Goal: Information Seeking & Learning: Learn about a topic

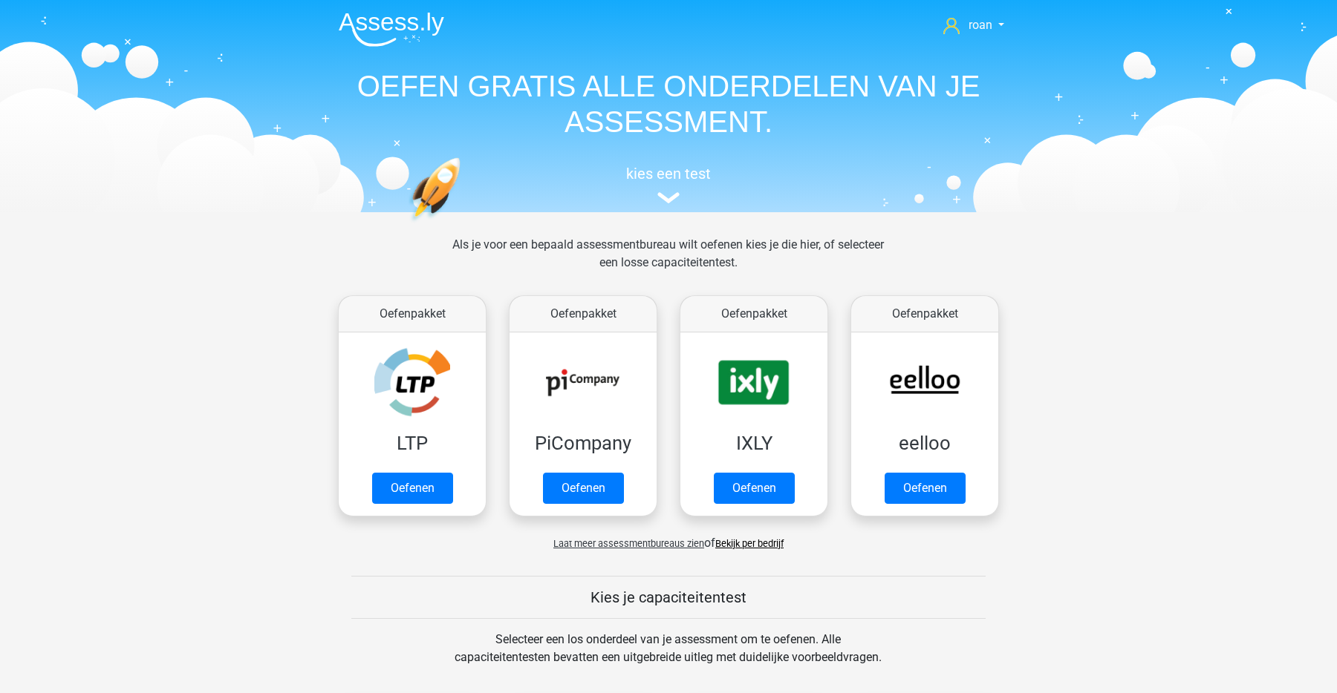
click at [691, 183] on div "kies een test" at bounding box center [668, 181] width 683 height 49
click at [678, 182] on h5 "kies een test" at bounding box center [668, 174] width 683 height 18
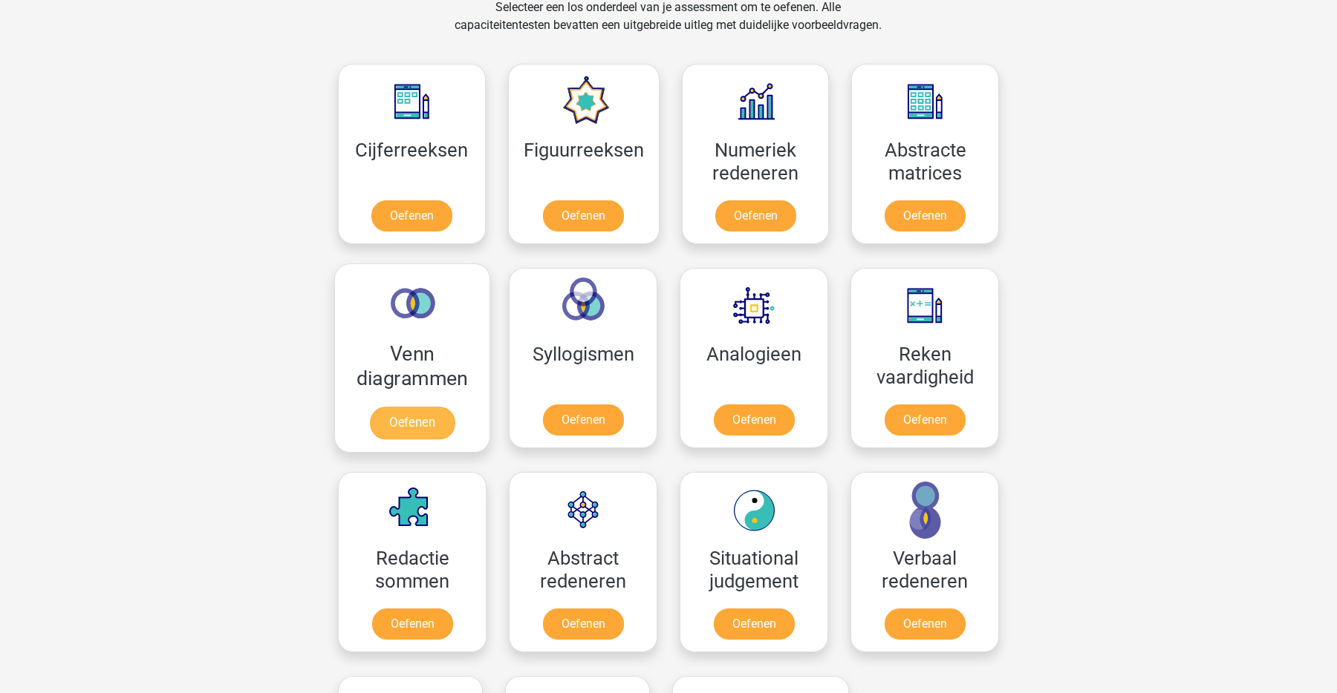
scroll to position [633, 0]
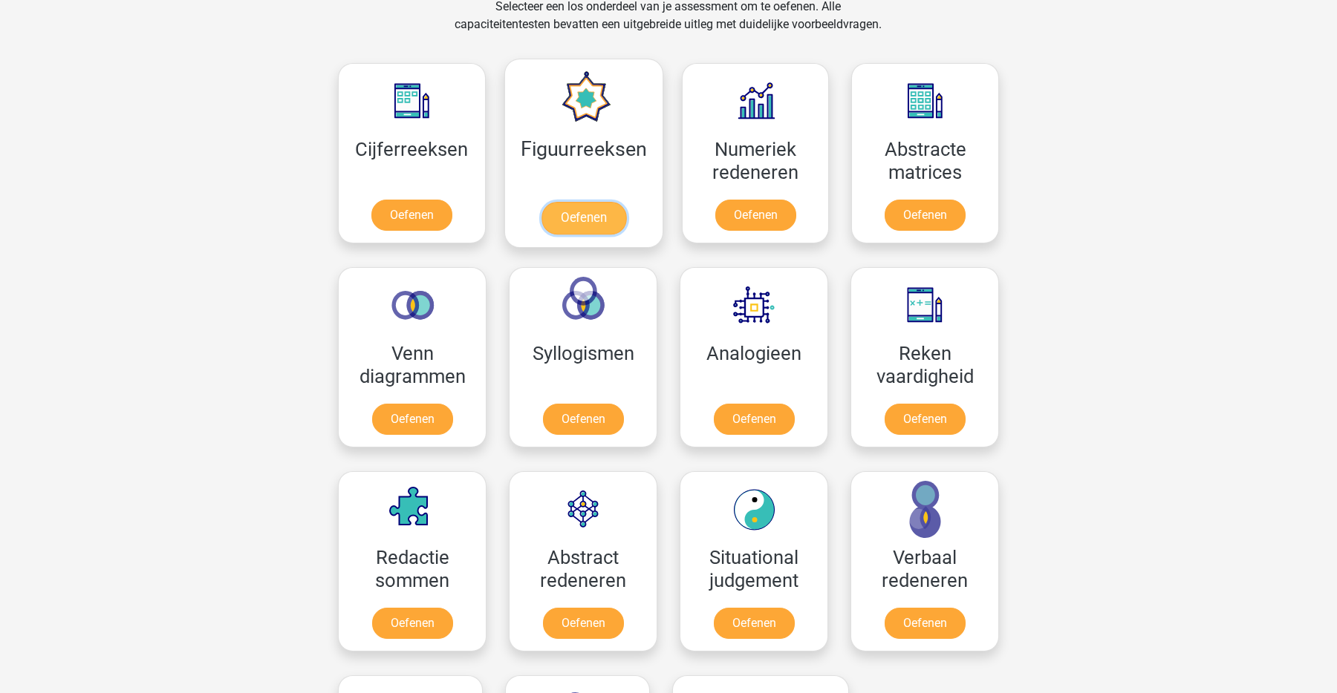
click at [582, 223] on link "Oefenen" at bounding box center [583, 218] width 85 height 33
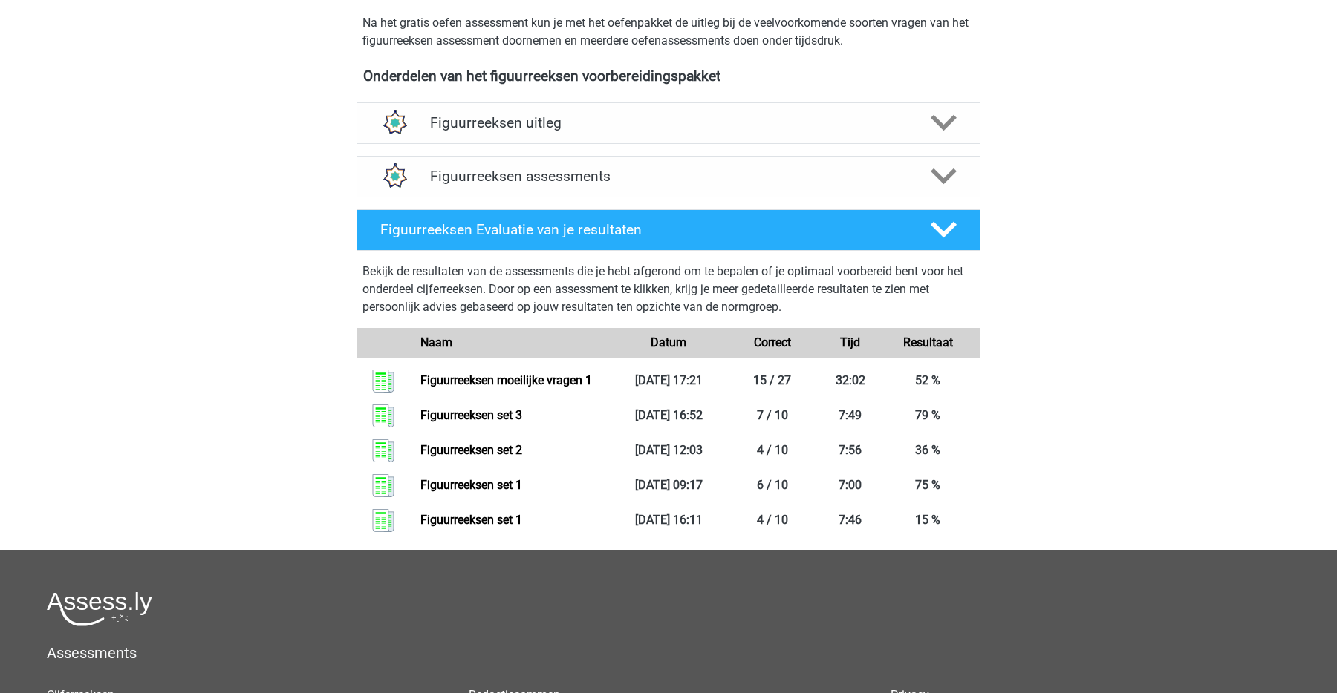
scroll to position [494, 0]
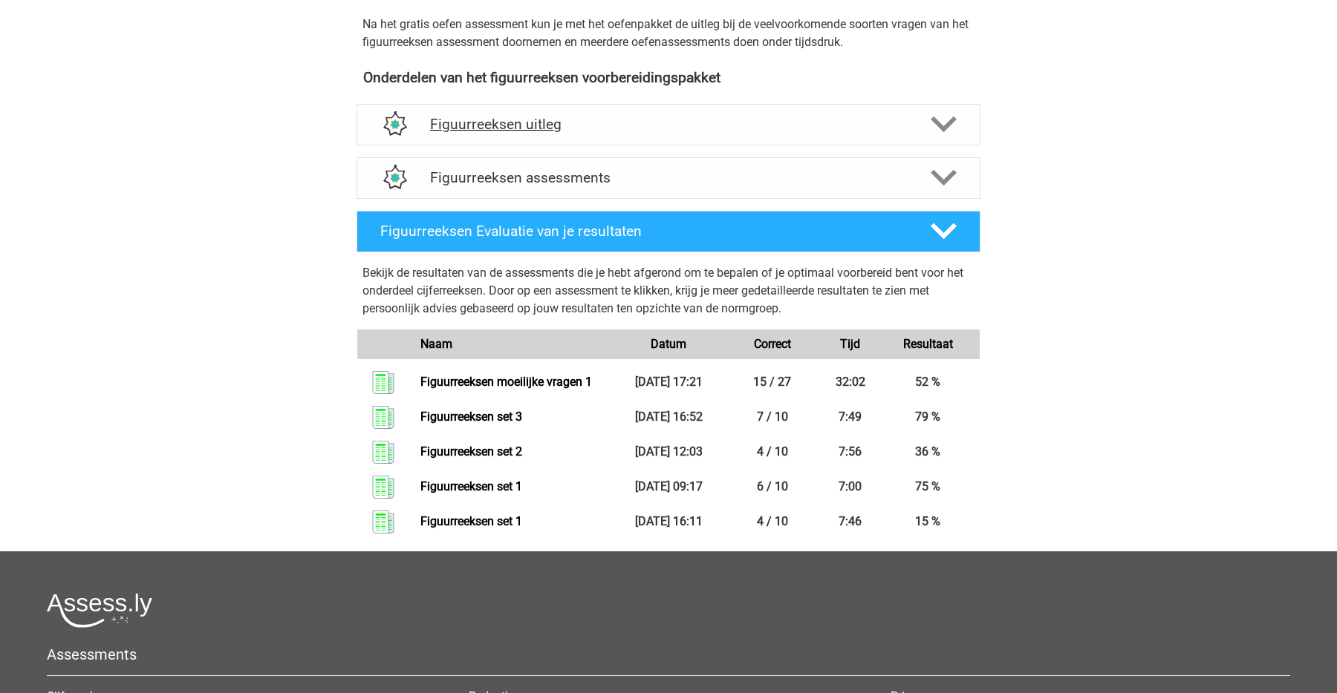
click at [580, 132] on h4 "Figuurreeksen uitleg" at bounding box center [668, 124] width 477 height 17
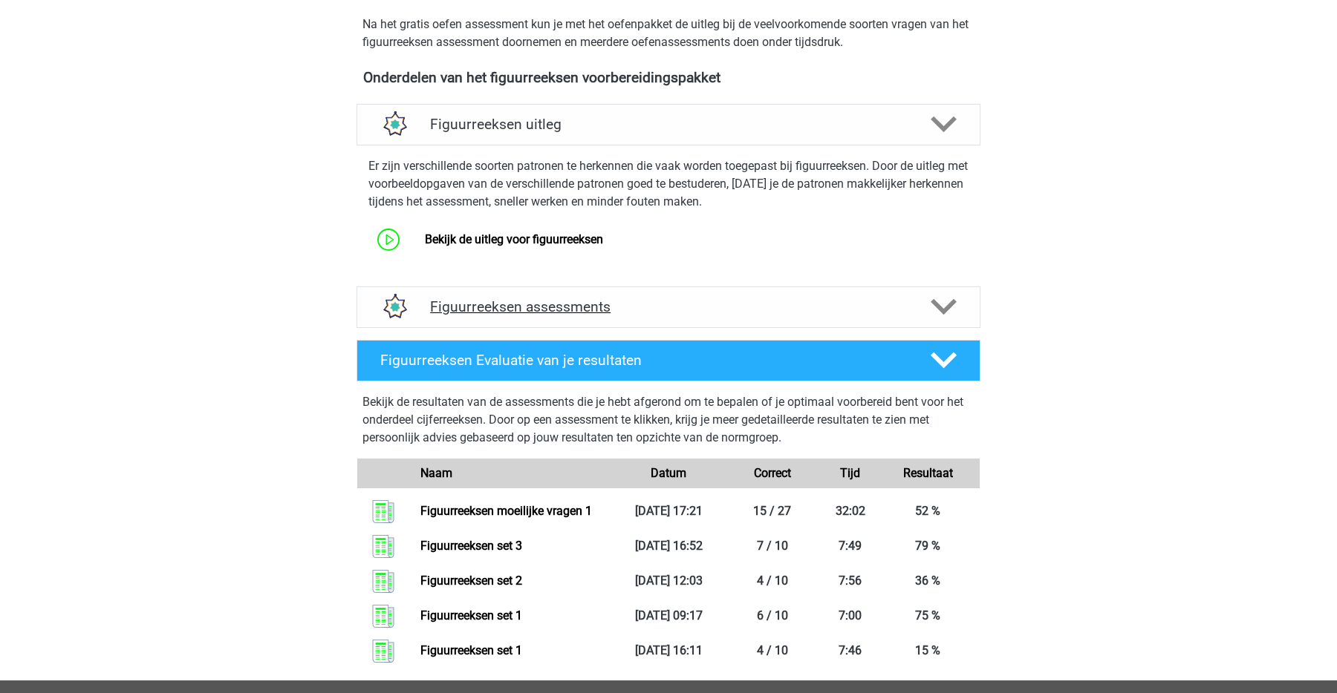
click at [672, 307] on h4 "Figuurreeksen assessments" at bounding box center [668, 306] width 477 height 17
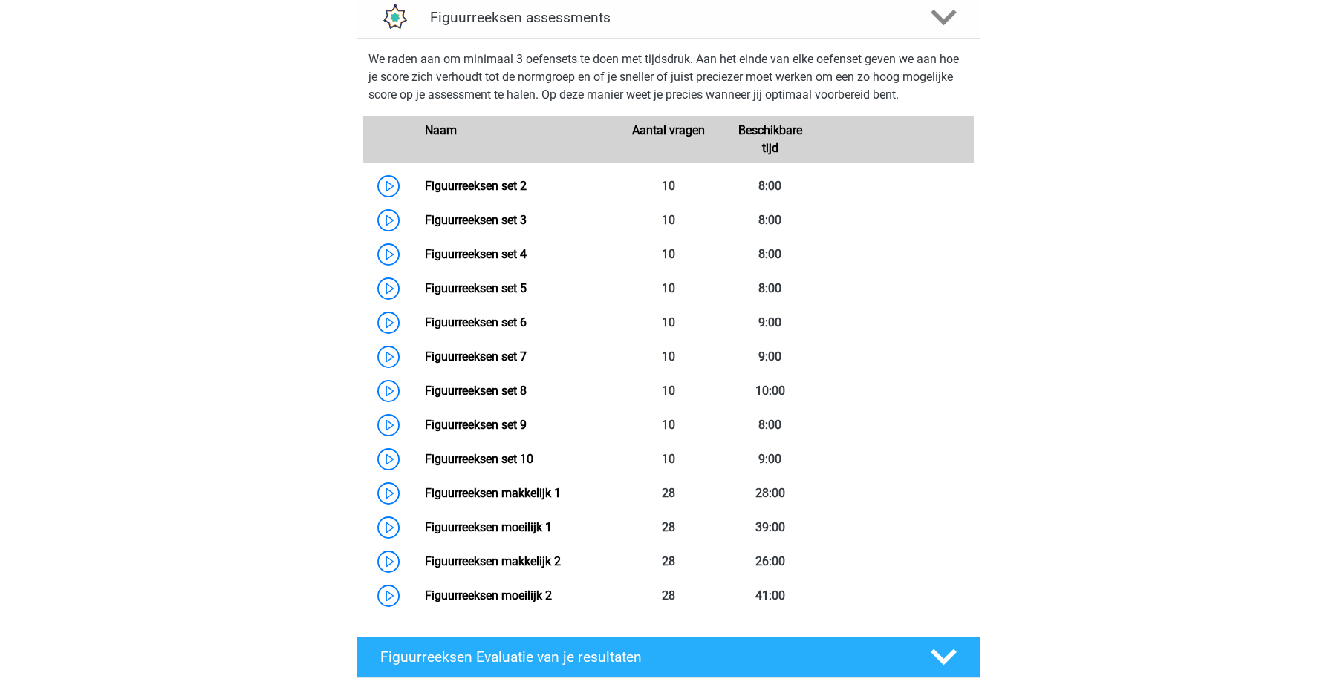
scroll to position [782, 0]
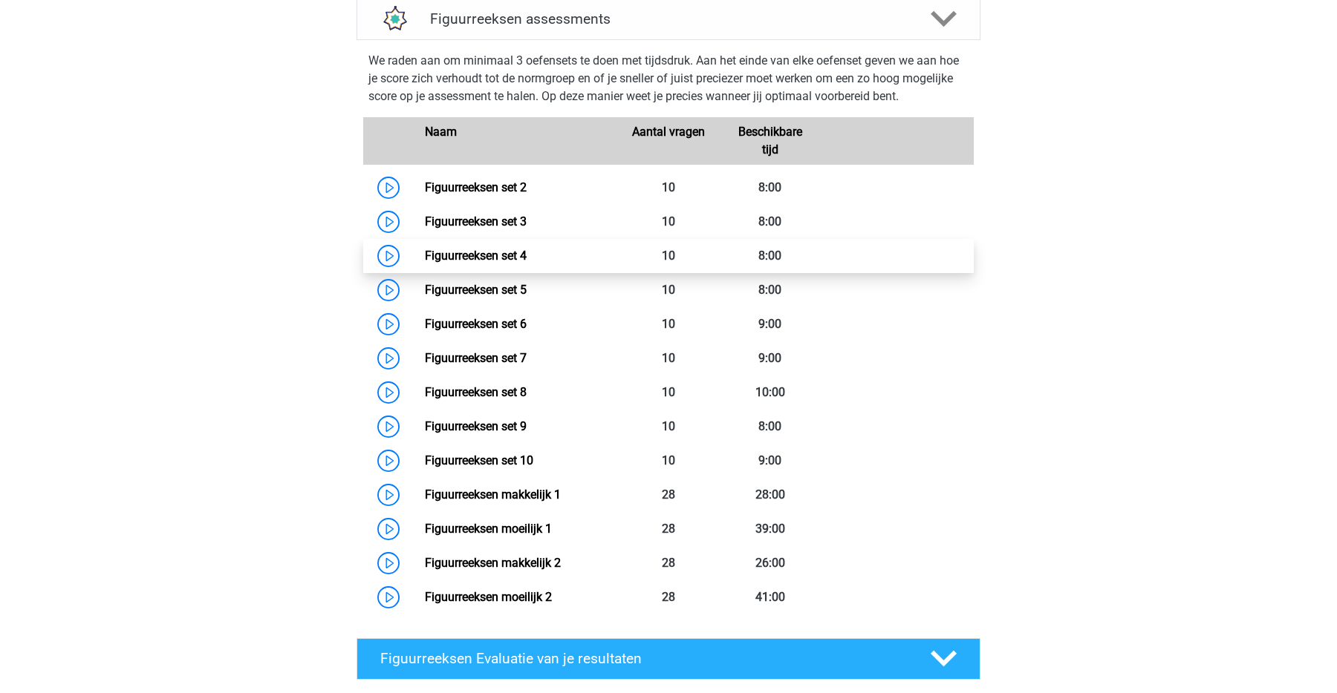
click at [520, 263] on link "Figuurreeksen set 4" at bounding box center [476, 256] width 102 height 14
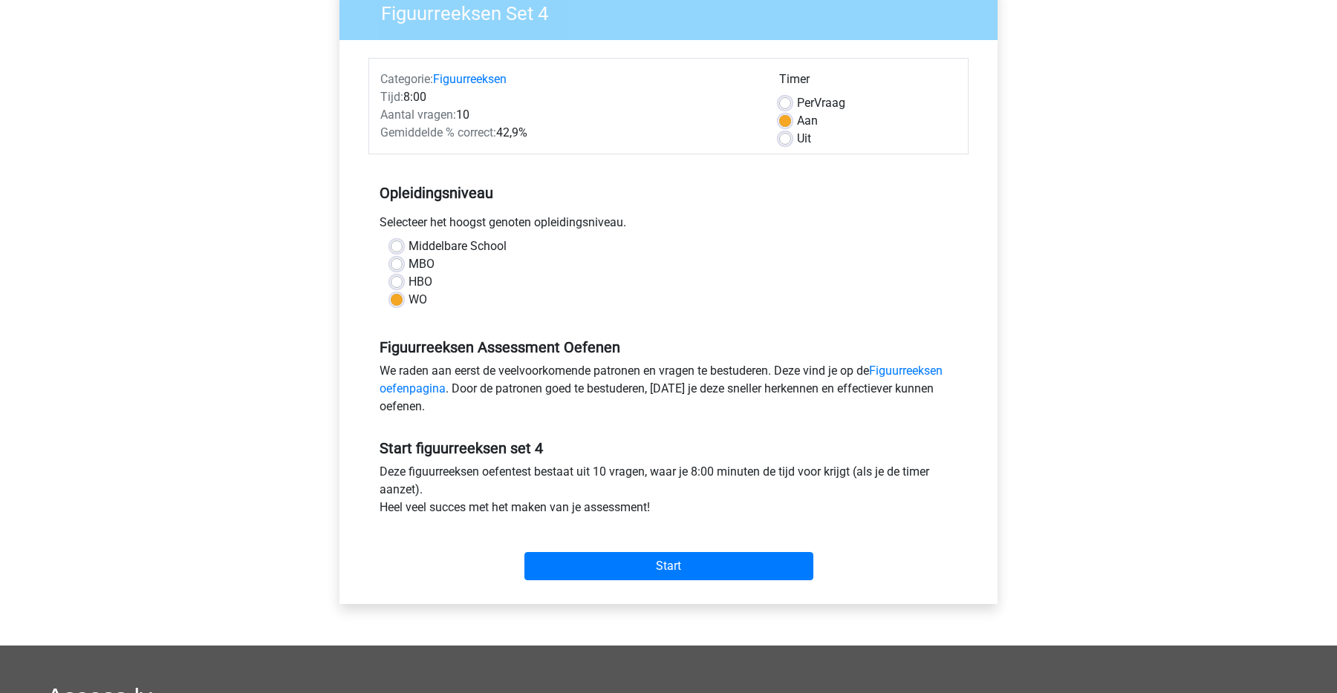
scroll to position [141, 0]
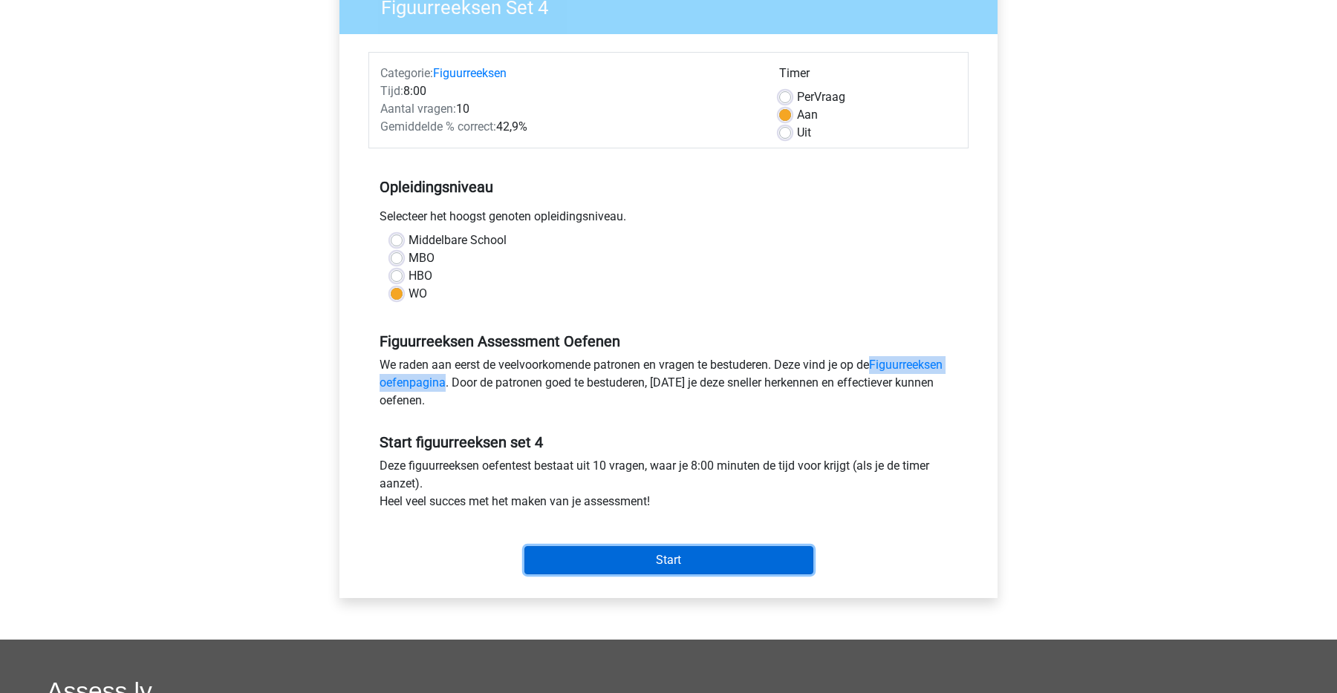
click at [651, 555] on input "Start" at bounding box center [668, 560] width 289 height 28
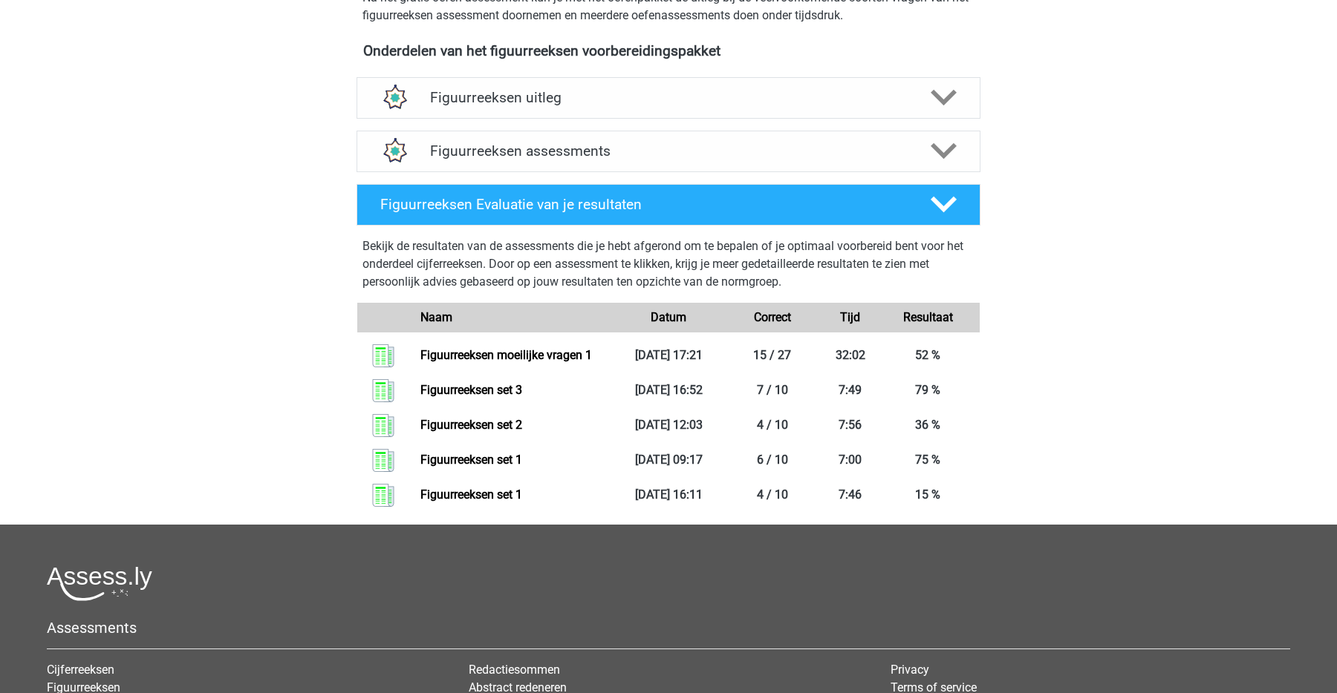
scroll to position [515, 0]
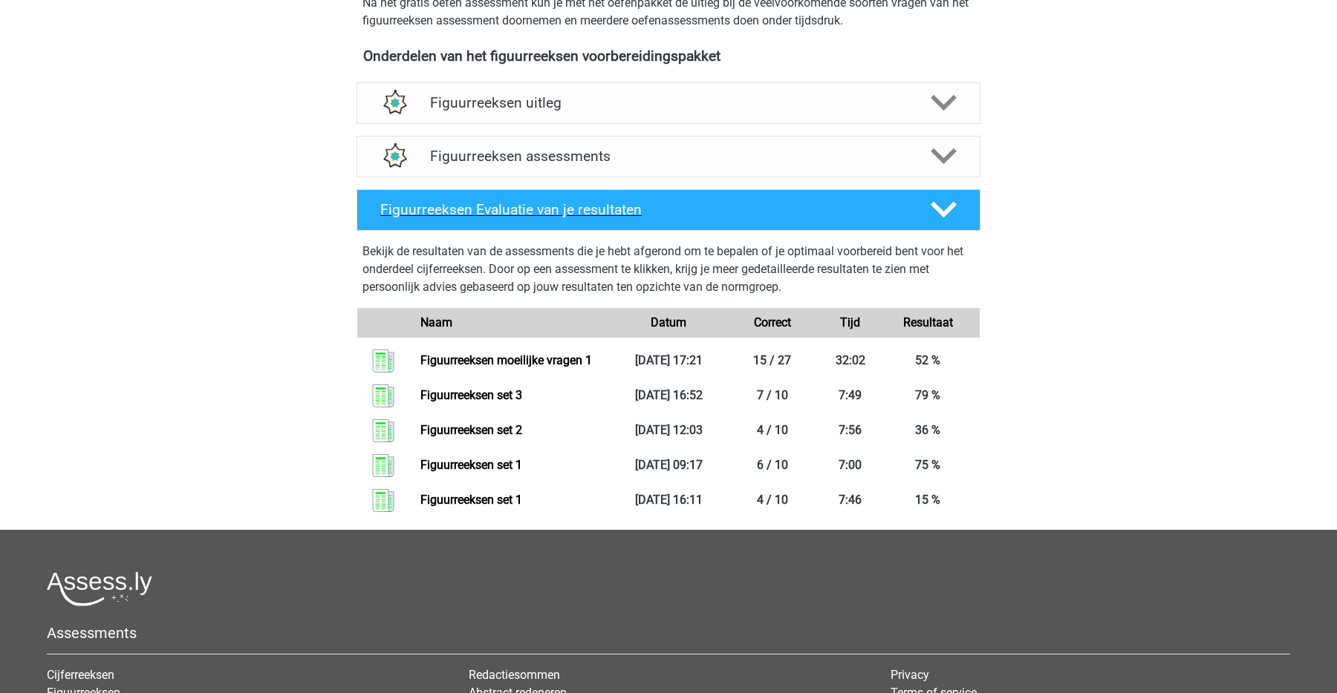
click at [848, 210] on h4 "Figuurreeksen Evaluatie van je resultaten" at bounding box center [643, 209] width 526 height 17
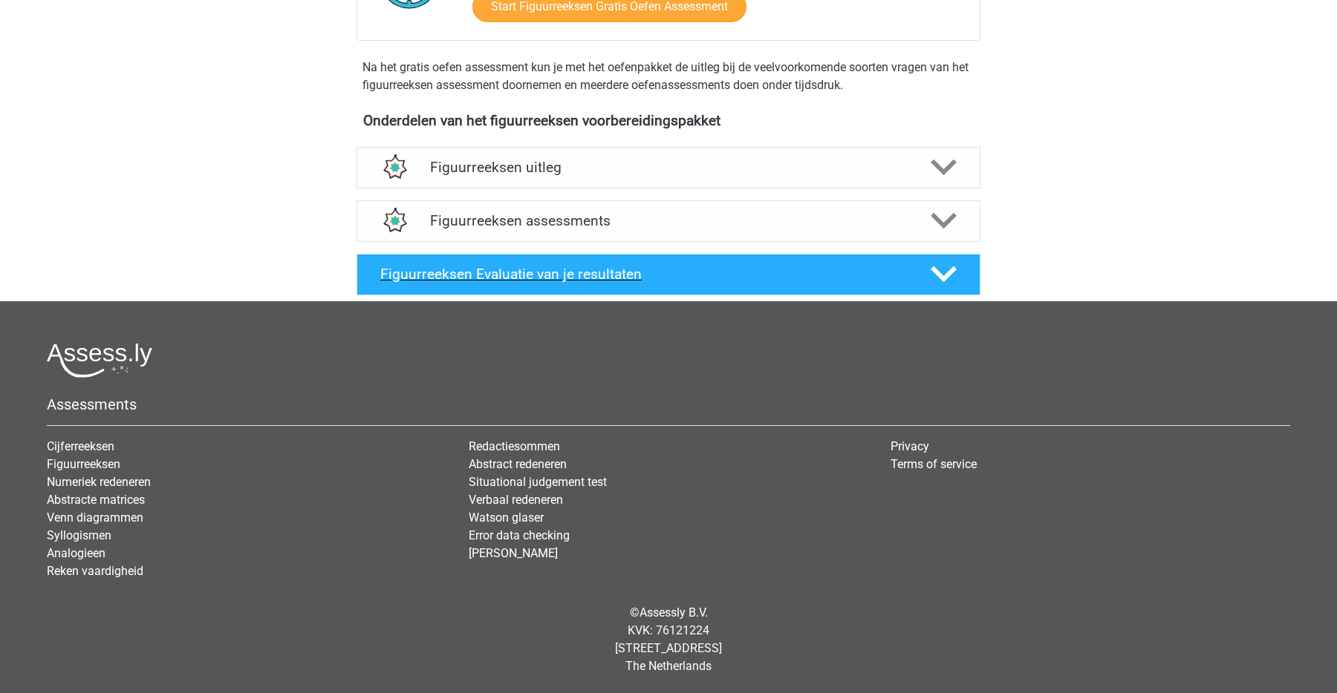
scroll to position [451, 0]
click at [855, 212] on h4 "Figuurreeksen assessments" at bounding box center [668, 220] width 477 height 17
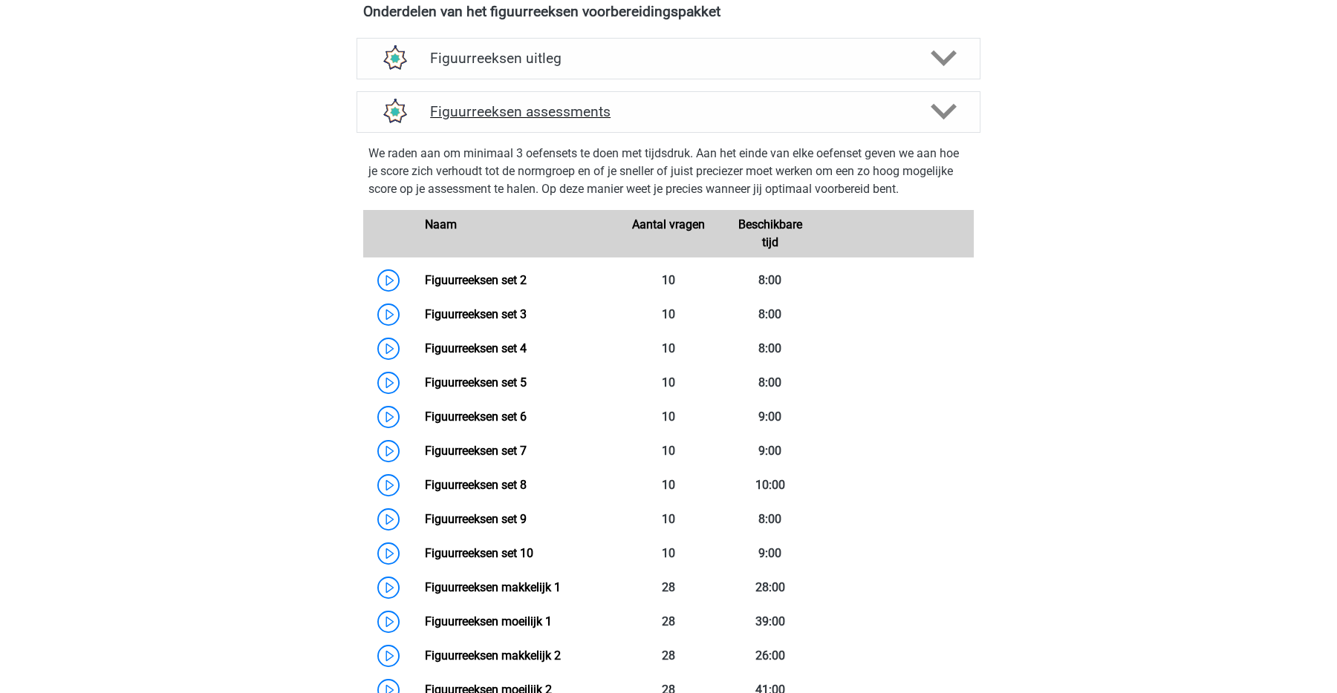
scroll to position [552, 0]
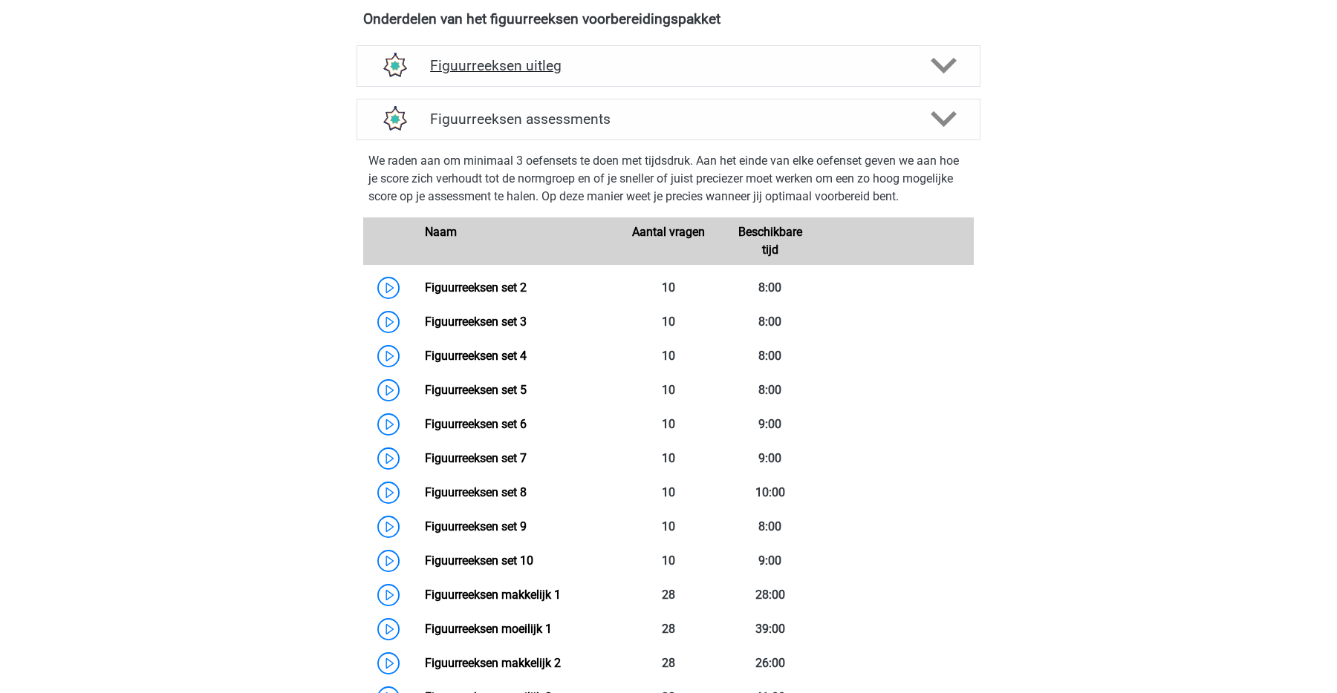
click at [843, 59] on h4 "Figuurreeksen uitleg" at bounding box center [668, 65] width 477 height 17
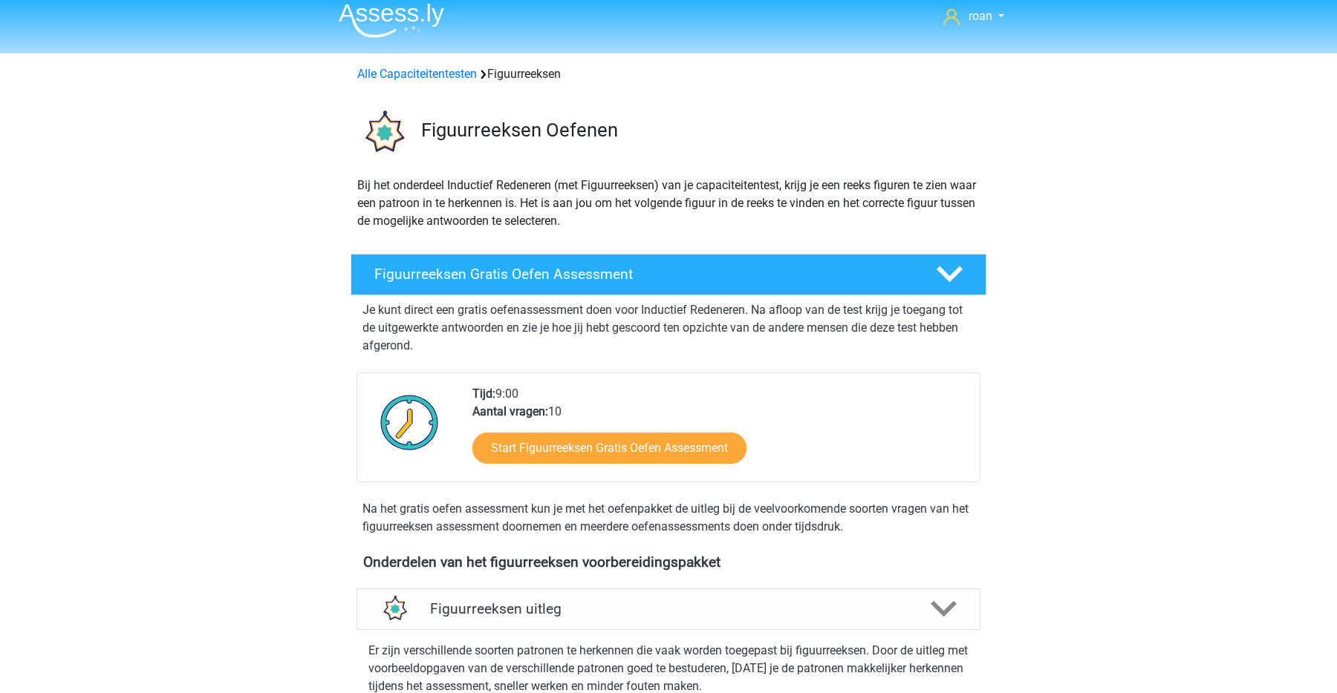
scroll to position [5, 0]
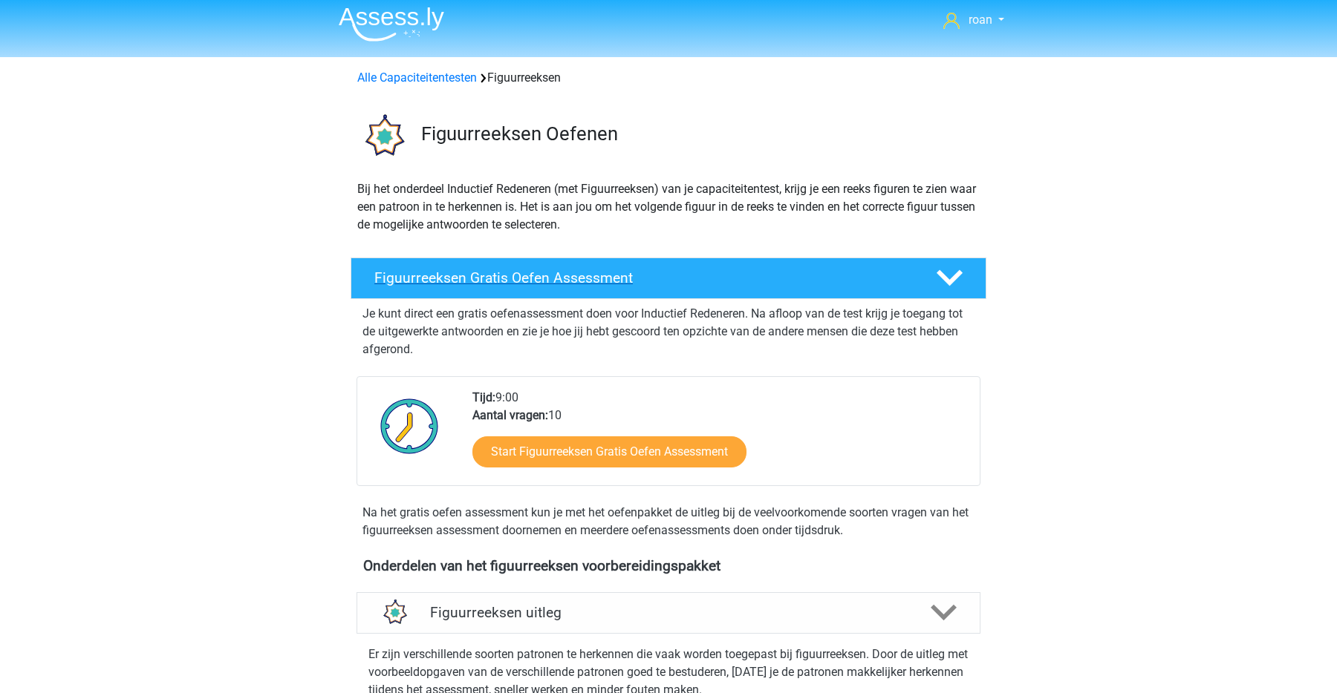
click at [880, 284] on h4 "Figuurreeksen Gratis Oefen Assessment" at bounding box center [643, 278] width 538 height 17
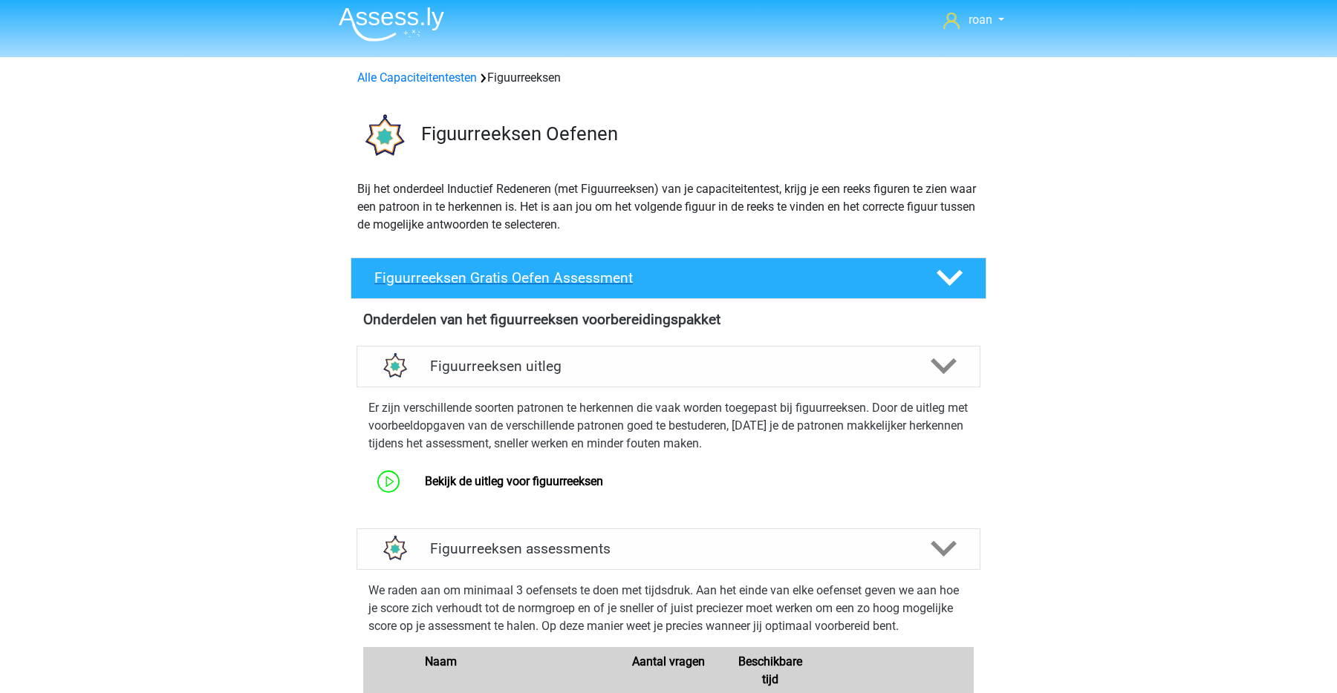
click at [880, 284] on h4 "Figuurreeksen Gratis Oefen Assessment" at bounding box center [643, 278] width 538 height 17
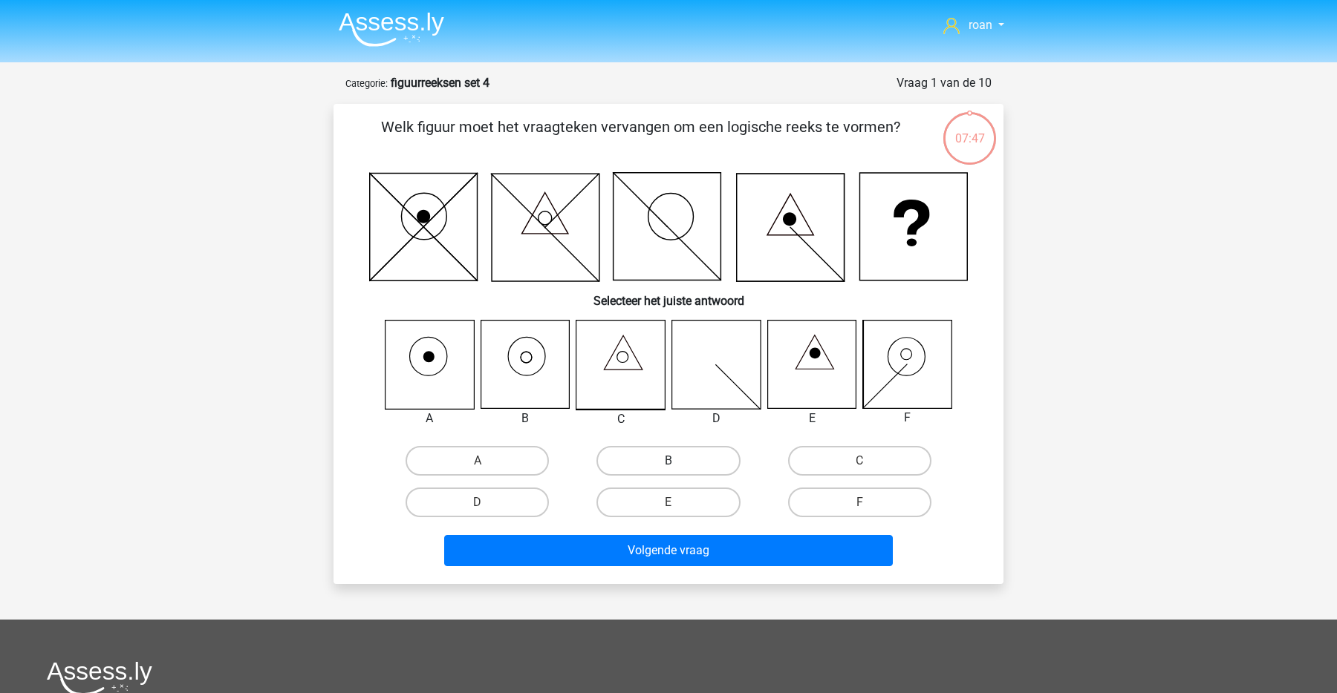
click at [634, 459] on label "B" at bounding box center [667, 461] width 143 height 30
click at [668, 461] on input "B" at bounding box center [673, 466] width 10 height 10
radio input "true"
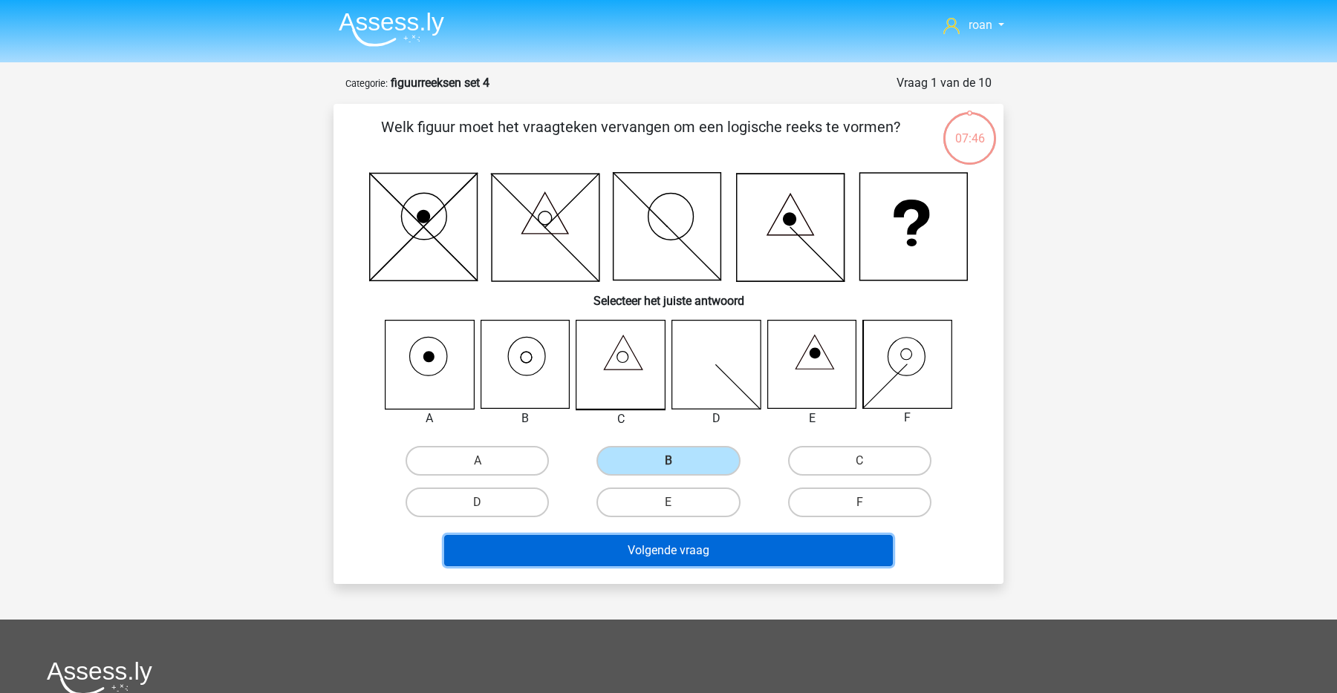
click at [625, 550] on button "Volgende vraag" at bounding box center [668, 550] width 449 height 31
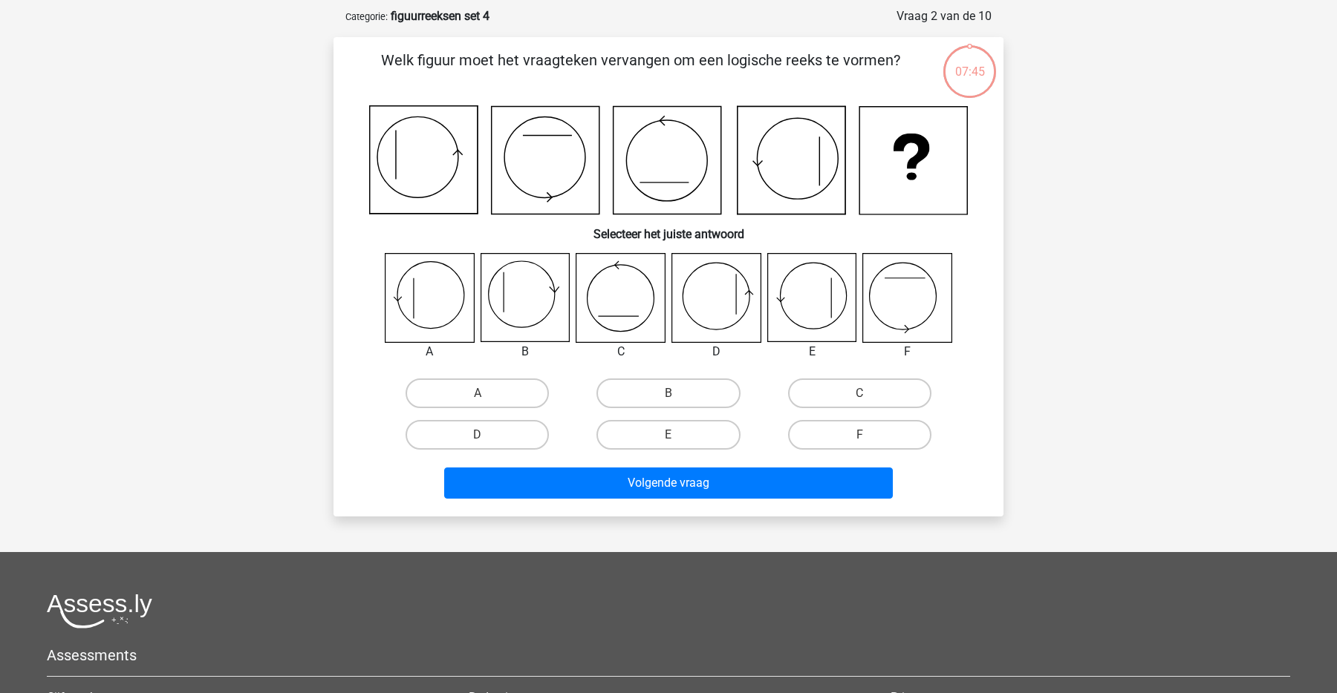
scroll to position [74, 0]
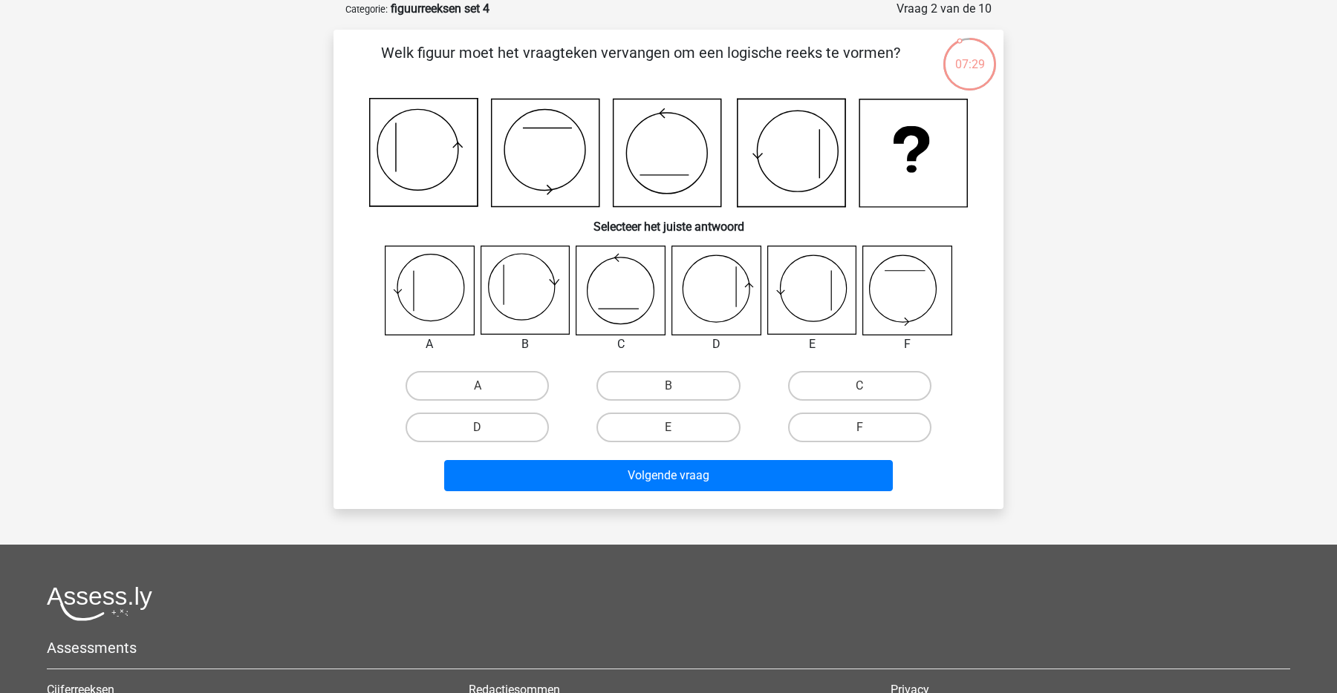
click at [673, 428] on input "E" at bounding box center [673, 433] width 10 height 10
radio input "true"
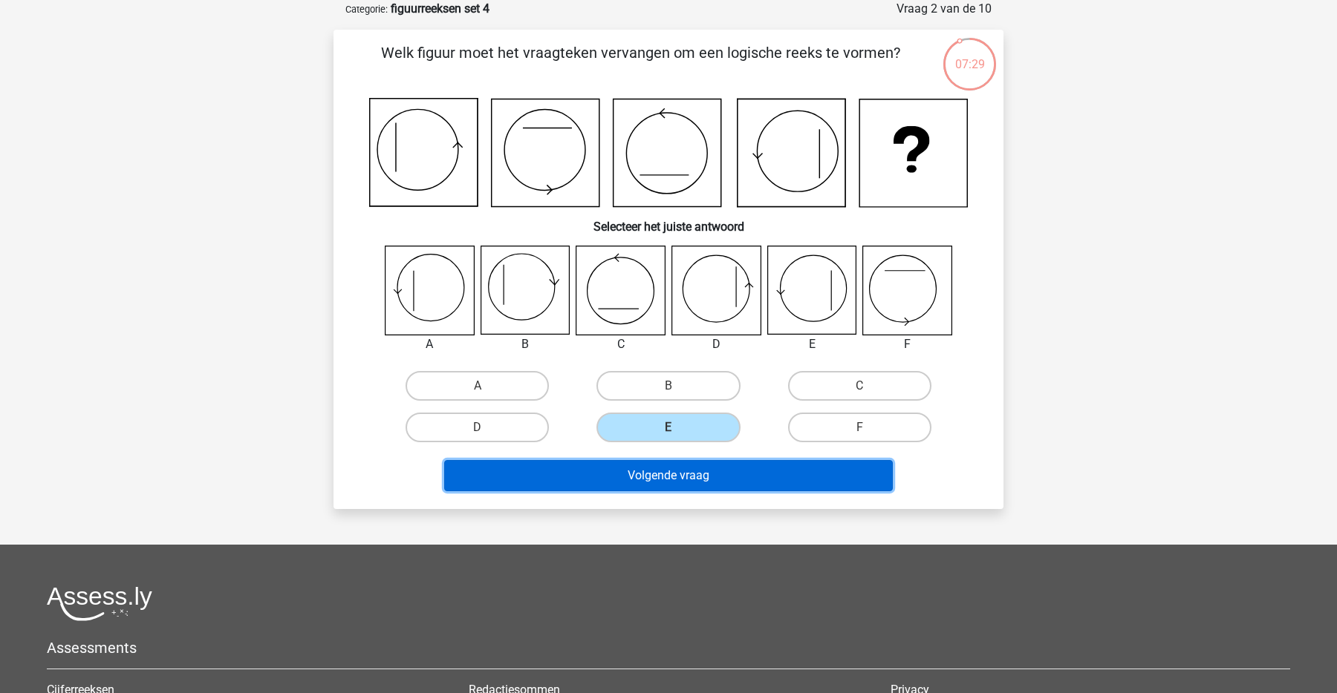
click at [672, 488] on button "Volgende vraag" at bounding box center [668, 475] width 449 height 31
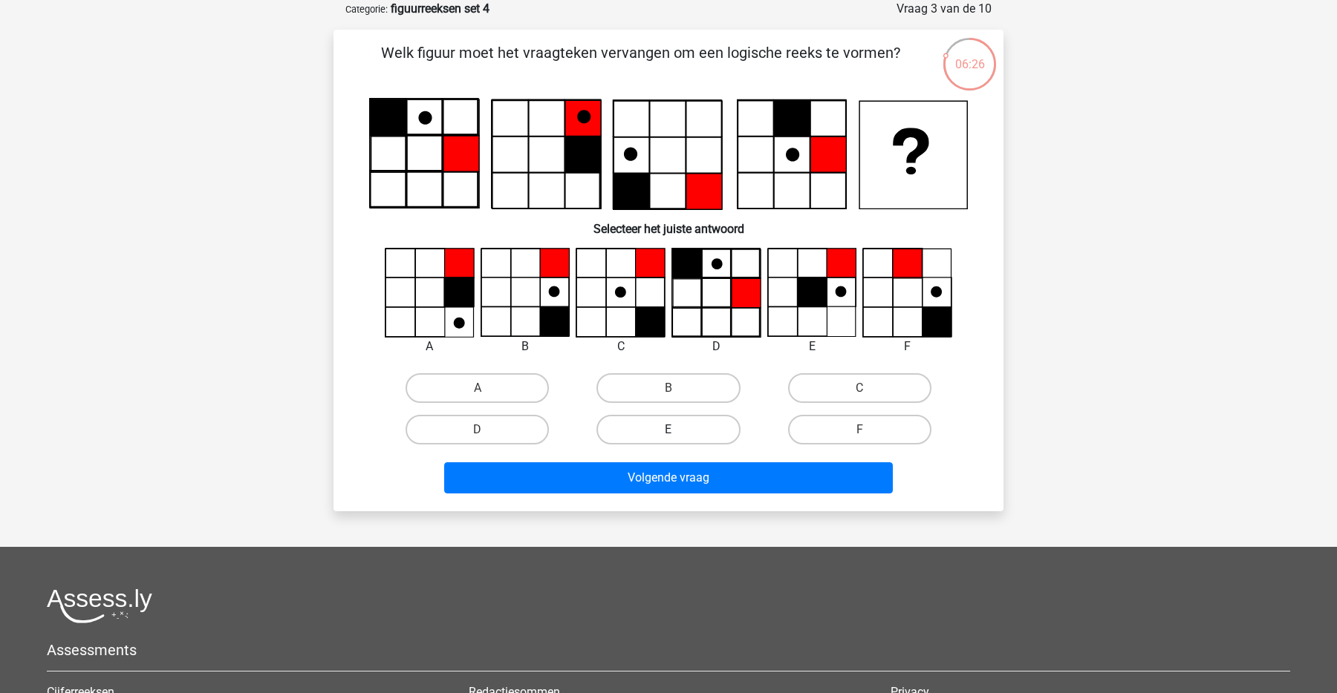
click at [644, 429] on label "E" at bounding box center [667, 430] width 143 height 30
click at [668, 430] on input "E" at bounding box center [673, 435] width 10 height 10
radio input "true"
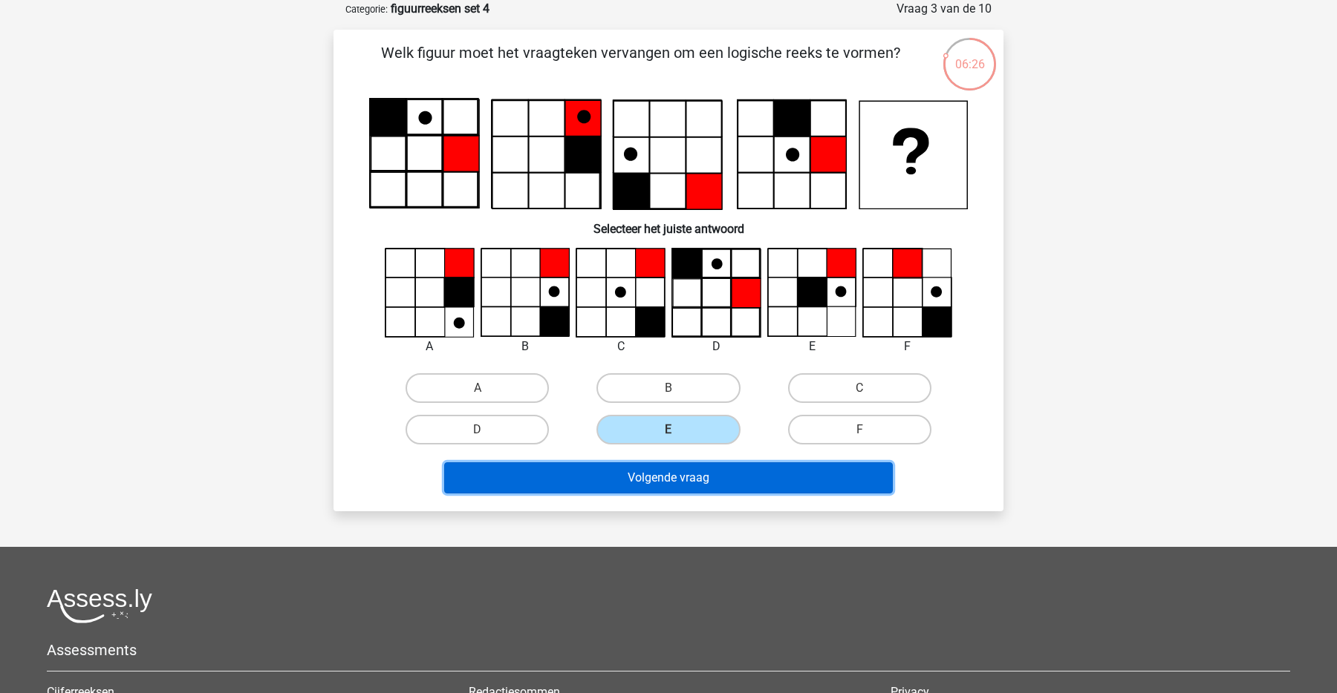
click at [670, 466] on button "Volgende vraag" at bounding box center [668, 478] width 449 height 31
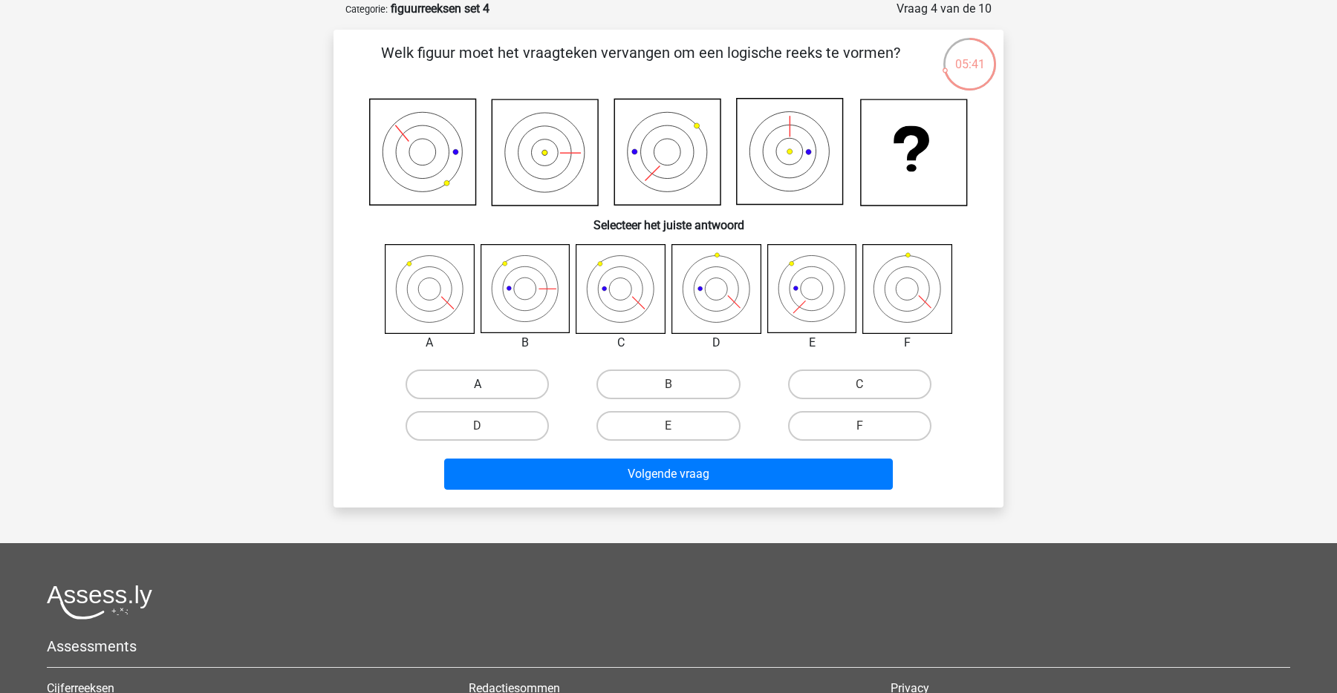
click at [451, 384] on label "A" at bounding box center [476, 385] width 143 height 30
click at [477, 385] on input "A" at bounding box center [482, 390] width 10 height 10
radio input "true"
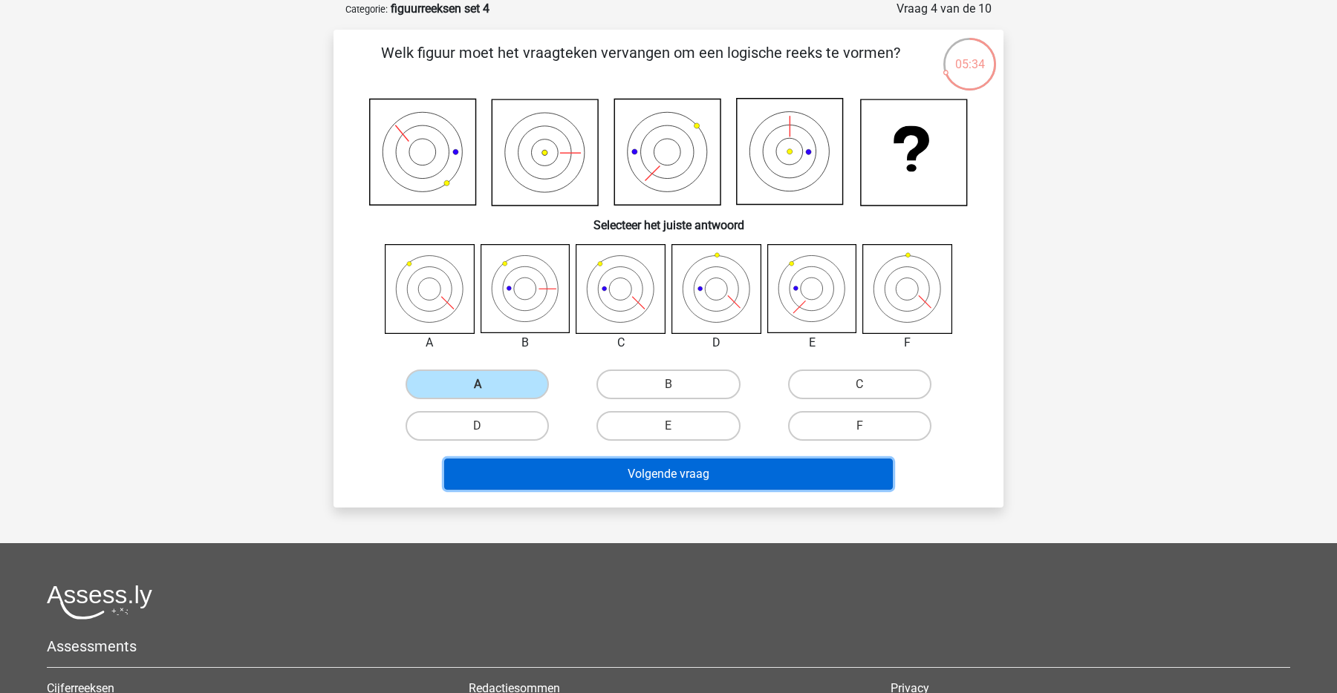
click at [632, 469] on button "Volgende vraag" at bounding box center [668, 474] width 449 height 31
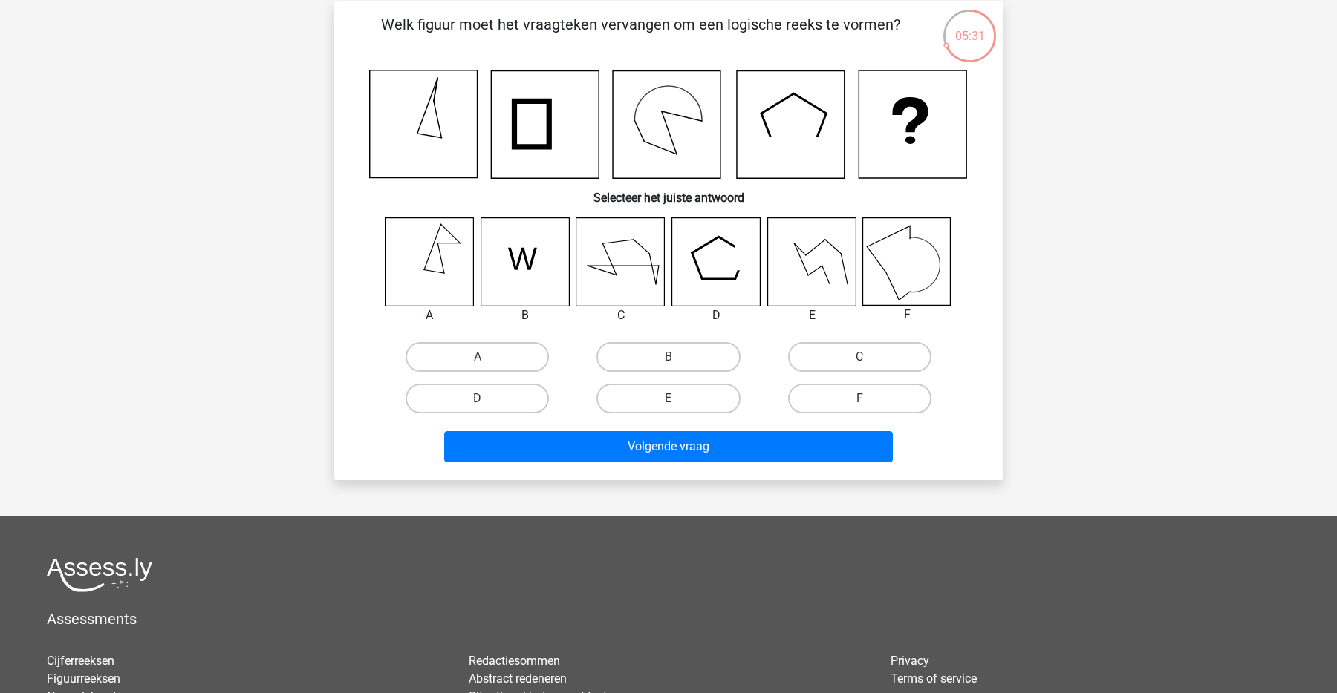
scroll to position [101, 0]
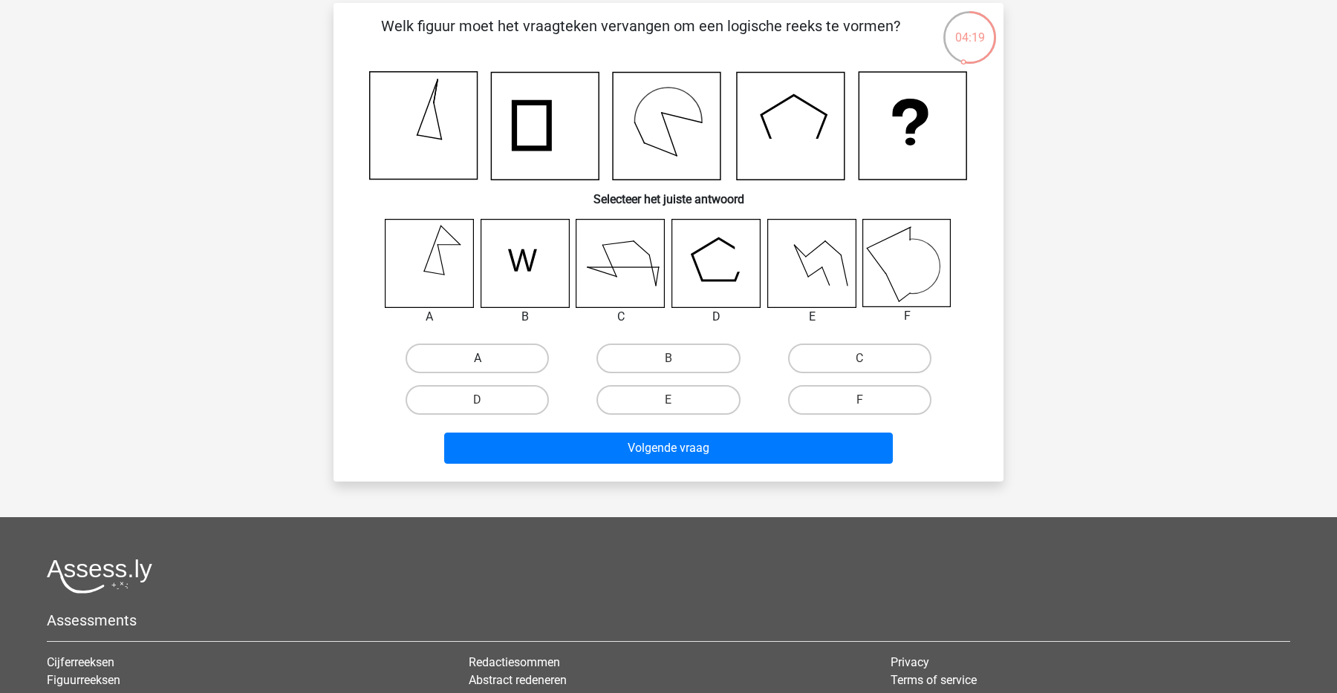
click at [460, 357] on label "A" at bounding box center [476, 359] width 143 height 30
click at [477, 359] on input "A" at bounding box center [482, 364] width 10 height 10
radio input "true"
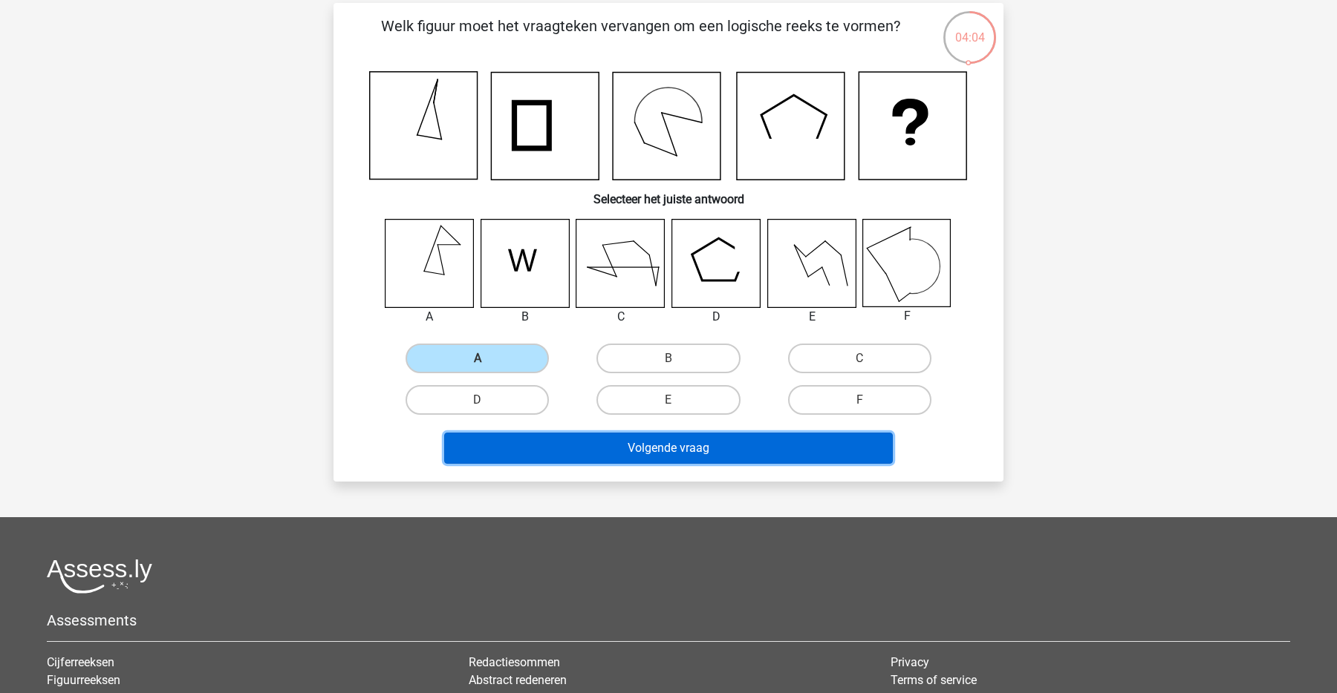
click at [546, 461] on button "Volgende vraag" at bounding box center [668, 448] width 449 height 31
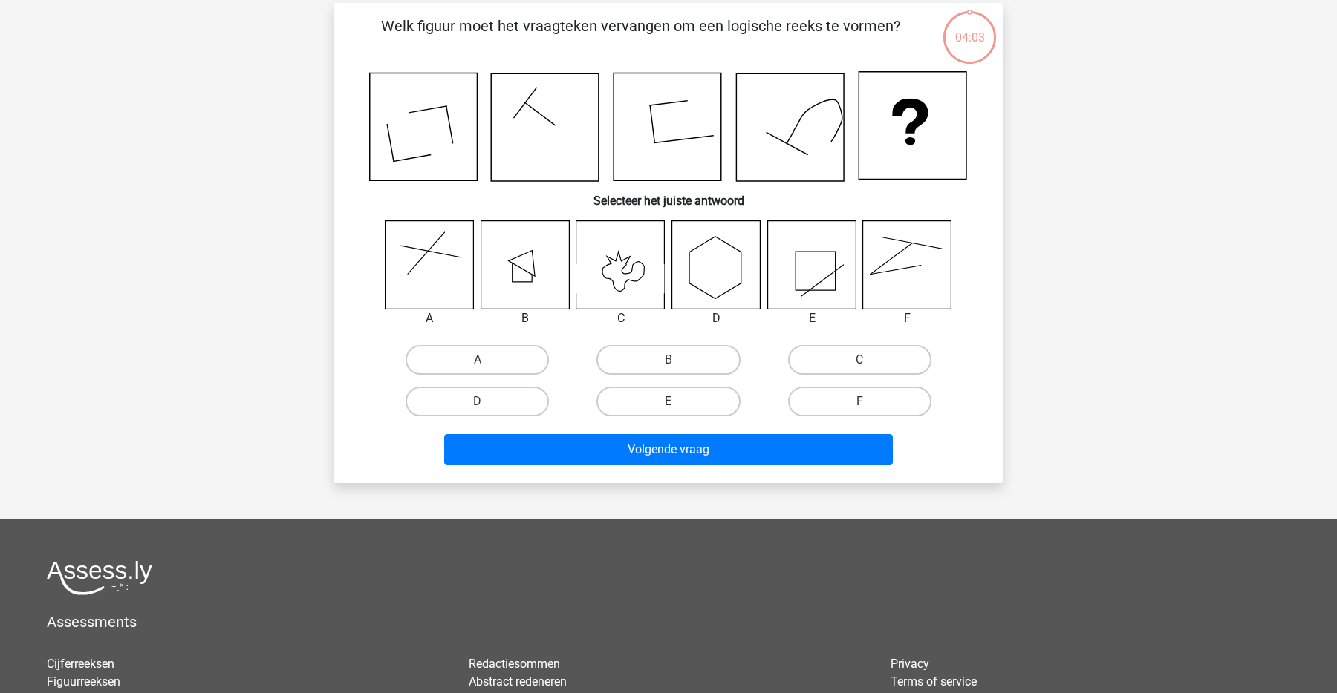
scroll to position [74, 0]
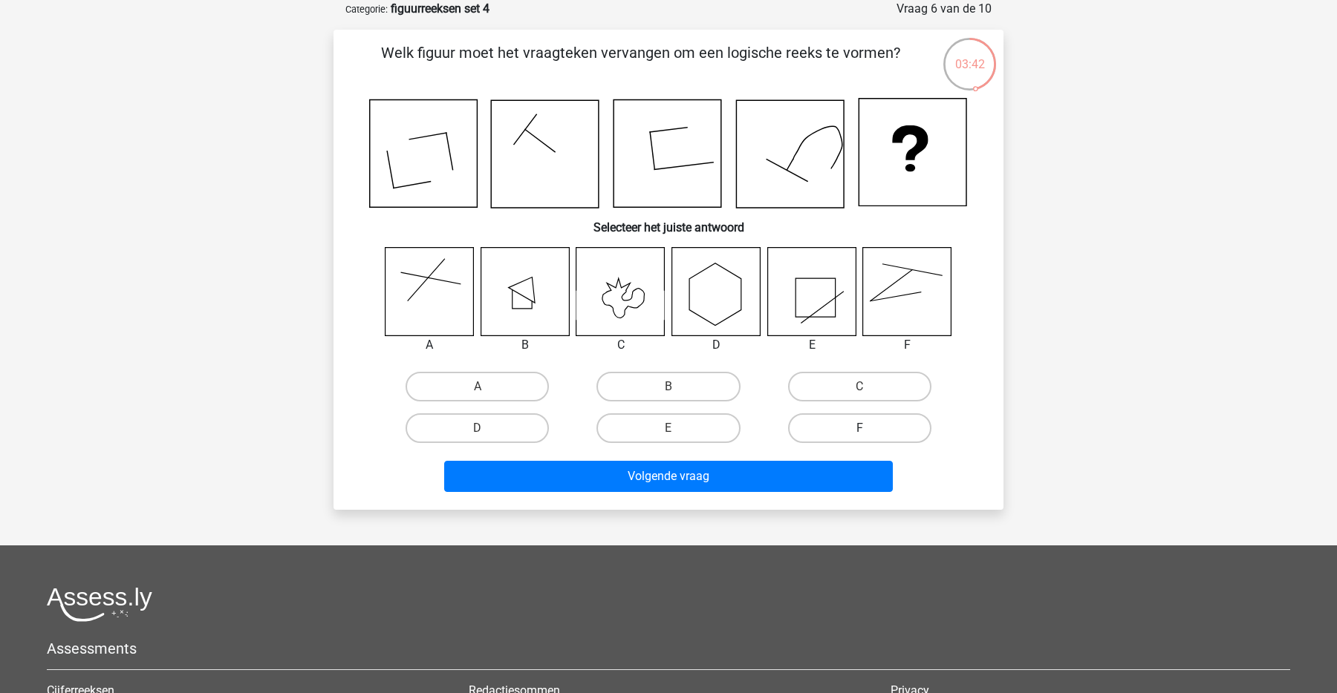
click at [856, 420] on label "F" at bounding box center [859, 429] width 143 height 30
click at [859, 428] on input "F" at bounding box center [864, 433] width 10 height 10
radio input "true"
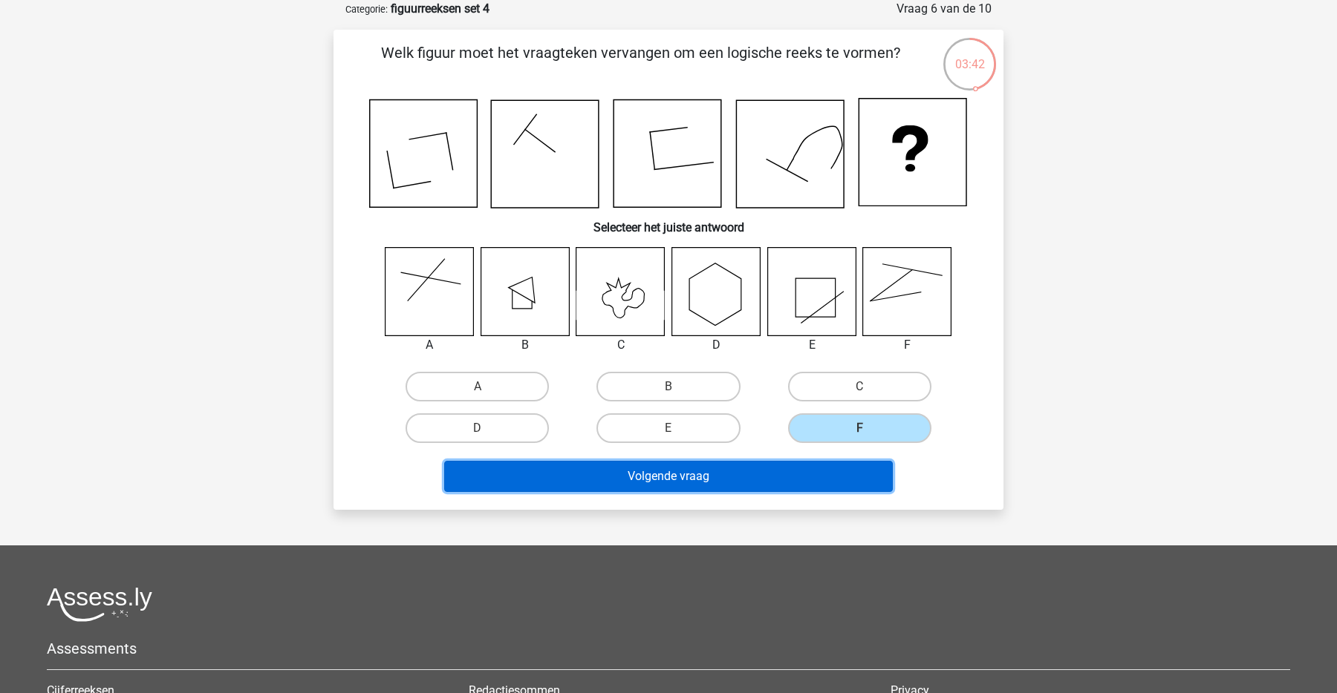
click at [810, 467] on button "Volgende vraag" at bounding box center [668, 476] width 449 height 31
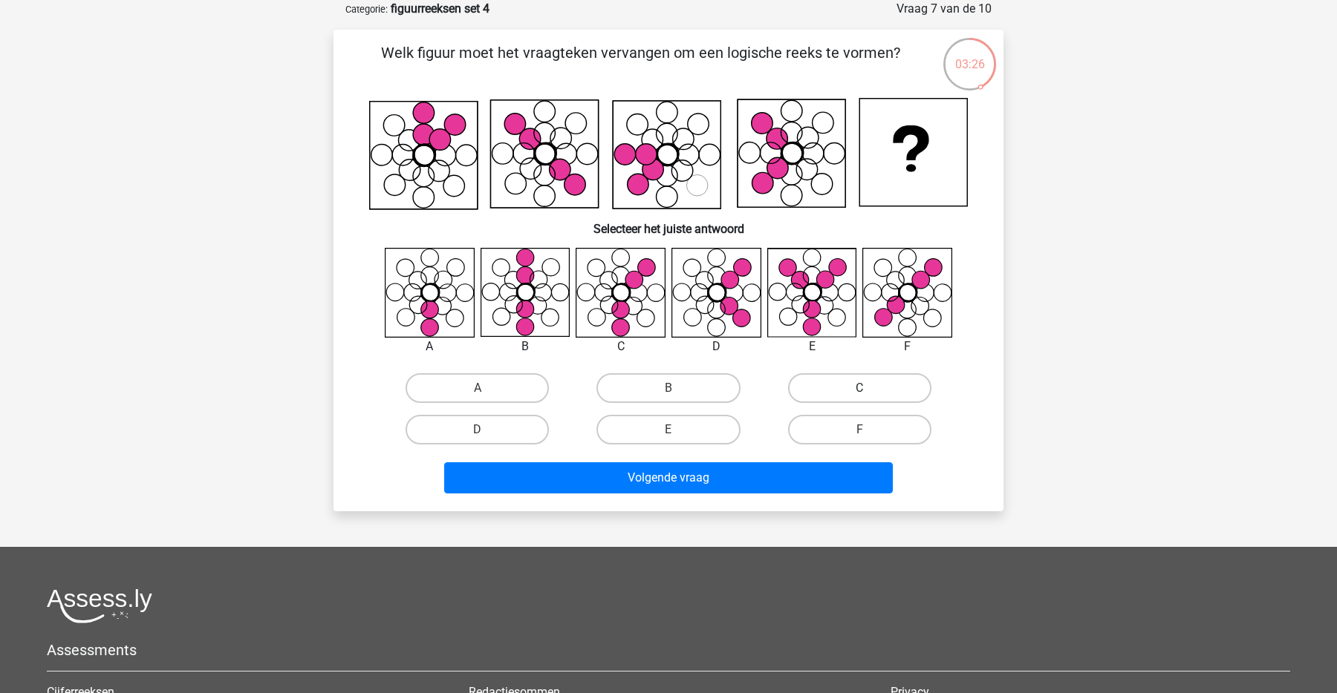
click at [887, 373] on label "C" at bounding box center [859, 388] width 143 height 30
click at [869, 388] on input "C" at bounding box center [864, 393] width 10 height 10
radio input "true"
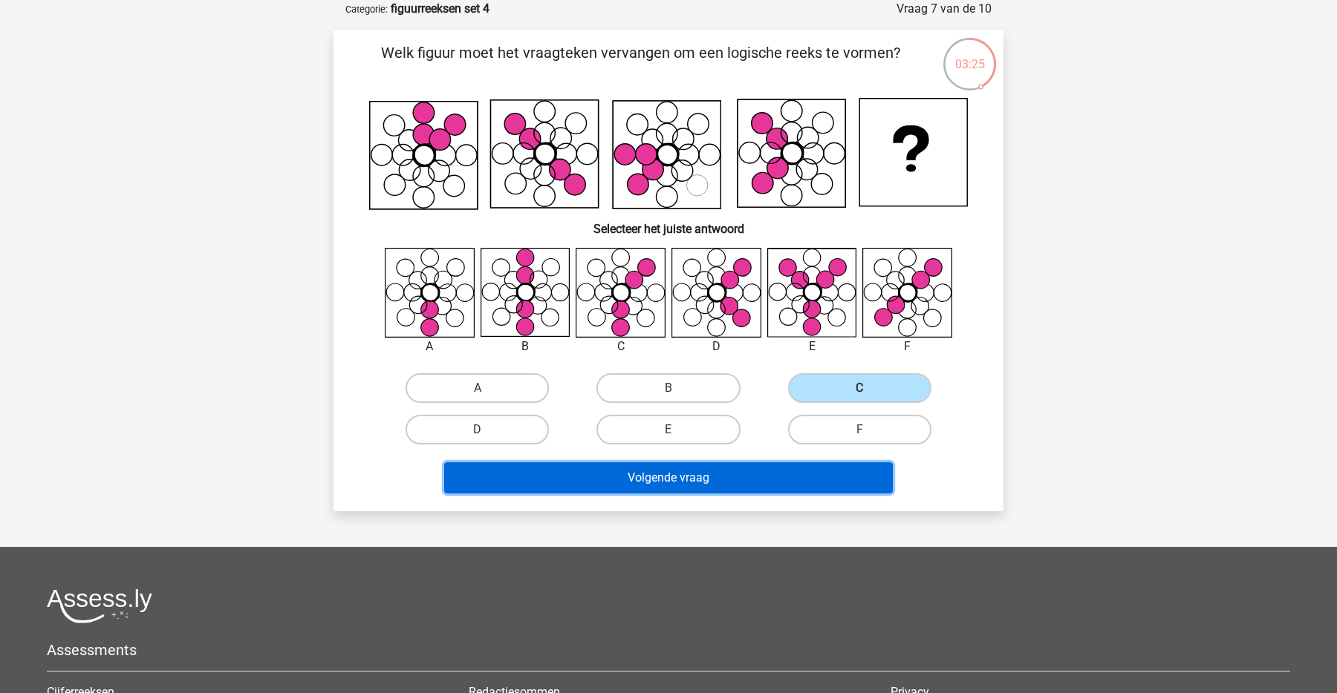
click at [751, 471] on button "Volgende vraag" at bounding box center [668, 478] width 449 height 31
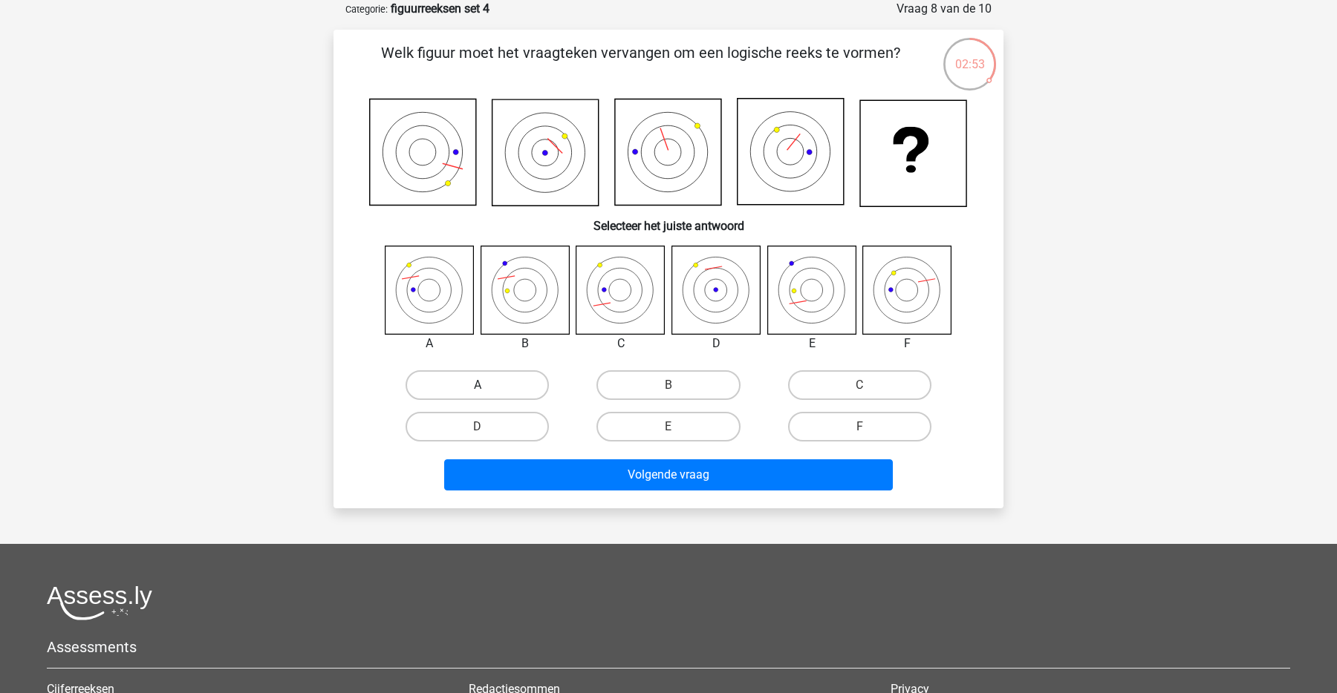
click at [517, 384] on label "A" at bounding box center [476, 386] width 143 height 30
click at [487, 385] on input "A" at bounding box center [482, 390] width 10 height 10
radio input "true"
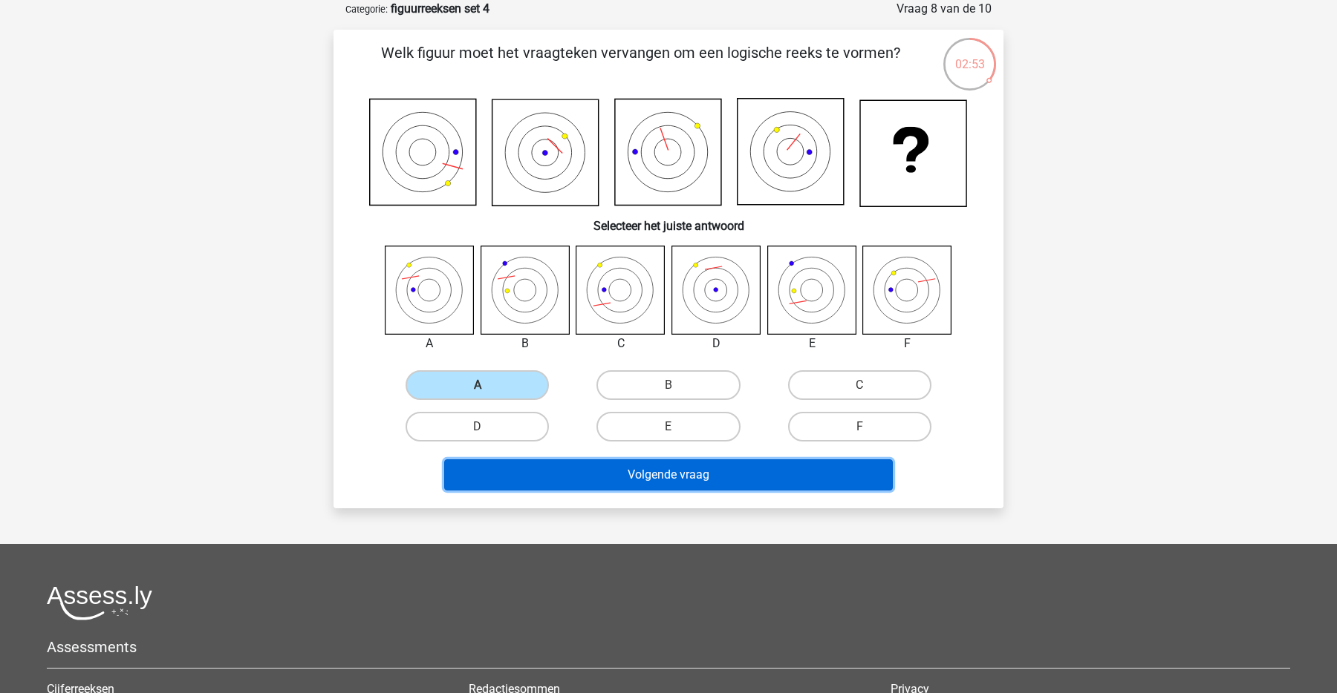
click at [598, 465] on button "Volgende vraag" at bounding box center [668, 475] width 449 height 31
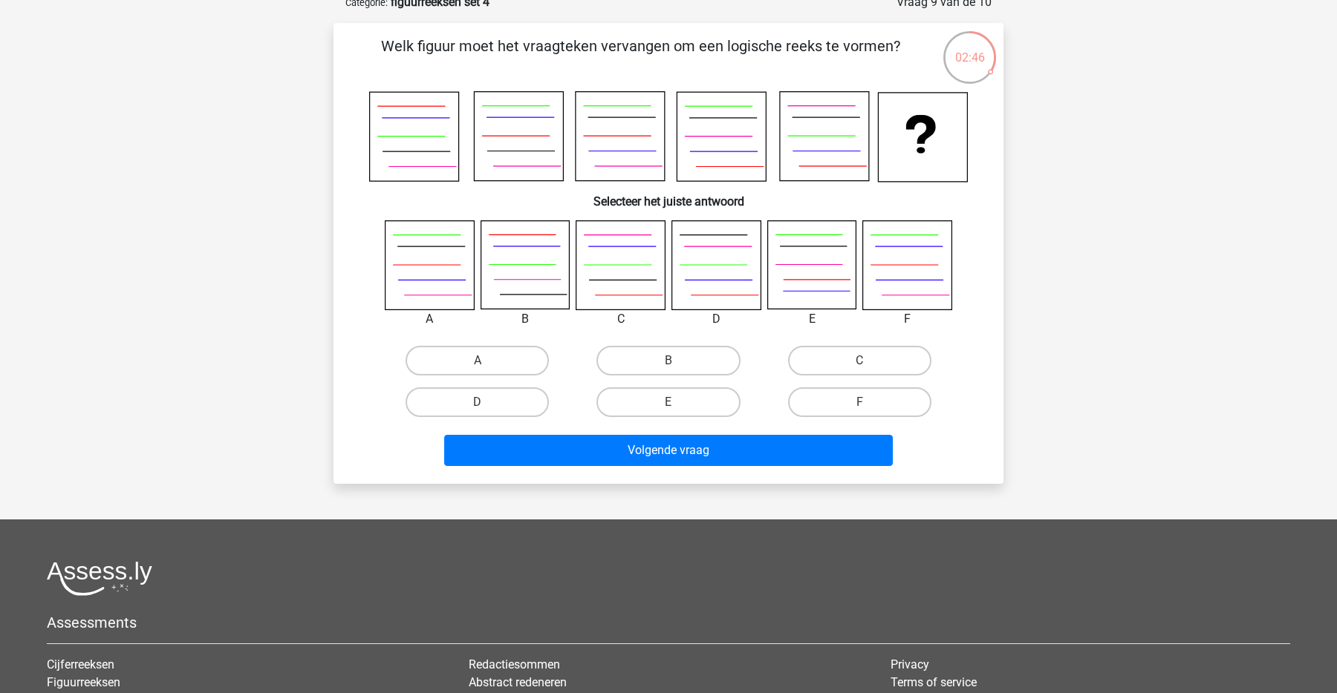
scroll to position [64, 0]
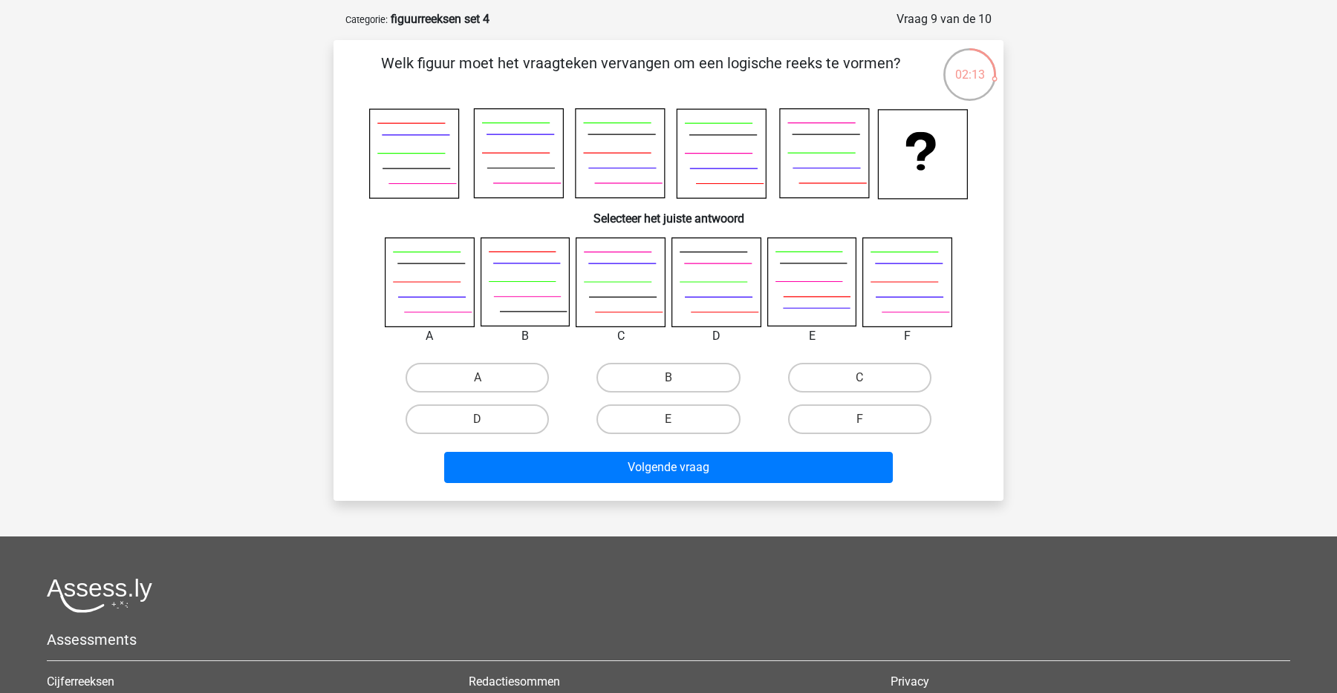
click at [823, 393] on div "C" at bounding box center [859, 378] width 191 height 42
click at [827, 376] on label "C" at bounding box center [859, 378] width 143 height 30
click at [859, 378] on input "C" at bounding box center [864, 383] width 10 height 10
radio input "true"
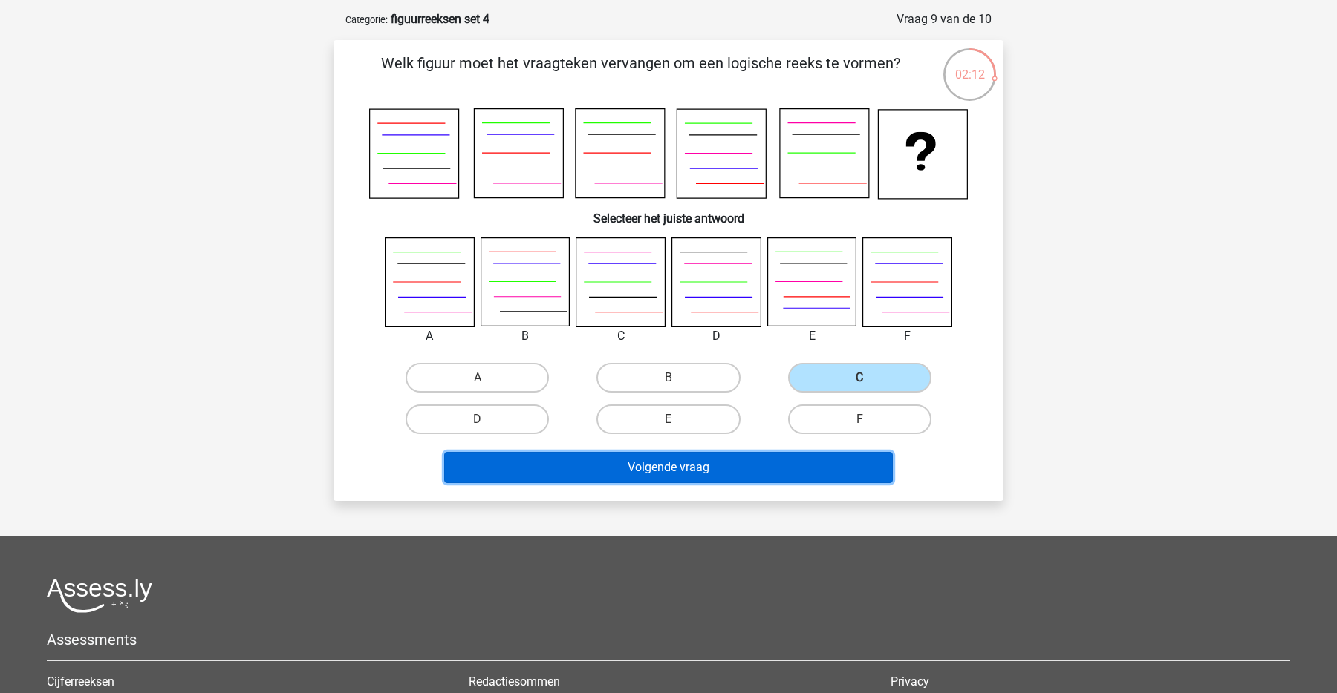
click at [745, 457] on button "Volgende vraag" at bounding box center [668, 467] width 449 height 31
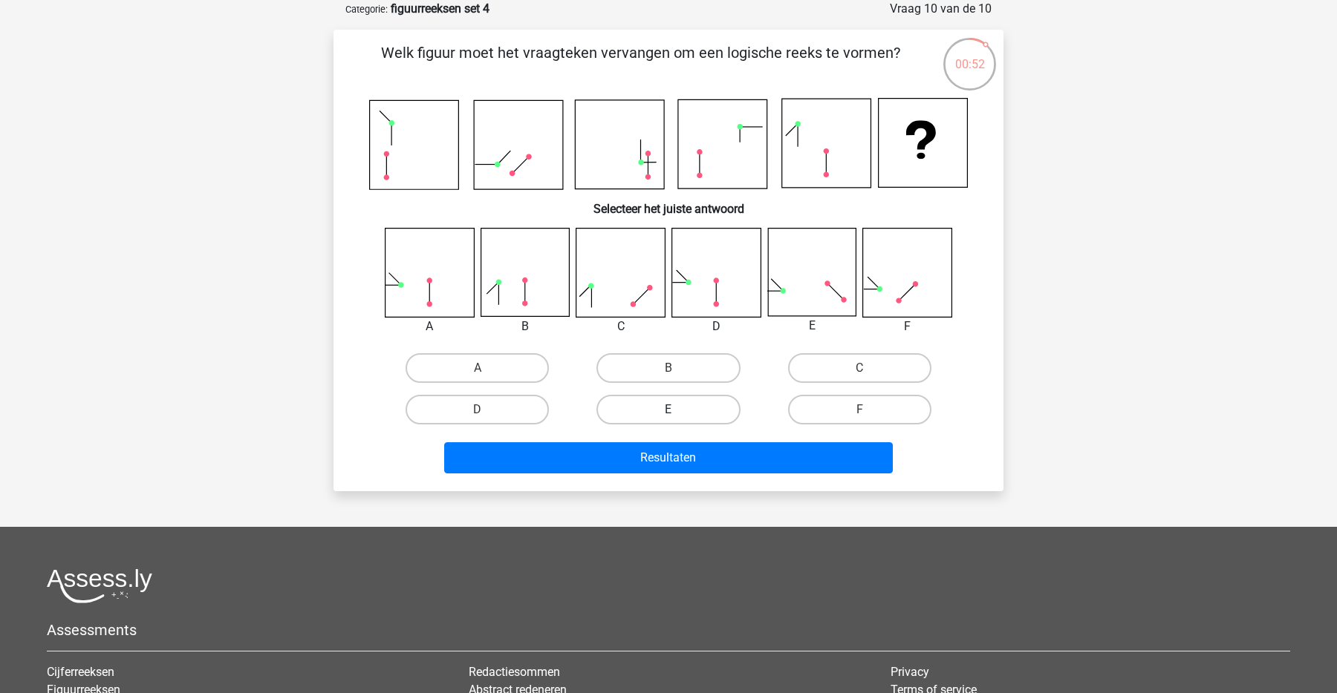
click at [689, 417] on label "E" at bounding box center [667, 410] width 143 height 30
click at [678, 417] on input "E" at bounding box center [673, 415] width 10 height 10
radio input "true"
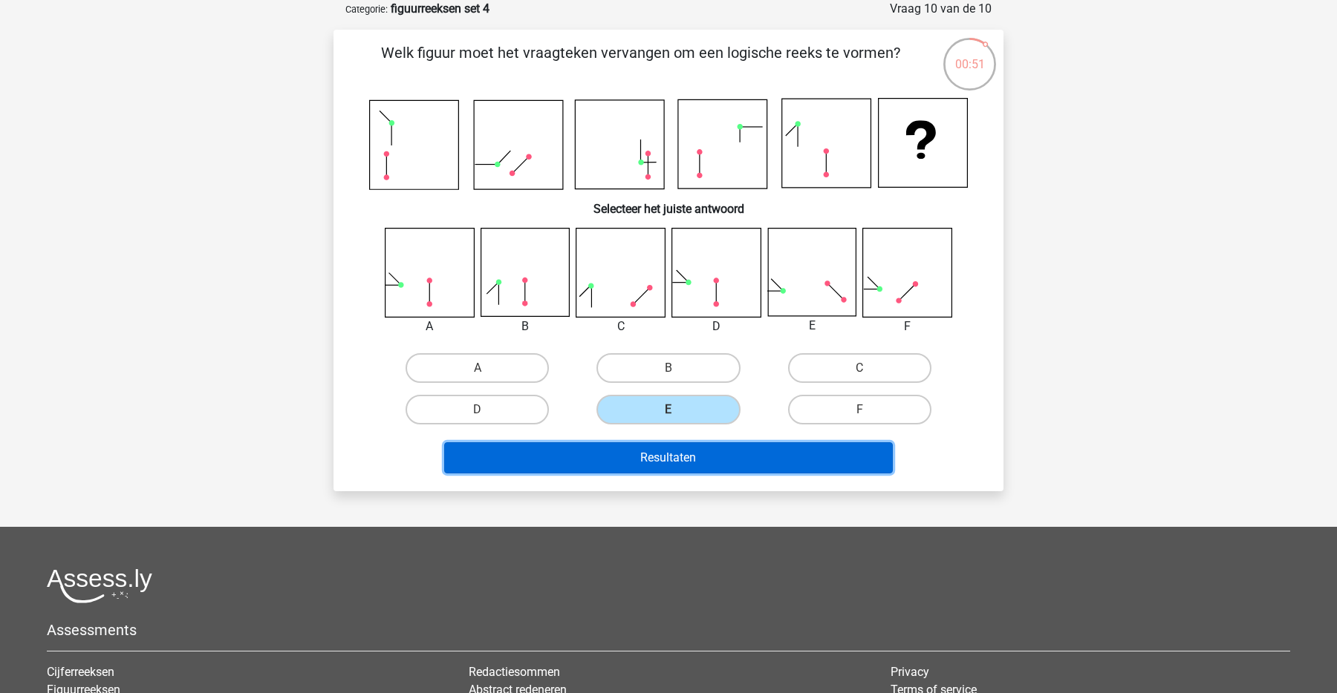
click at [734, 453] on button "Resultaten" at bounding box center [668, 458] width 449 height 31
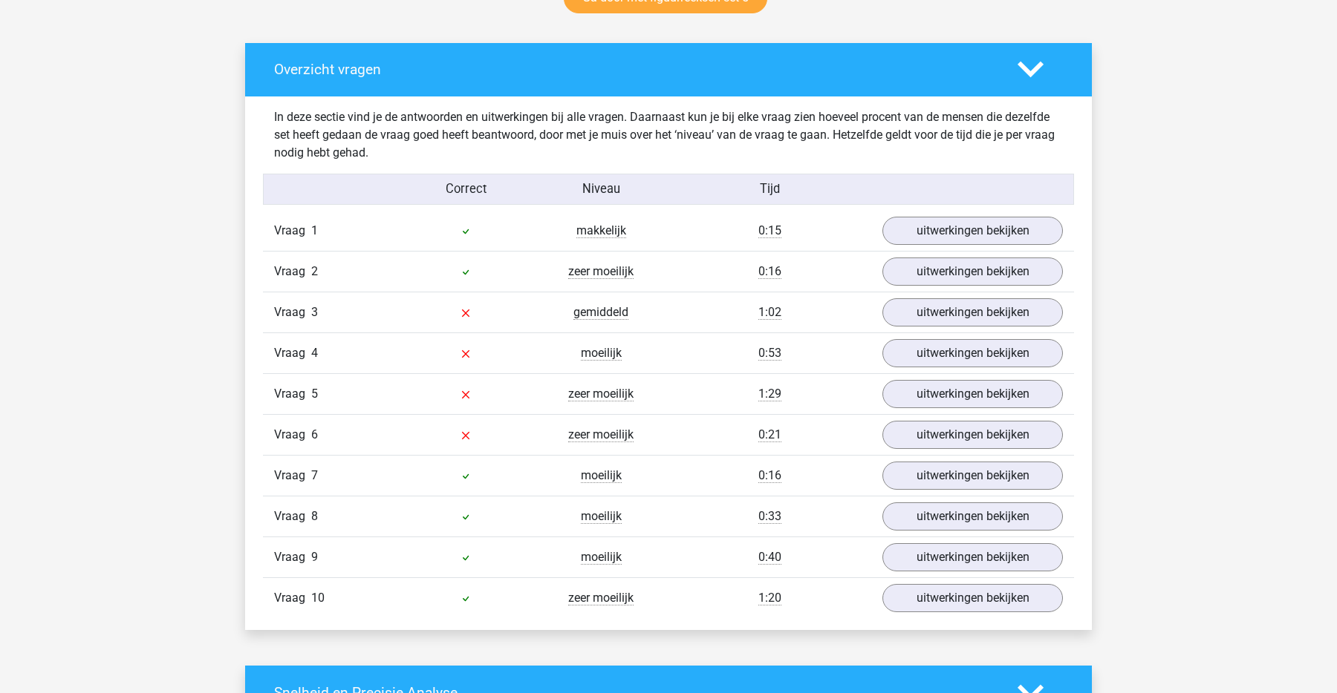
scroll to position [814, 0]
click at [937, 215] on link "uitwerkingen bekijken" at bounding box center [972, 231] width 207 height 33
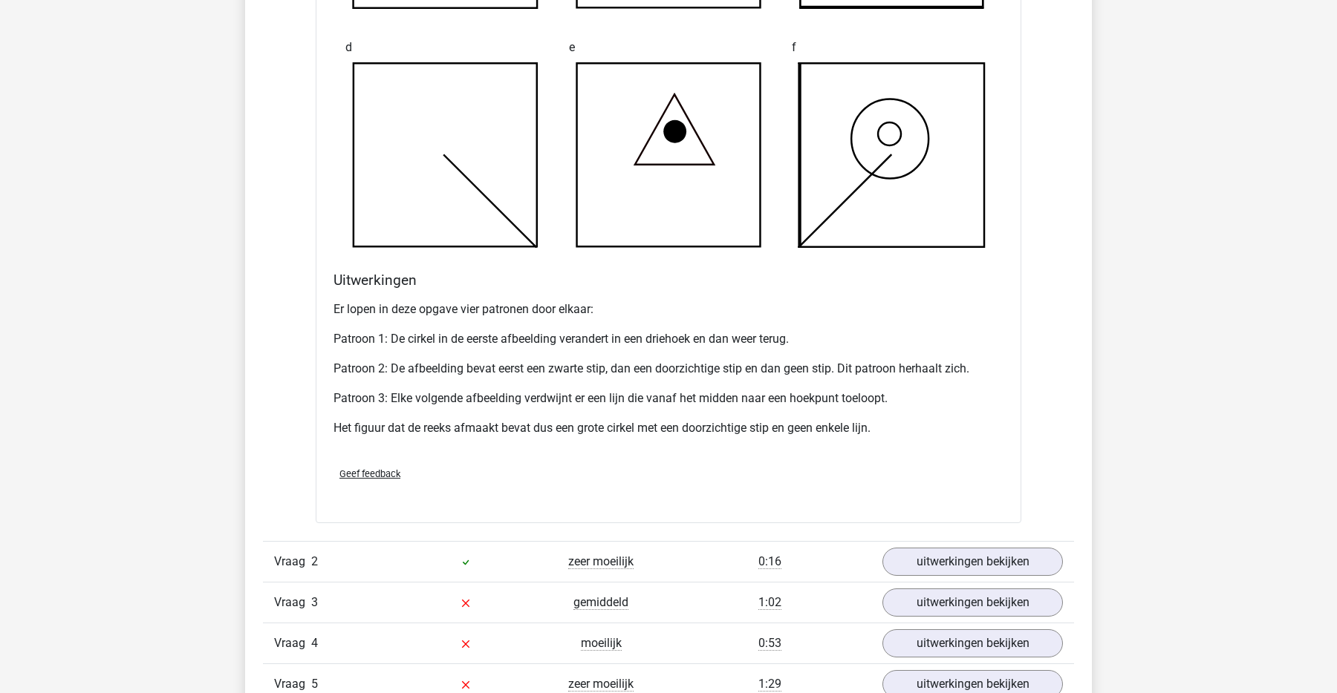
scroll to position [1469, 0]
click at [972, 555] on link "uitwerkingen bekijken" at bounding box center [972, 562] width 207 height 33
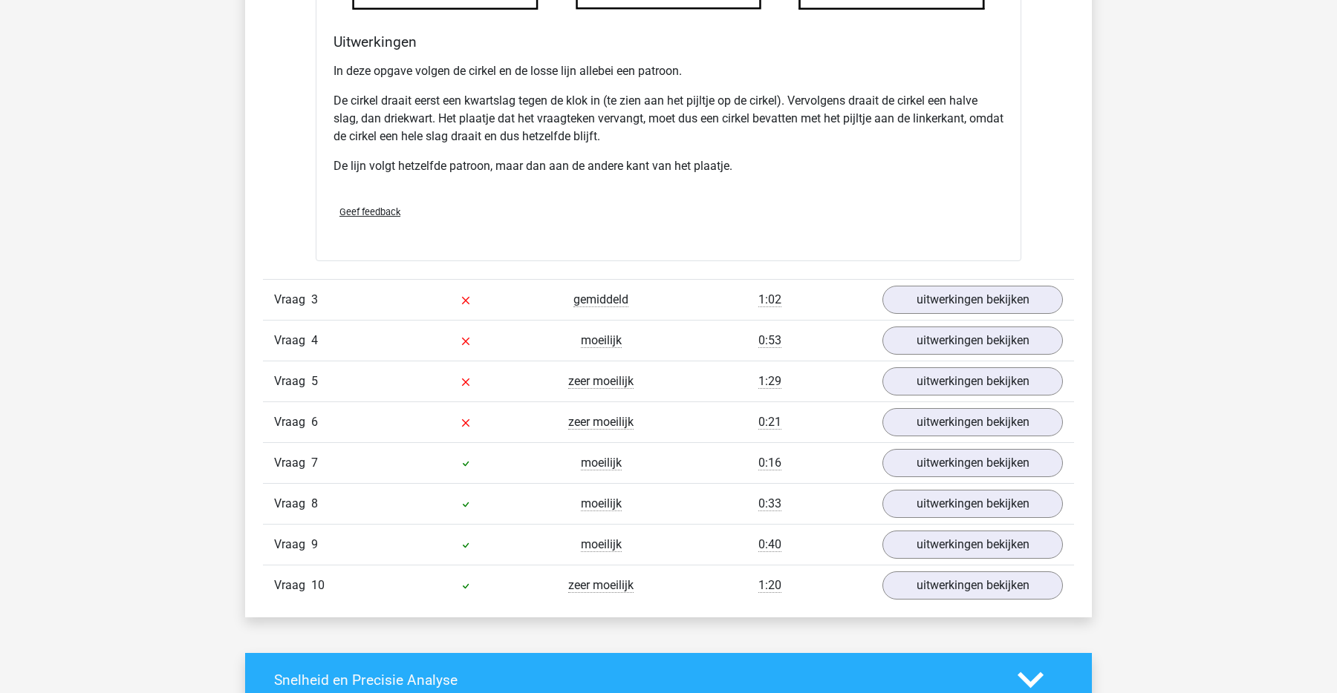
scroll to position [2712, 0]
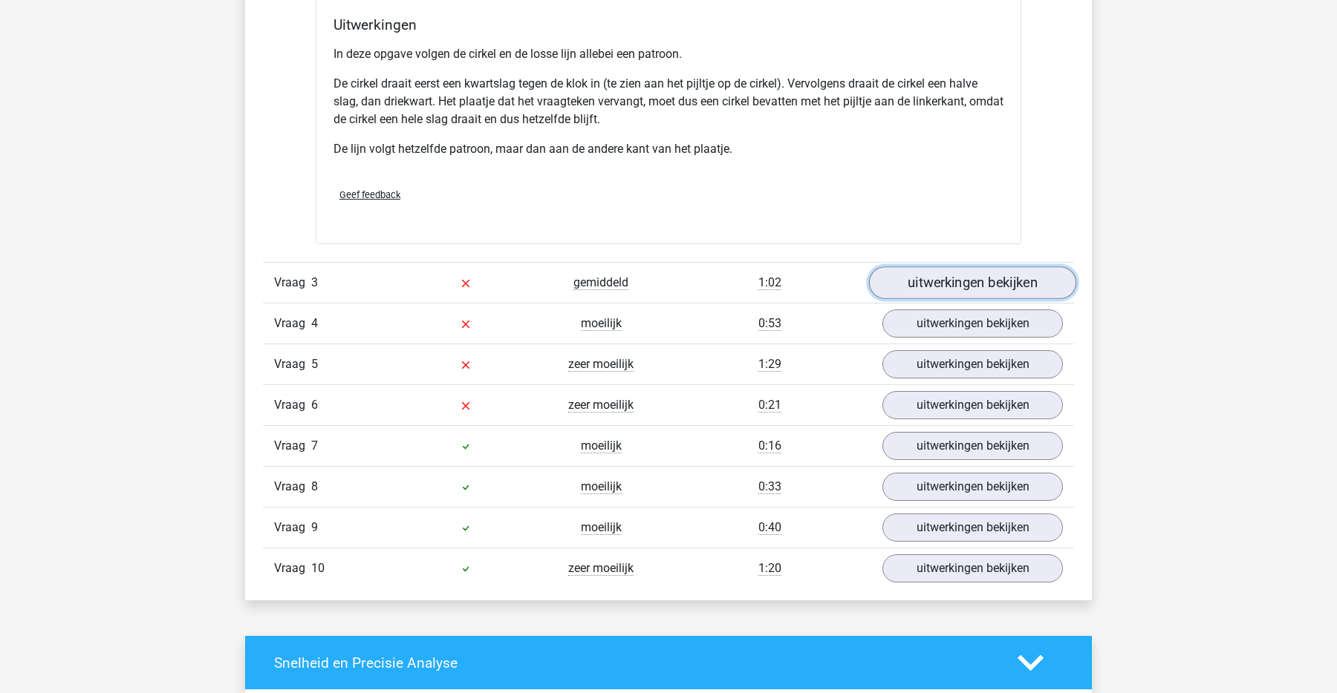
click at [1022, 272] on link "uitwerkingen bekijken" at bounding box center [972, 283] width 207 height 33
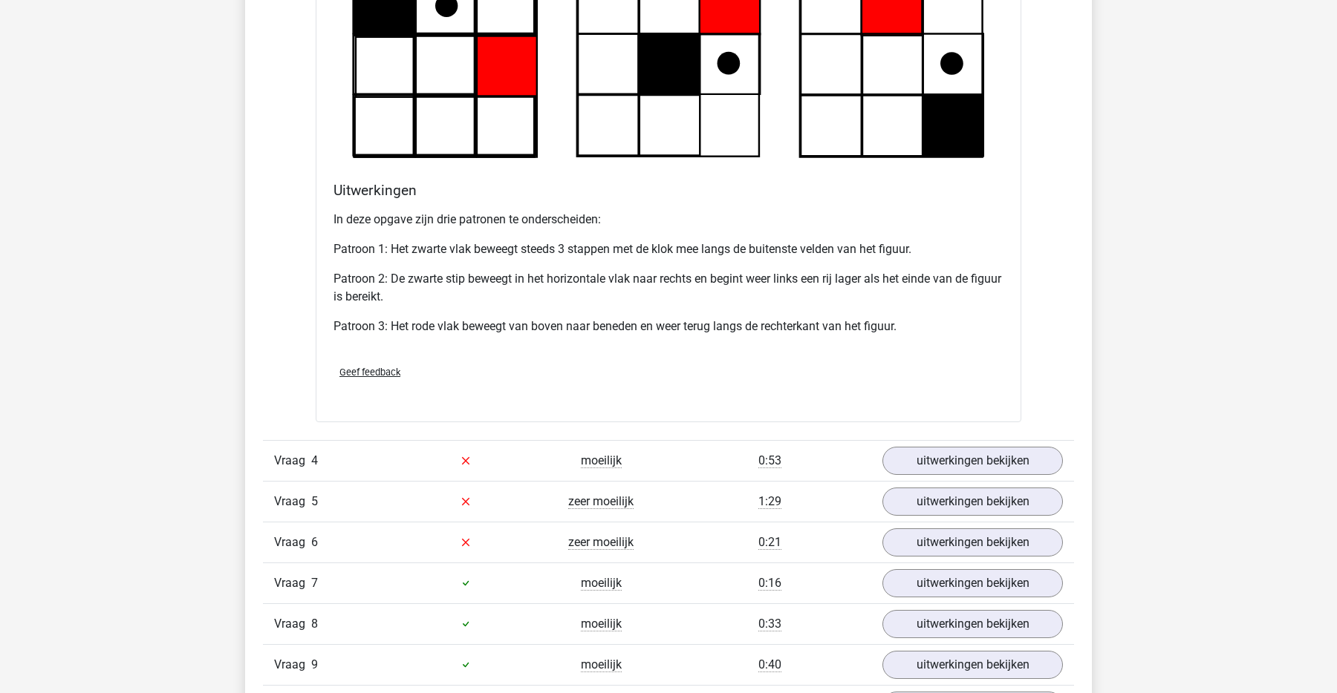
scroll to position [3535, 0]
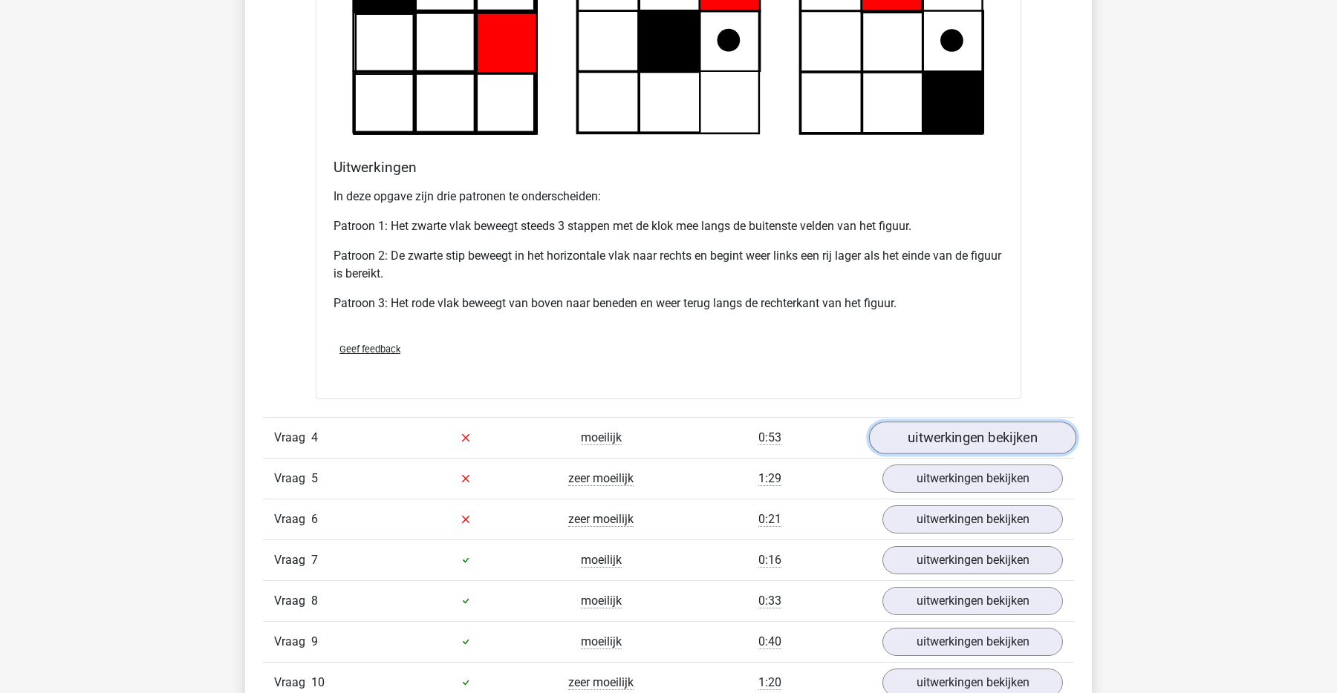
click at [948, 434] on link "uitwerkingen bekijken" at bounding box center [972, 438] width 207 height 33
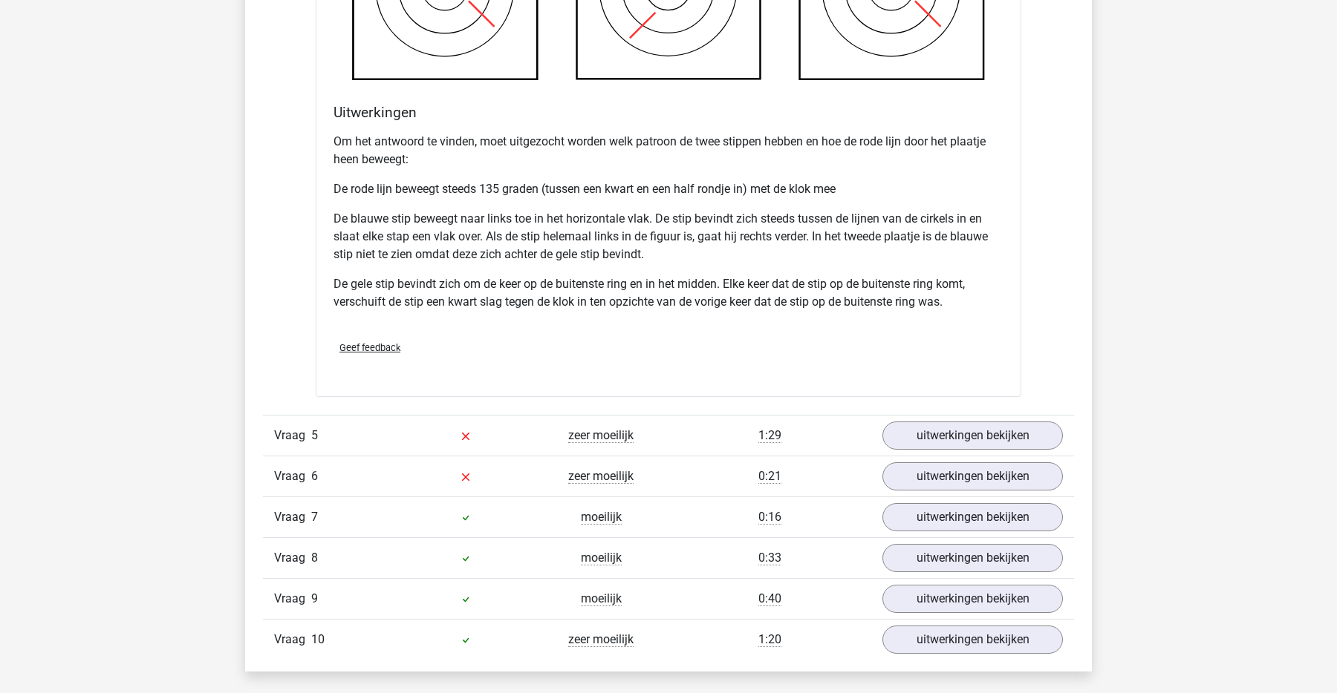
scroll to position [4582, 0]
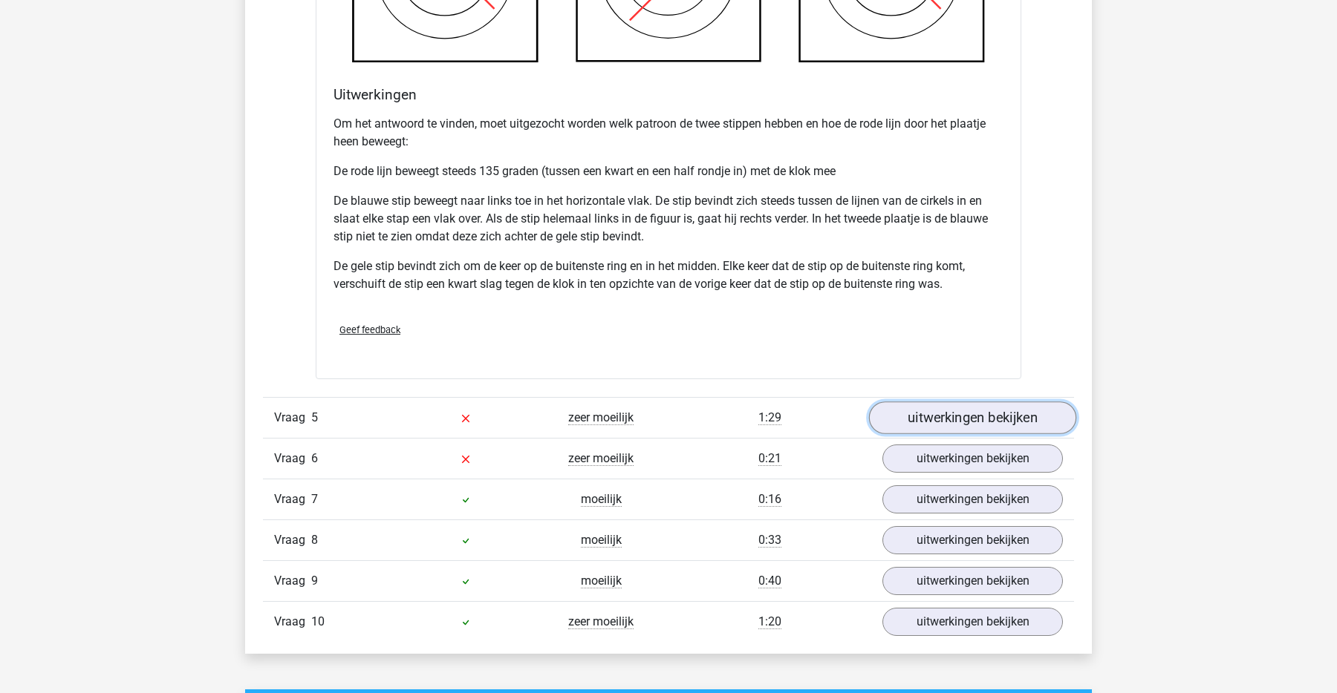
click at [973, 420] on link "uitwerkingen bekijken" at bounding box center [972, 418] width 207 height 33
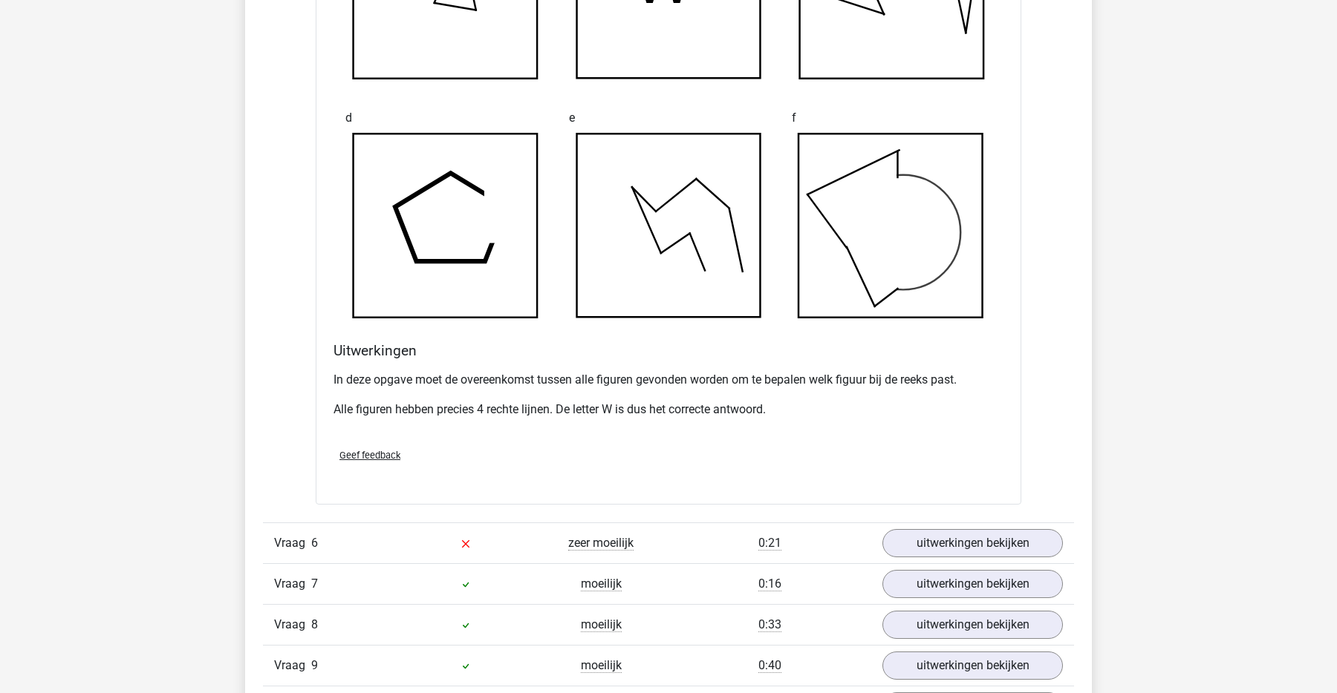
scroll to position [5376, 0]
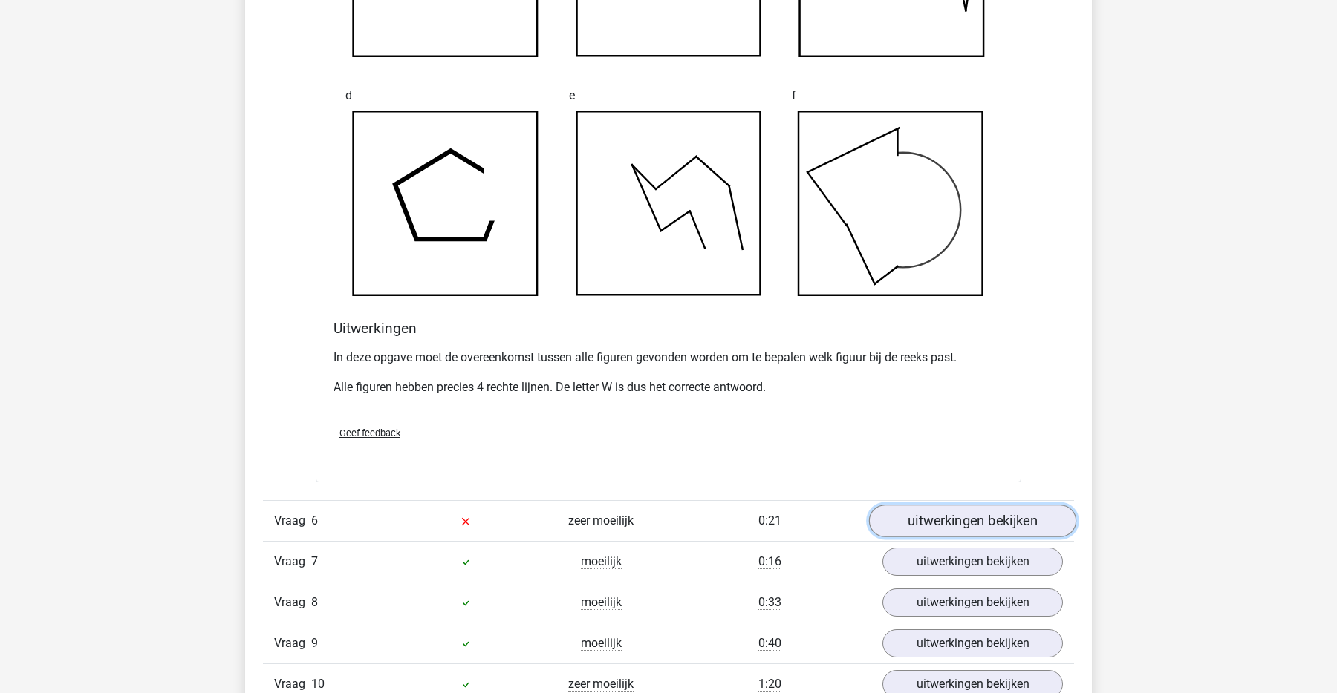
click at [947, 511] on link "uitwerkingen bekijken" at bounding box center [972, 522] width 207 height 33
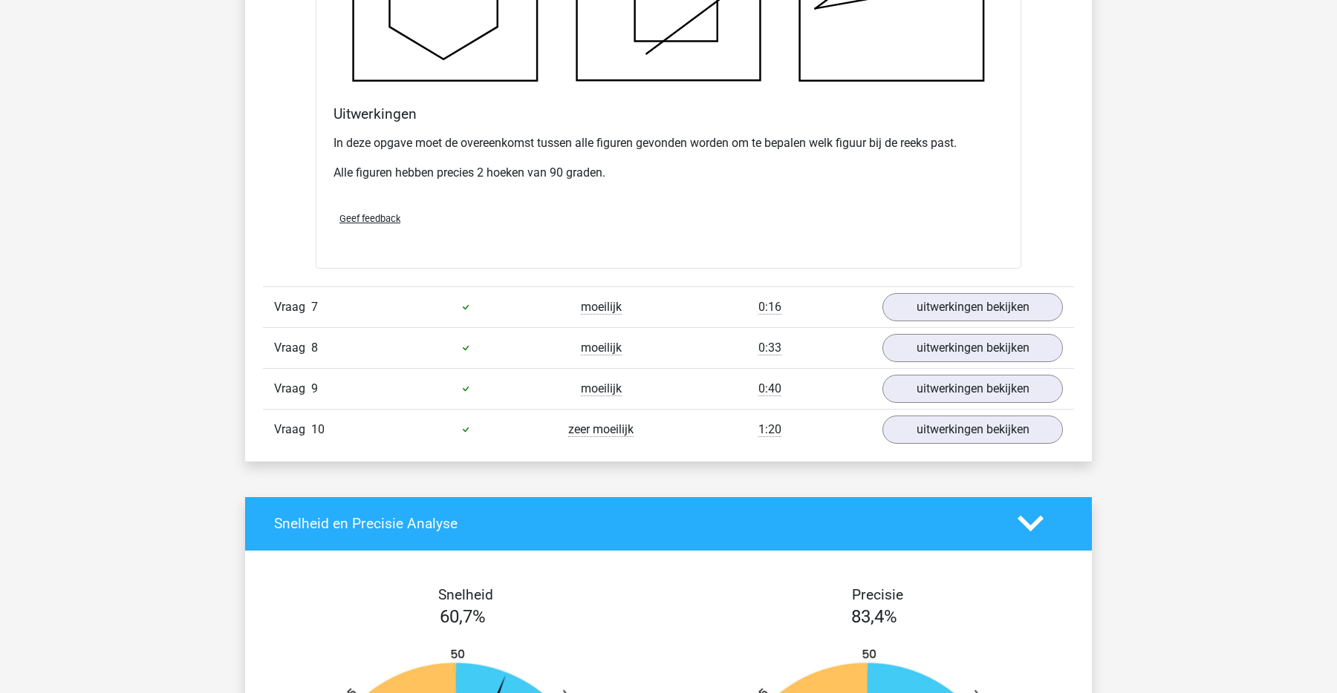
scroll to position [6538, 0]
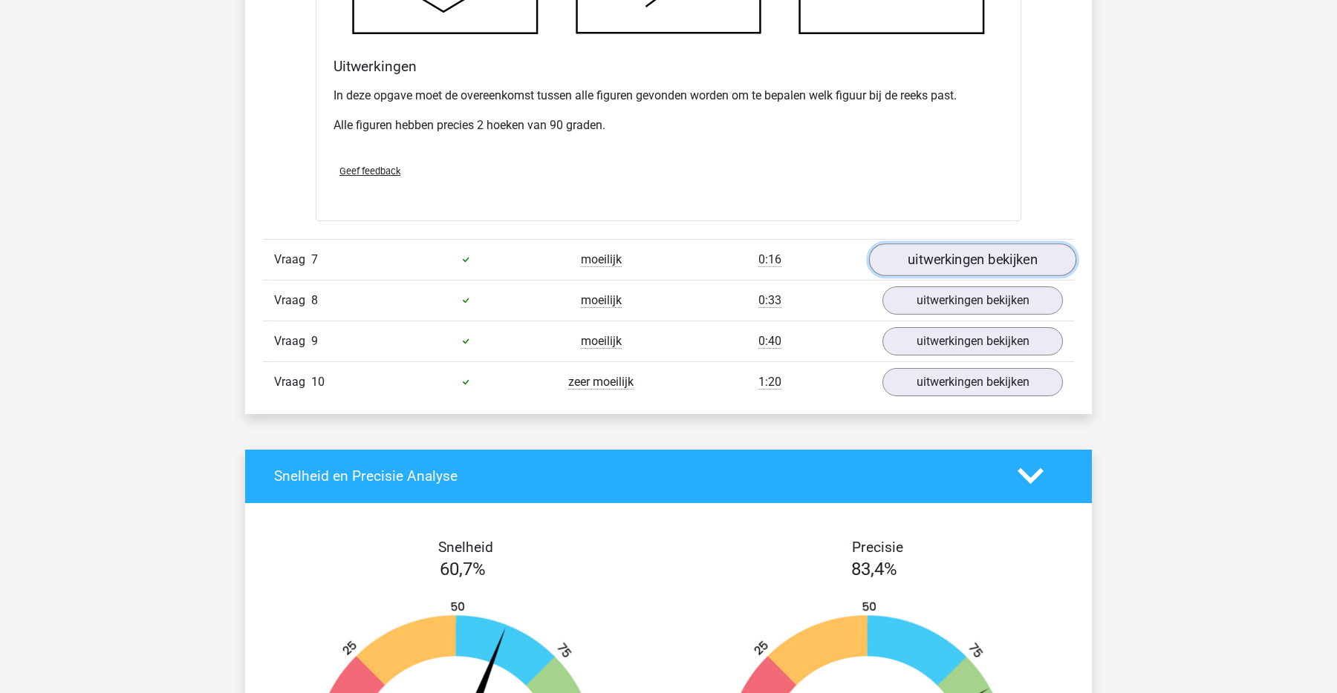
click at [909, 270] on link "uitwerkingen bekijken" at bounding box center [972, 260] width 207 height 33
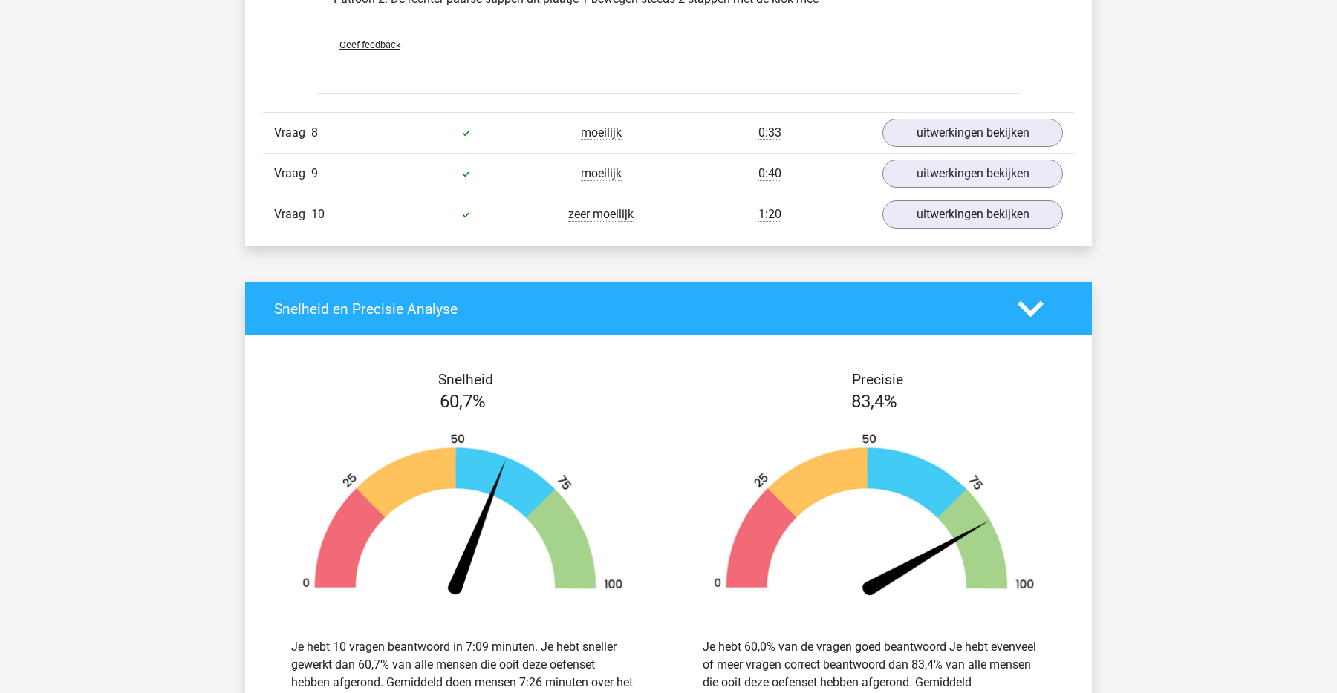
scroll to position [7593, 0]
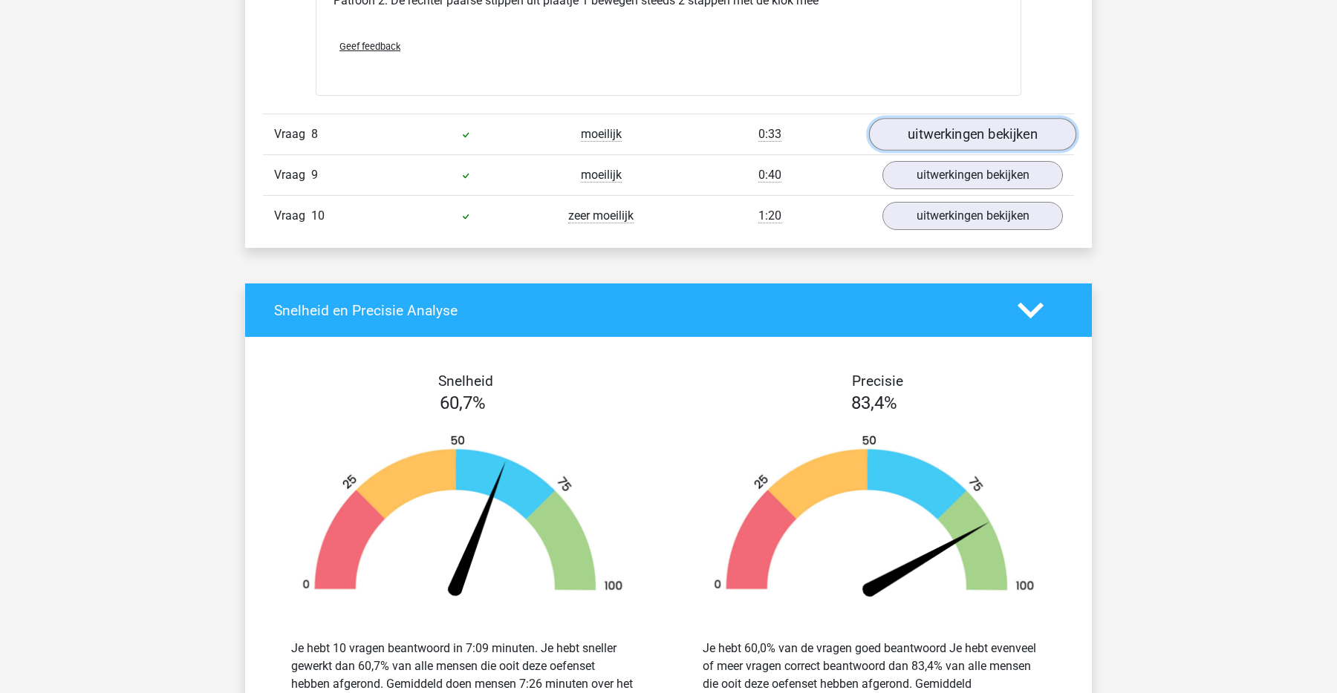
click at [969, 134] on link "uitwerkingen bekijken" at bounding box center [972, 134] width 207 height 33
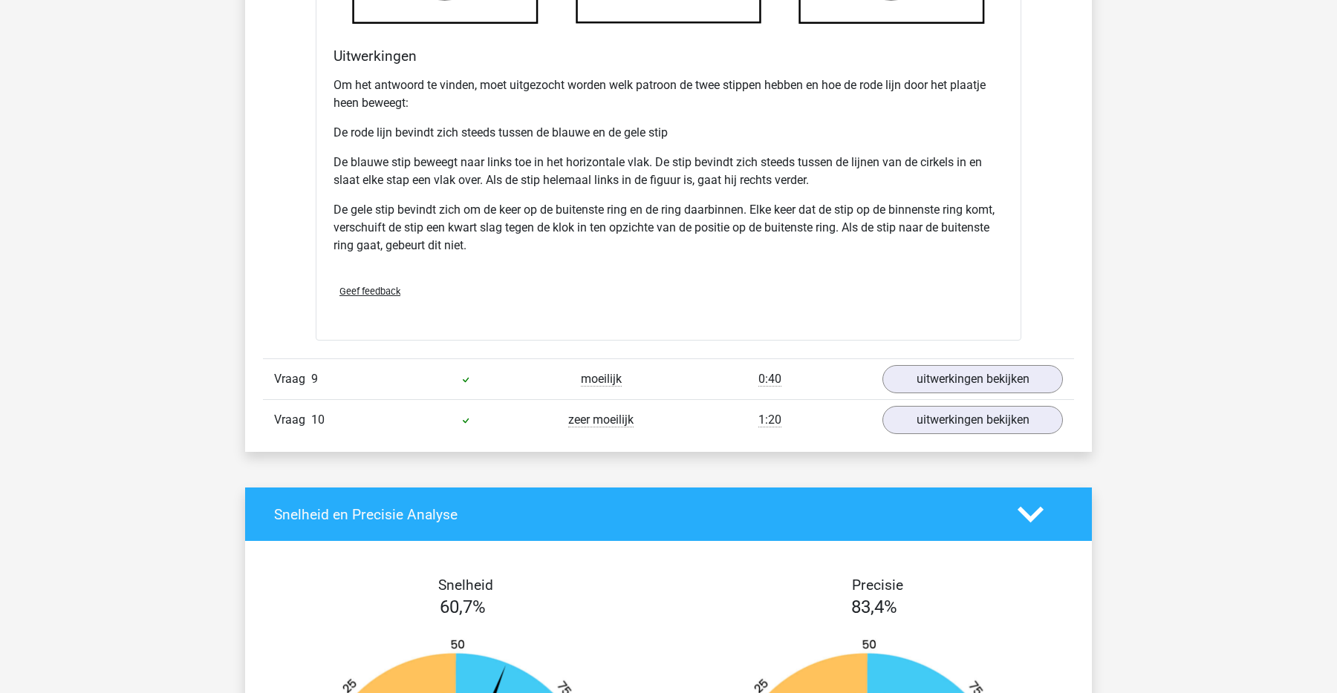
scroll to position [8407, 0]
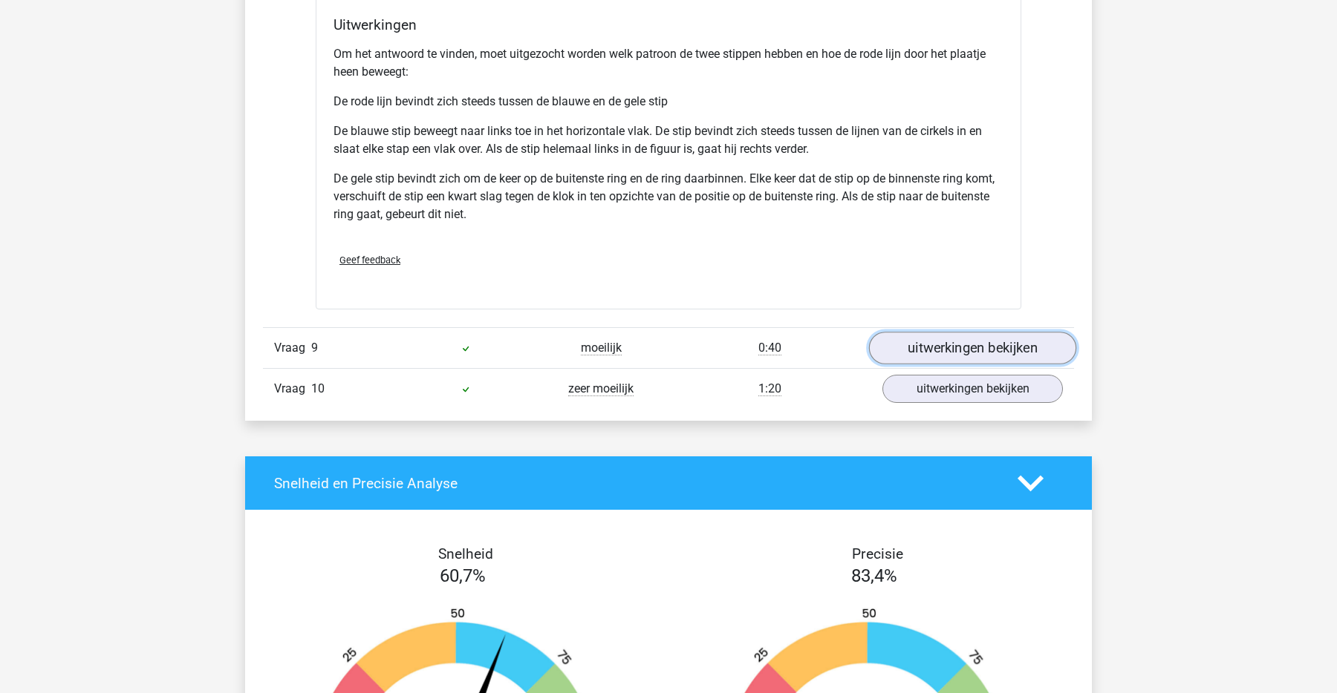
click at [895, 347] on link "uitwerkingen bekijken" at bounding box center [972, 348] width 207 height 33
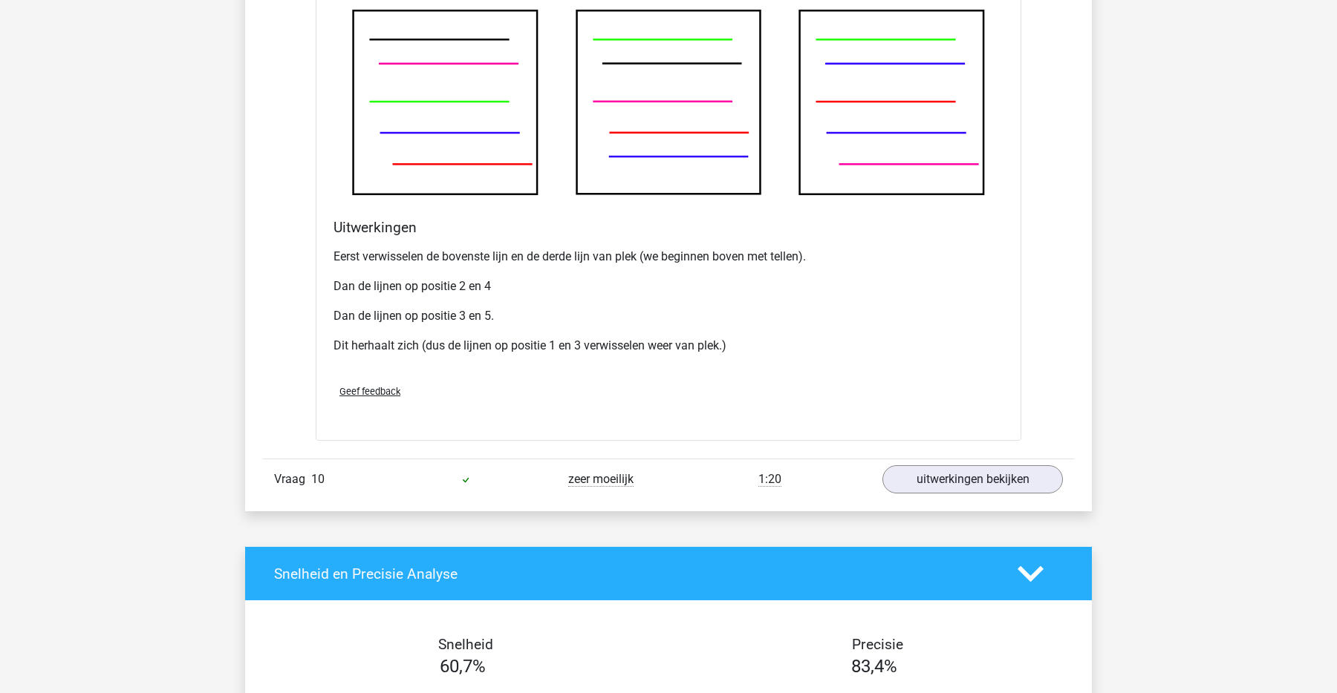
scroll to position [9224, 0]
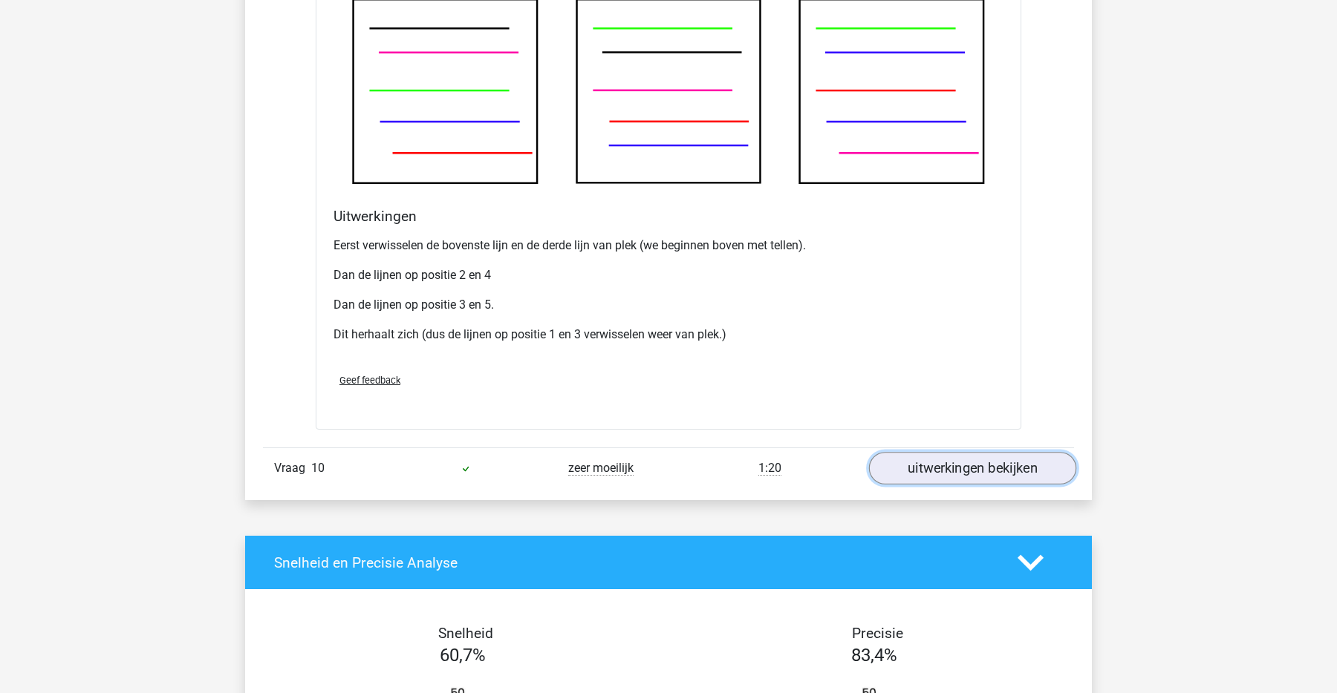
click at [953, 469] on link "uitwerkingen bekijken" at bounding box center [972, 469] width 207 height 33
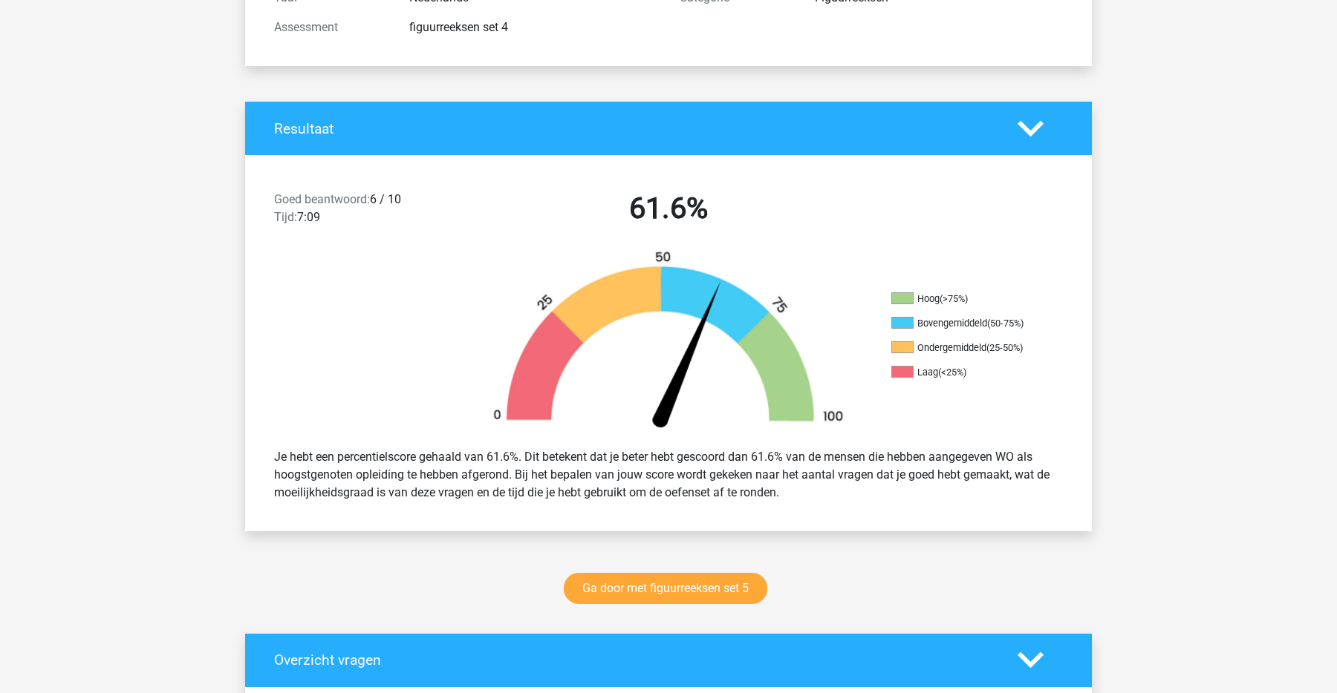
scroll to position [229, 0]
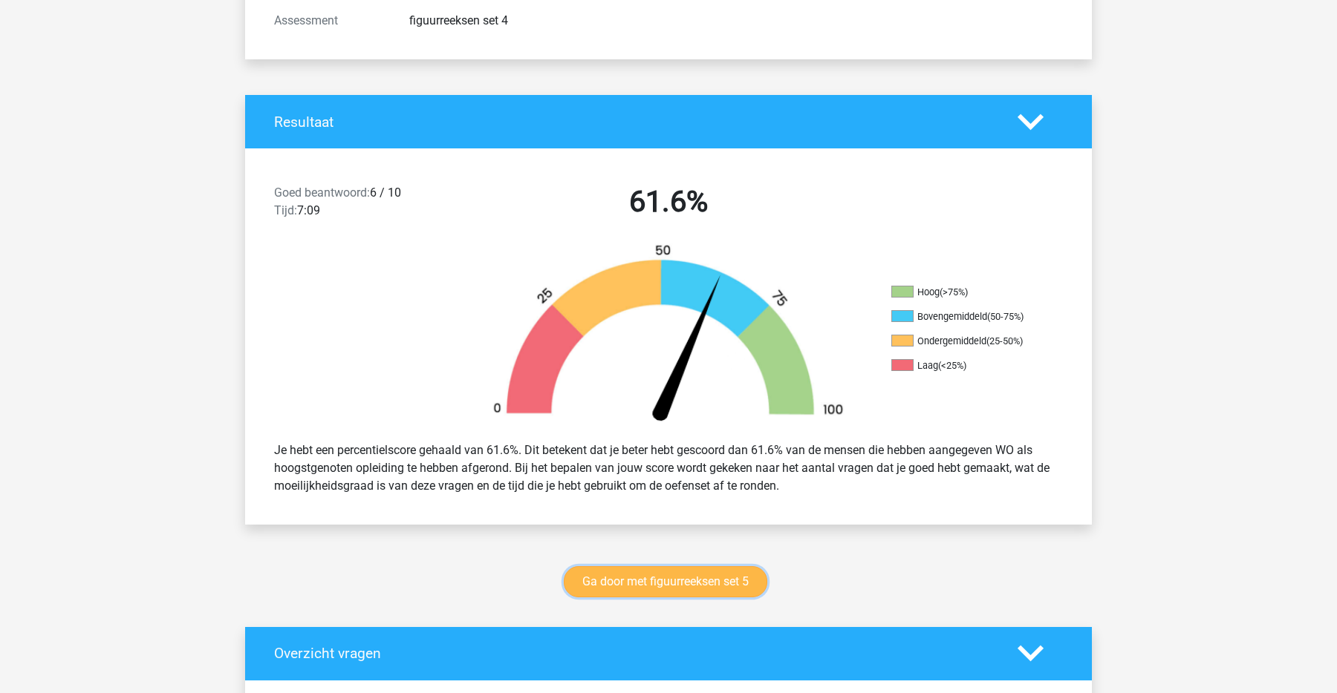
click at [642, 588] on link "Ga door met figuurreeksen set 5" at bounding box center [665, 582] width 203 height 31
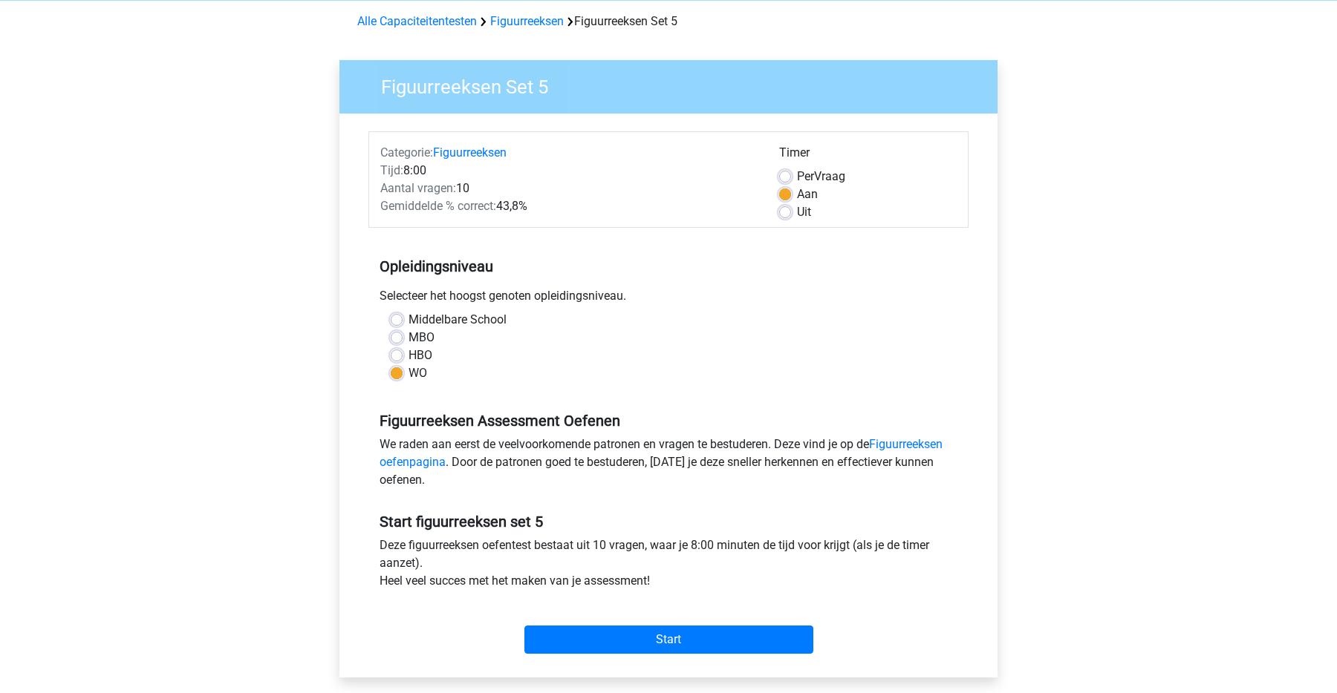
scroll to position [76, 0]
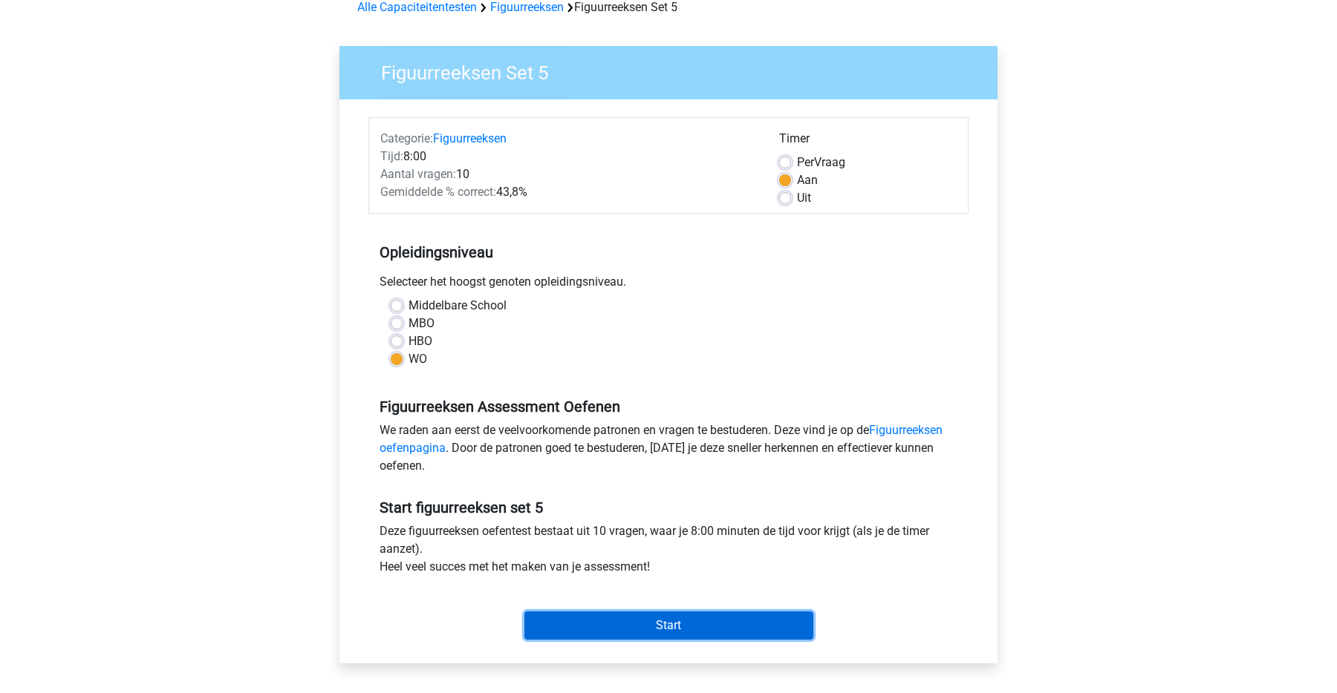
click at [670, 633] on input "Start" at bounding box center [668, 626] width 289 height 28
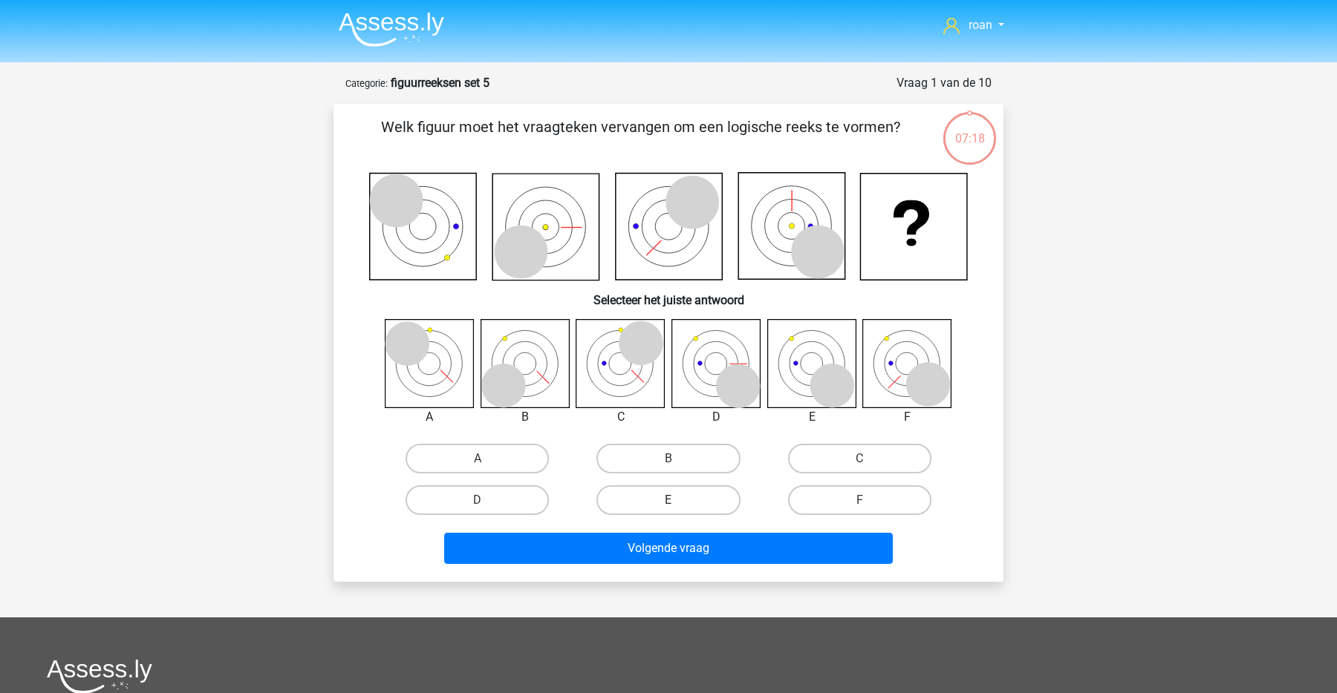
click at [683, 487] on label "E" at bounding box center [667, 501] width 143 height 30
click at [678, 500] on input "E" at bounding box center [673, 505] width 10 height 10
radio input "true"
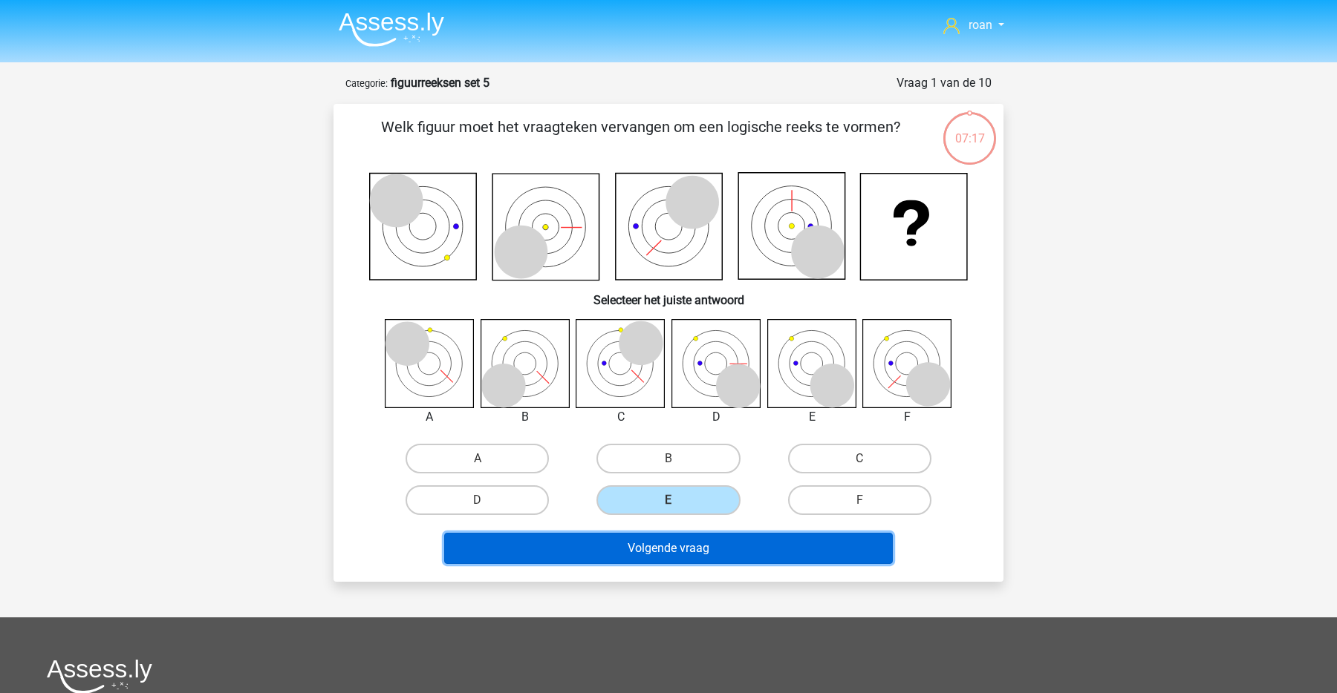
click at [681, 541] on button "Volgende vraag" at bounding box center [668, 548] width 449 height 31
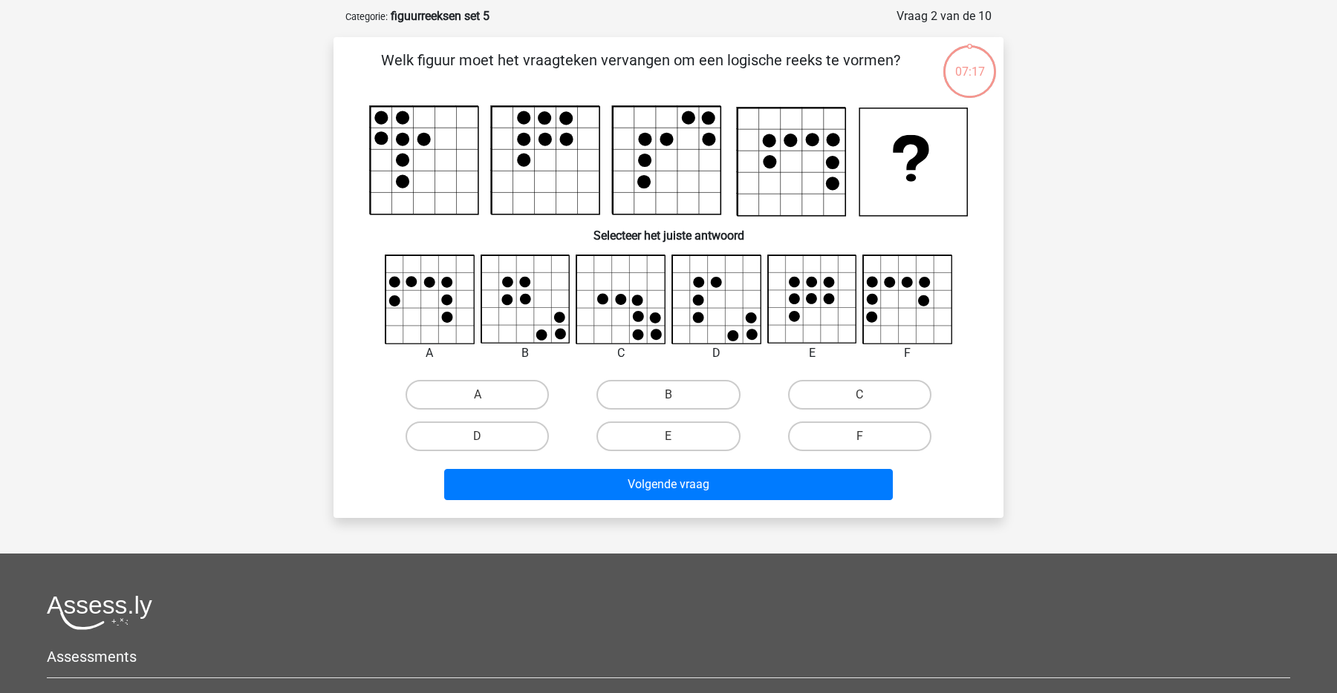
scroll to position [74, 0]
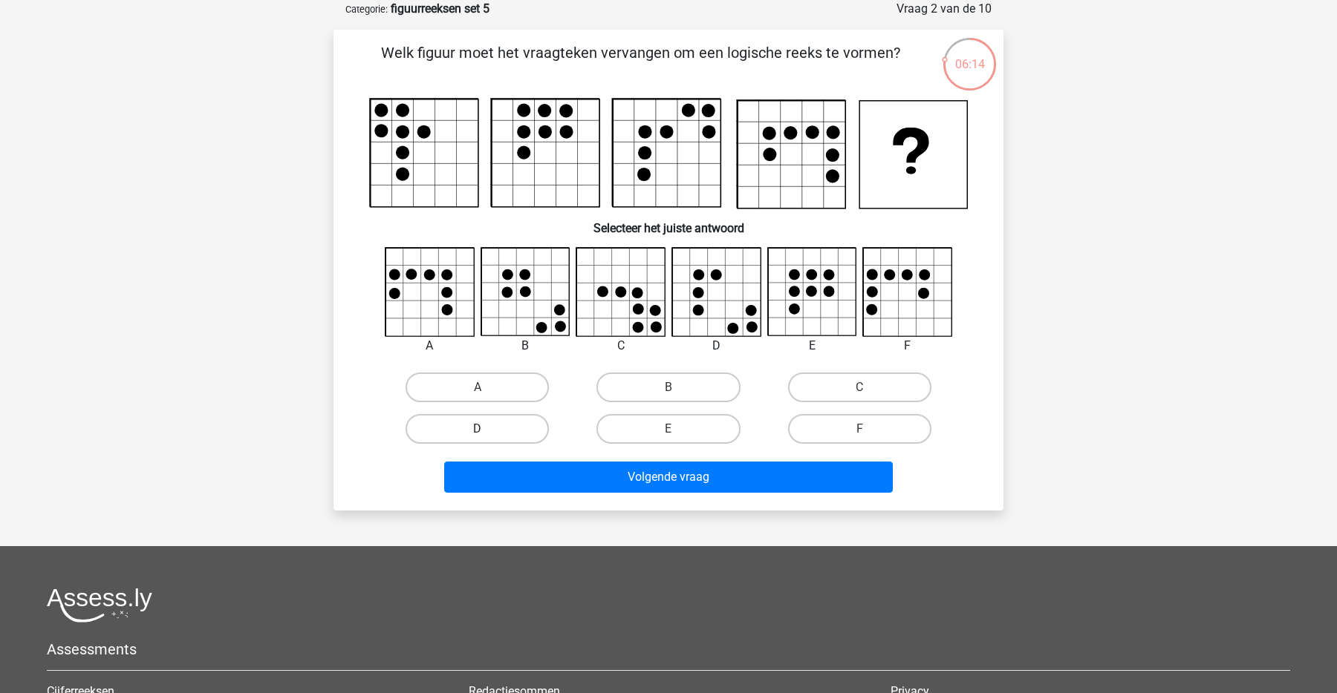
click at [500, 433] on label "D" at bounding box center [476, 429] width 143 height 30
click at [487, 433] on input "D" at bounding box center [482, 434] width 10 height 10
radio input "true"
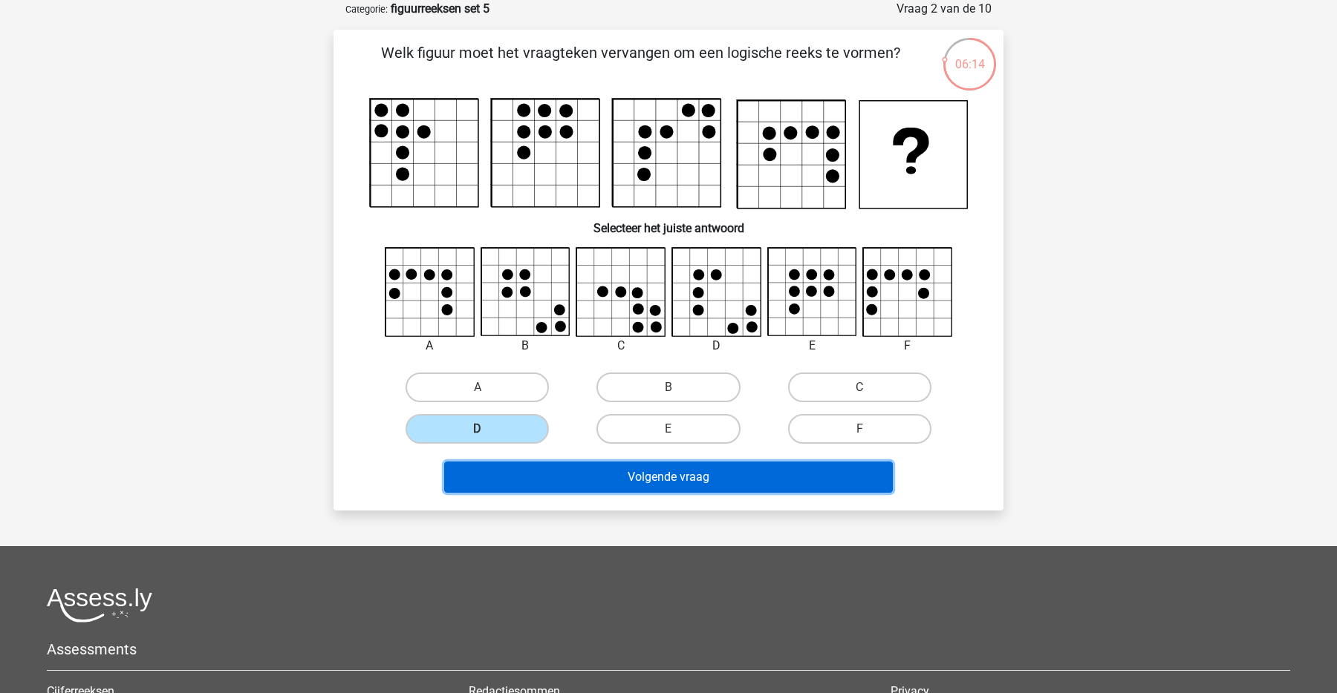
click at [586, 462] on button "Volgende vraag" at bounding box center [668, 477] width 449 height 31
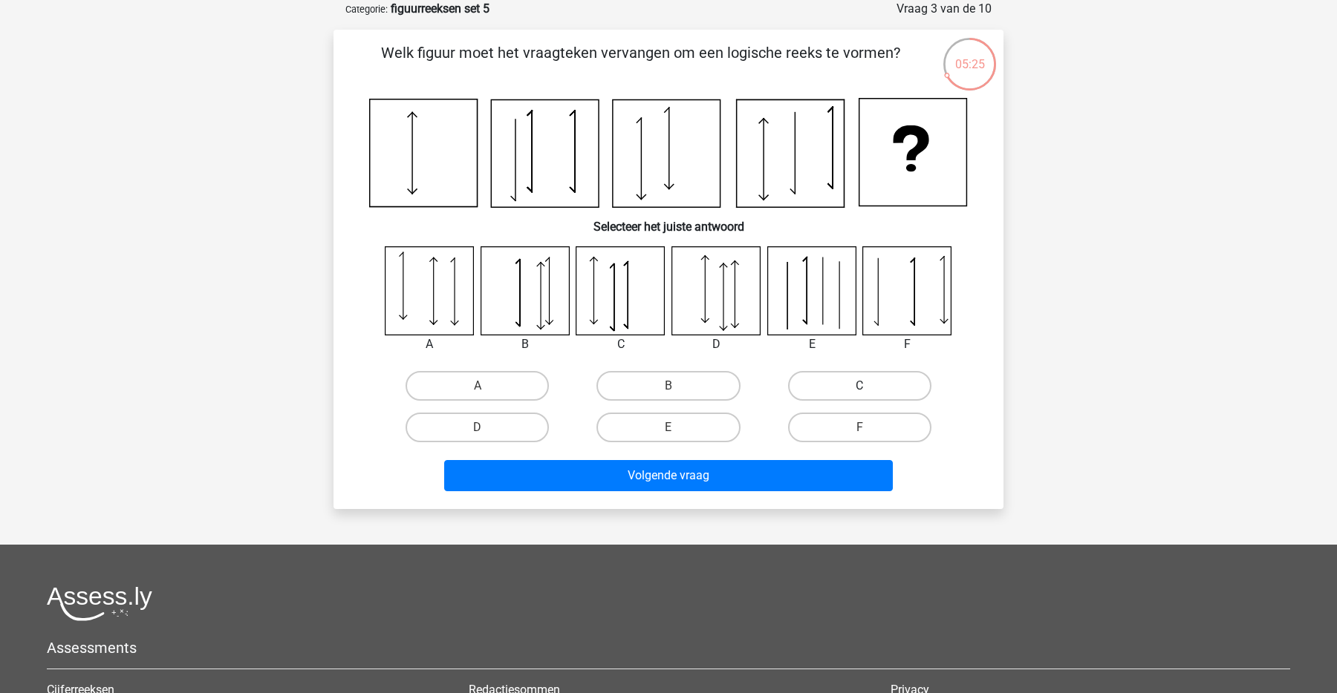
click at [894, 385] on label "C" at bounding box center [859, 386] width 143 height 30
click at [869, 386] on input "C" at bounding box center [864, 391] width 10 height 10
radio input "true"
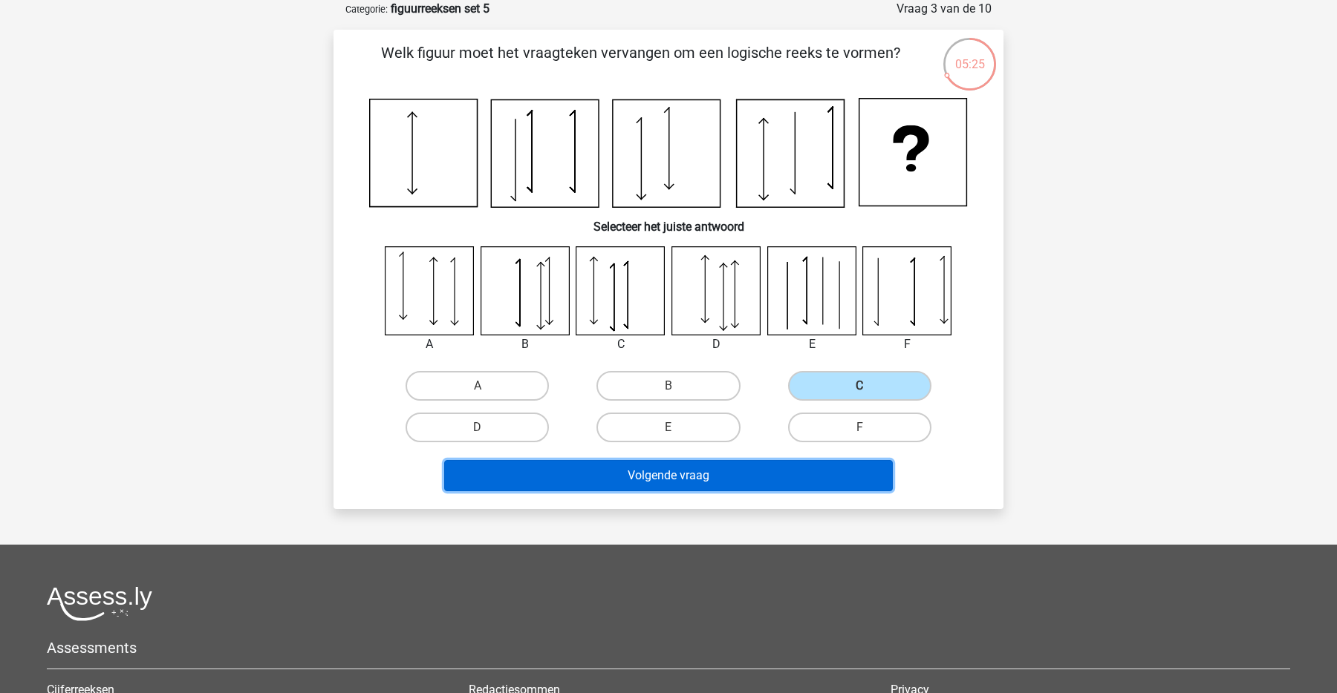
click at [782, 473] on button "Volgende vraag" at bounding box center [668, 475] width 449 height 31
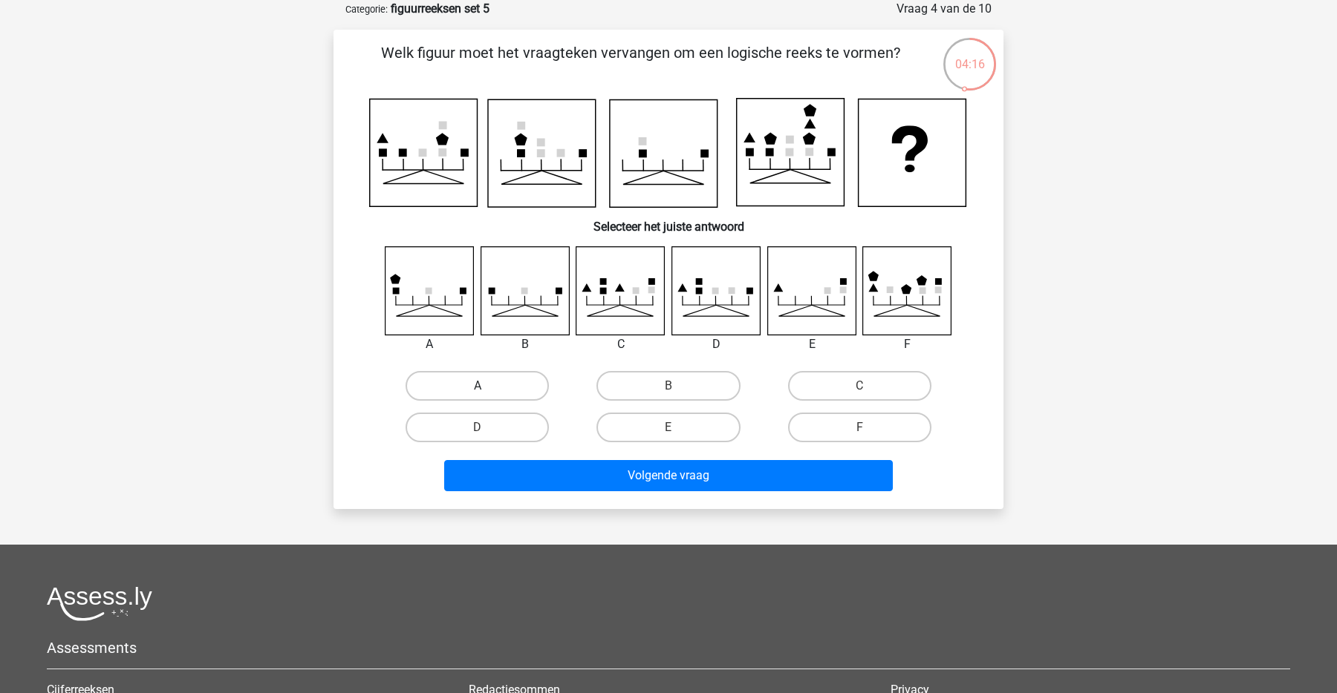
click at [495, 385] on label "A" at bounding box center [476, 386] width 143 height 30
click at [487, 386] on input "A" at bounding box center [482, 391] width 10 height 10
radio input "true"
click at [840, 394] on label "C" at bounding box center [859, 386] width 143 height 30
click at [859, 394] on input "C" at bounding box center [864, 391] width 10 height 10
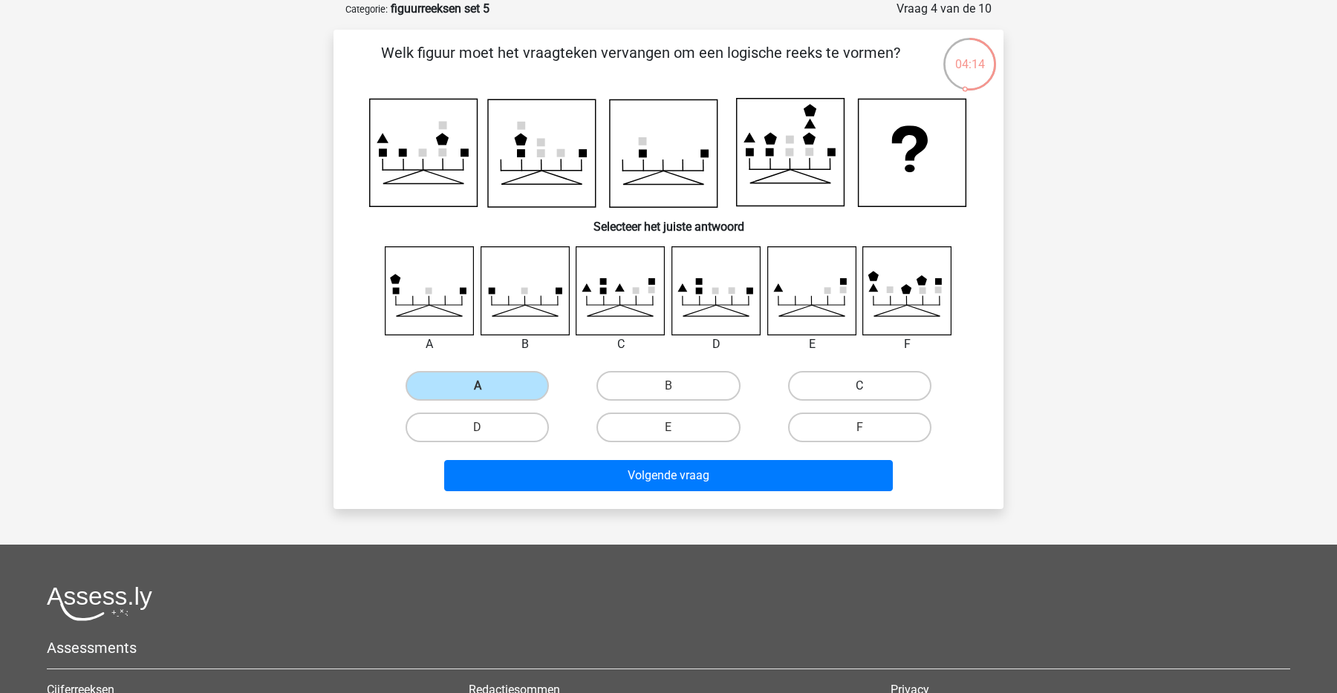
radio input "true"
click at [731, 492] on div "Volgende vraag" at bounding box center [668, 478] width 573 height 37
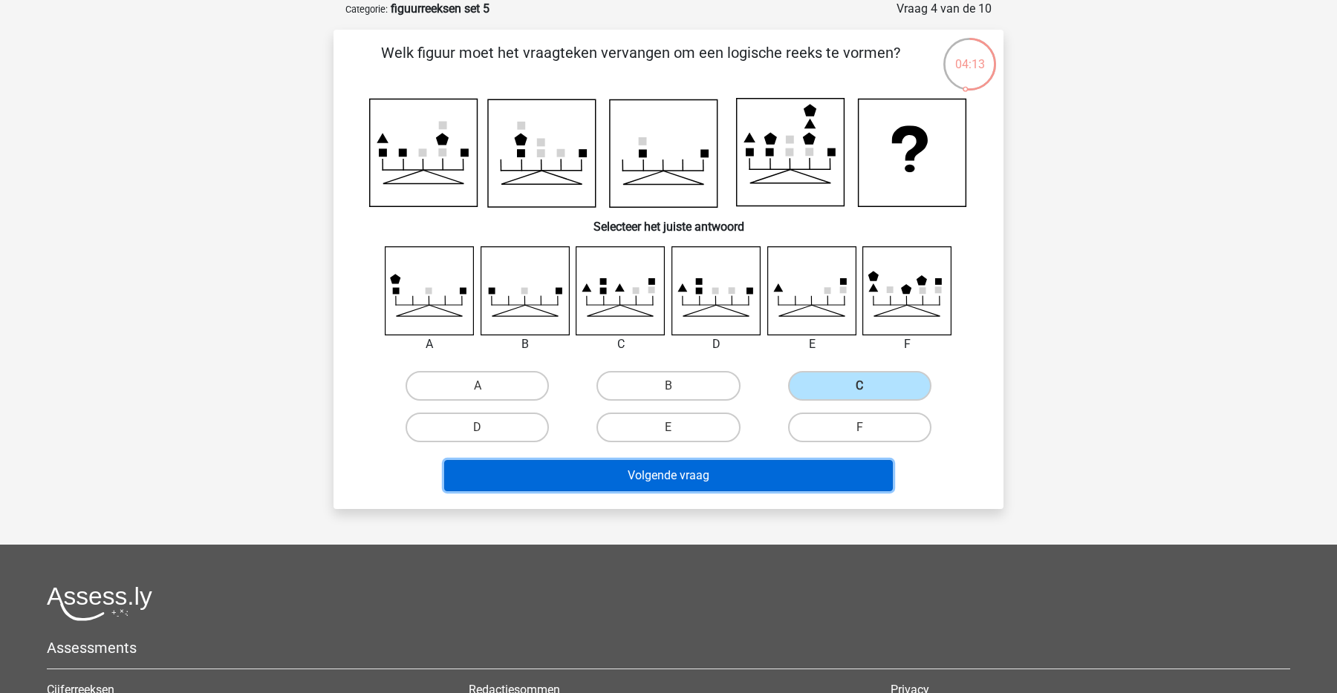
click at [698, 474] on button "Volgende vraag" at bounding box center [668, 475] width 449 height 31
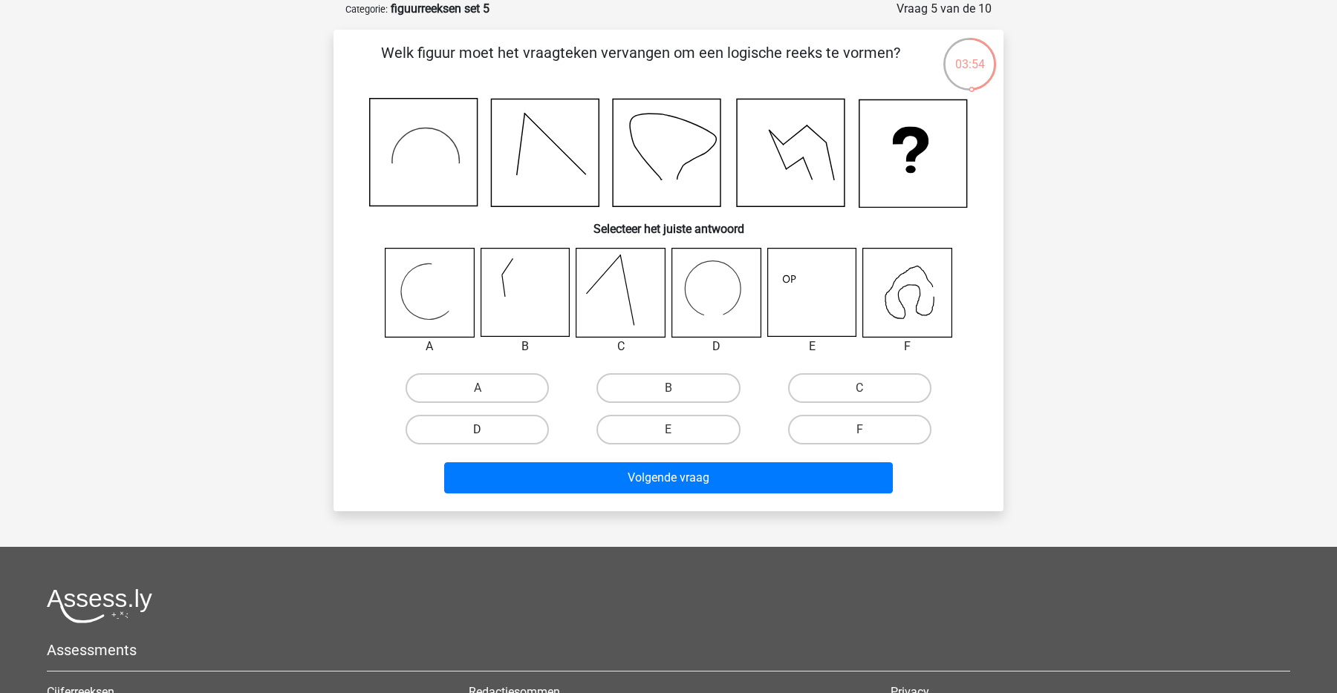
click at [506, 435] on label "D" at bounding box center [476, 430] width 143 height 30
click at [487, 435] on input "D" at bounding box center [482, 435] width 10 height 10
radio input "true"
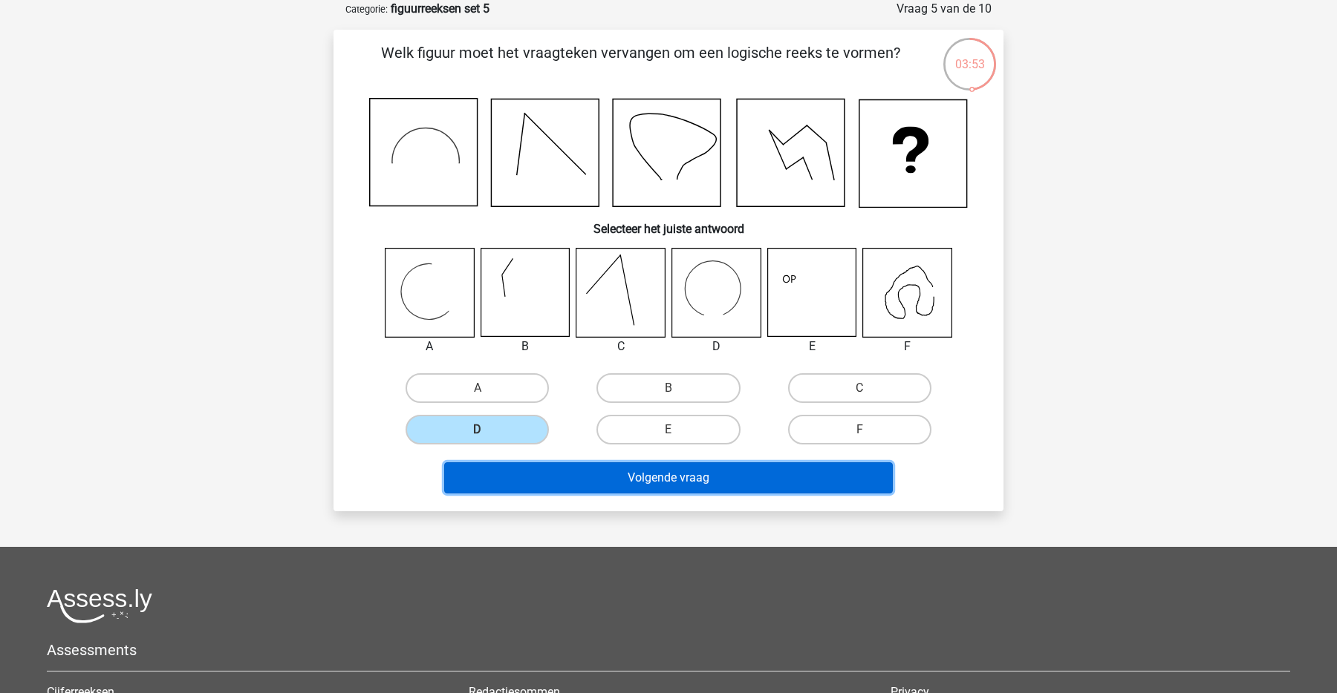
click at [569, 488] on button "Volgende vraag" at bounding box center [668, 478] width 449 height 31
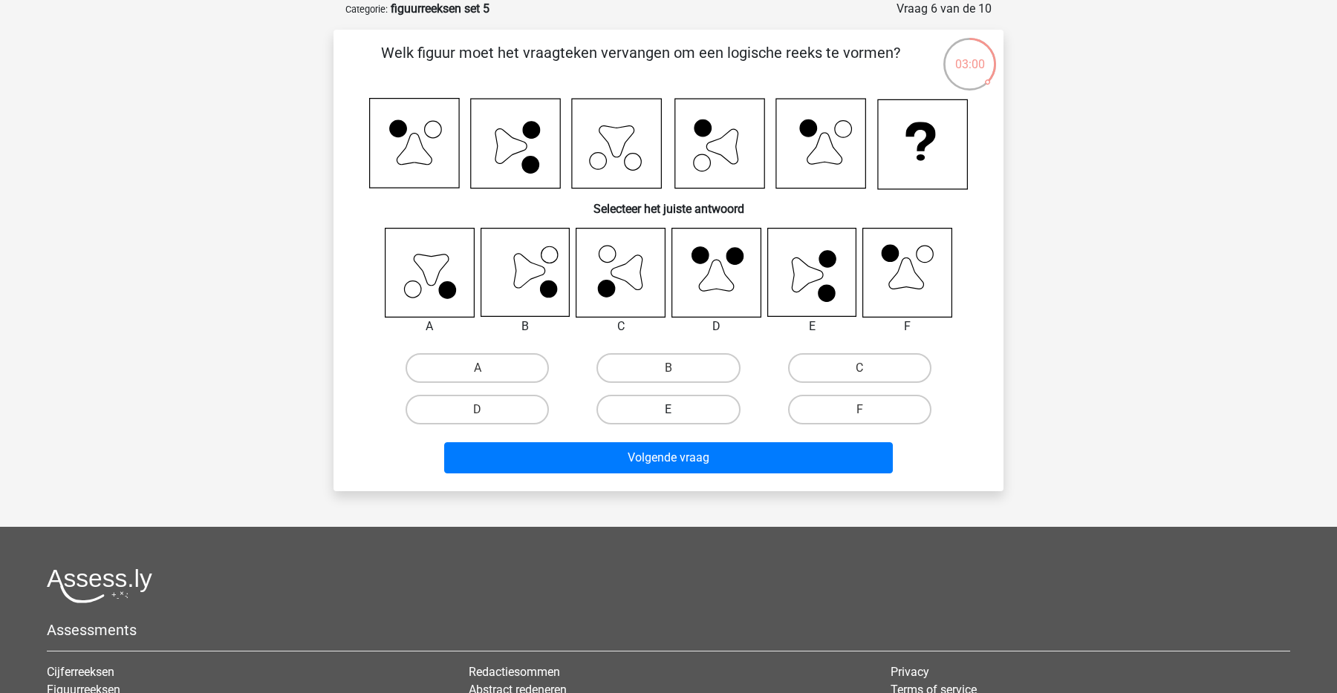
click at [676, 420] on label "E" at bounding box center [667, 410] width 143 height 30
click at [676, 420] on input "E" at bounding box center [673, 415] width 10 height 10
radio input "true"
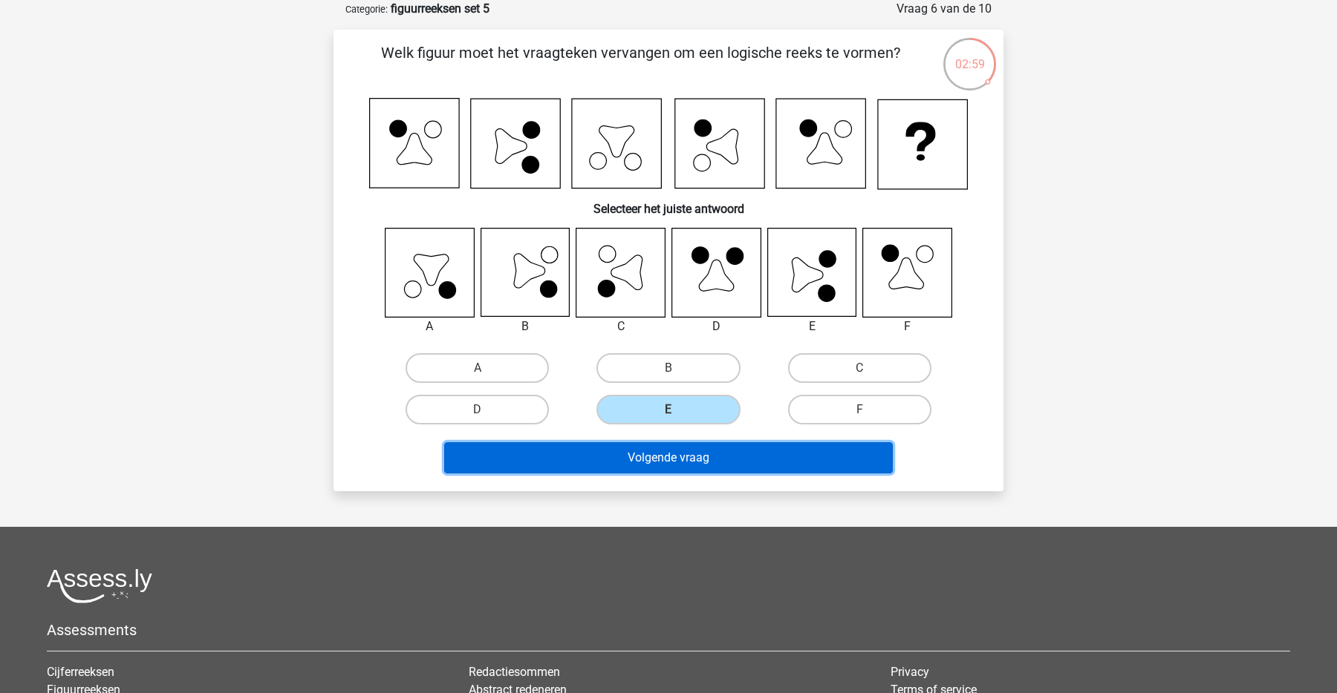
click at [643, 469] on button "Volgende vraag" at bounding box center [668, 458] width 449 height 31
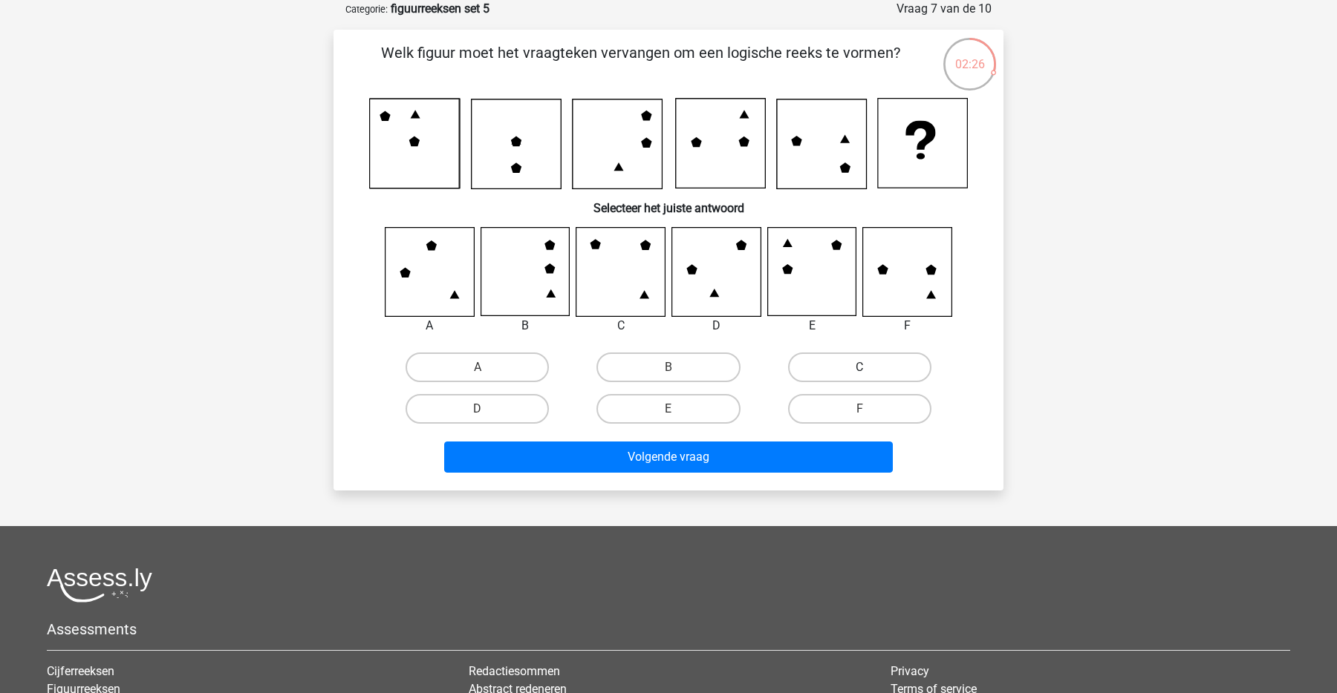
click at [829, 377] on label "C" at bounding box center [859, 368] width 143 height 30
click at [859, 377] on input "C" at bounding box center [864, 373] width 10 height 10
radio input "true"
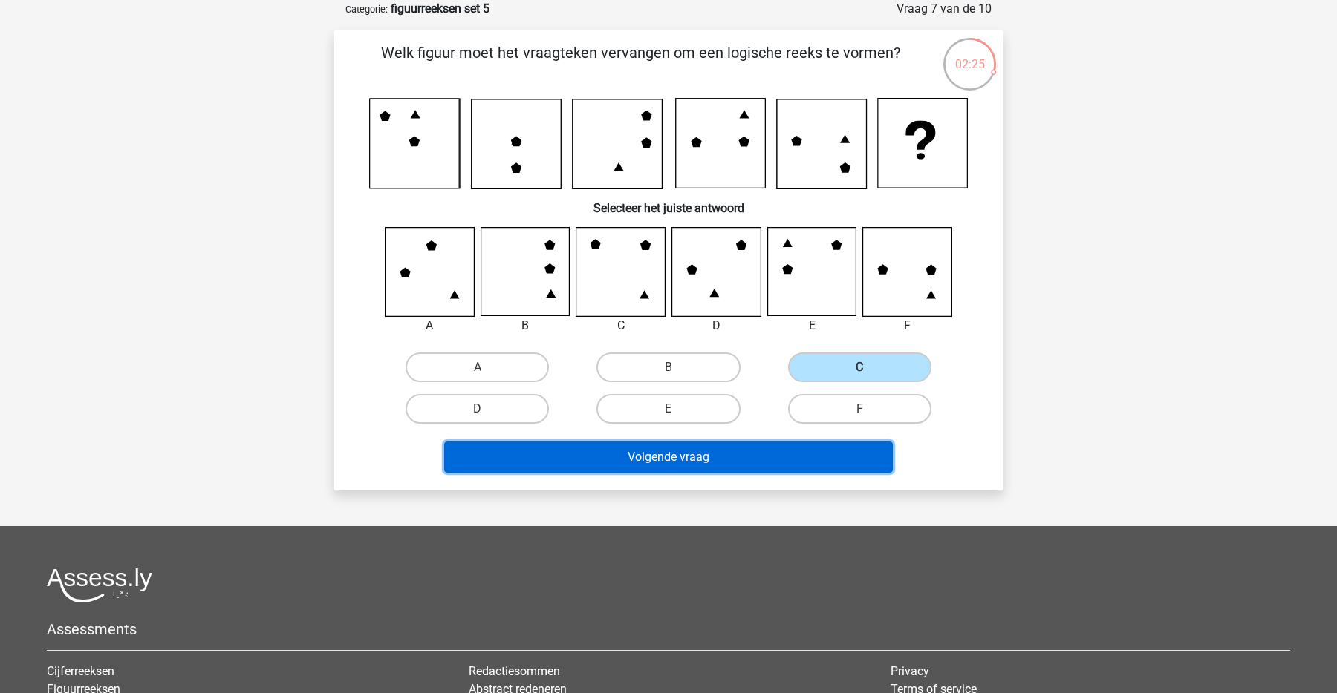
click at [709, 466] on button "Volgende vraag" at bounding box center [668, 457] width 449 height 31
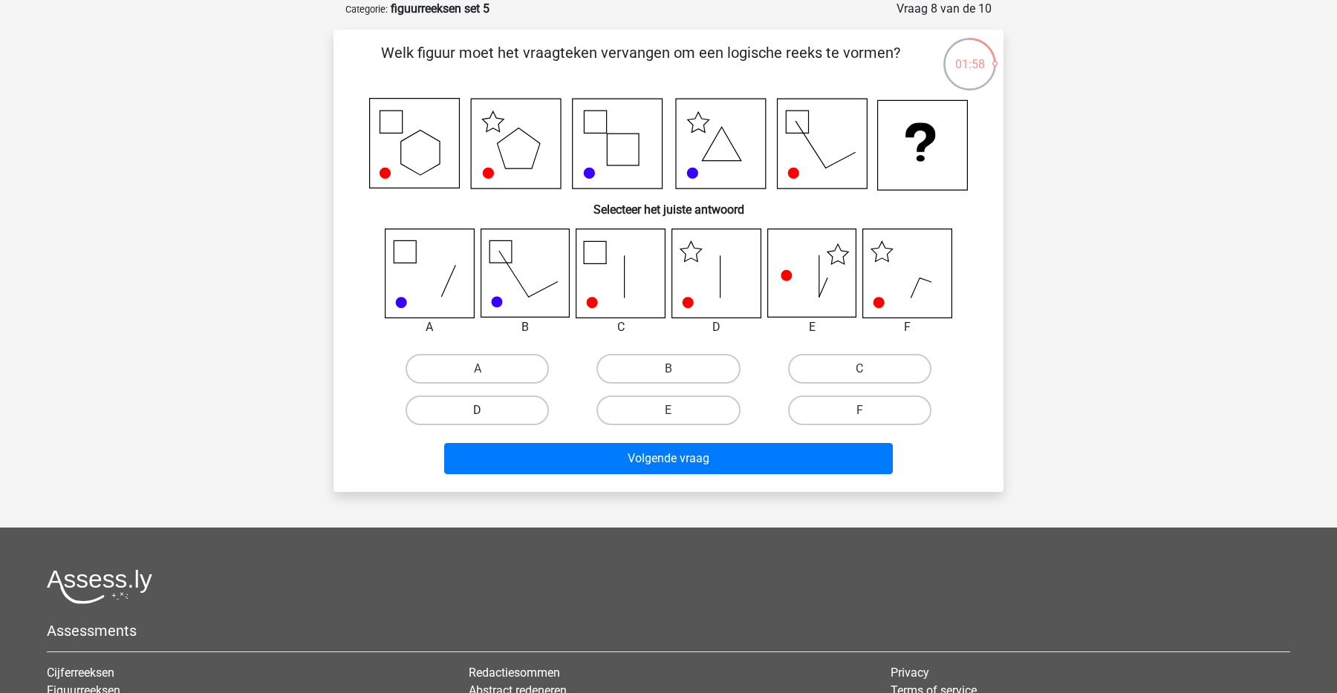
click at [519, 414] on label "D" at bounding box center [476, 411] width 143 height 30
click at [487, 414] on input "D" at bounding box center [482, 416] width 10 height 10
radio input "true"
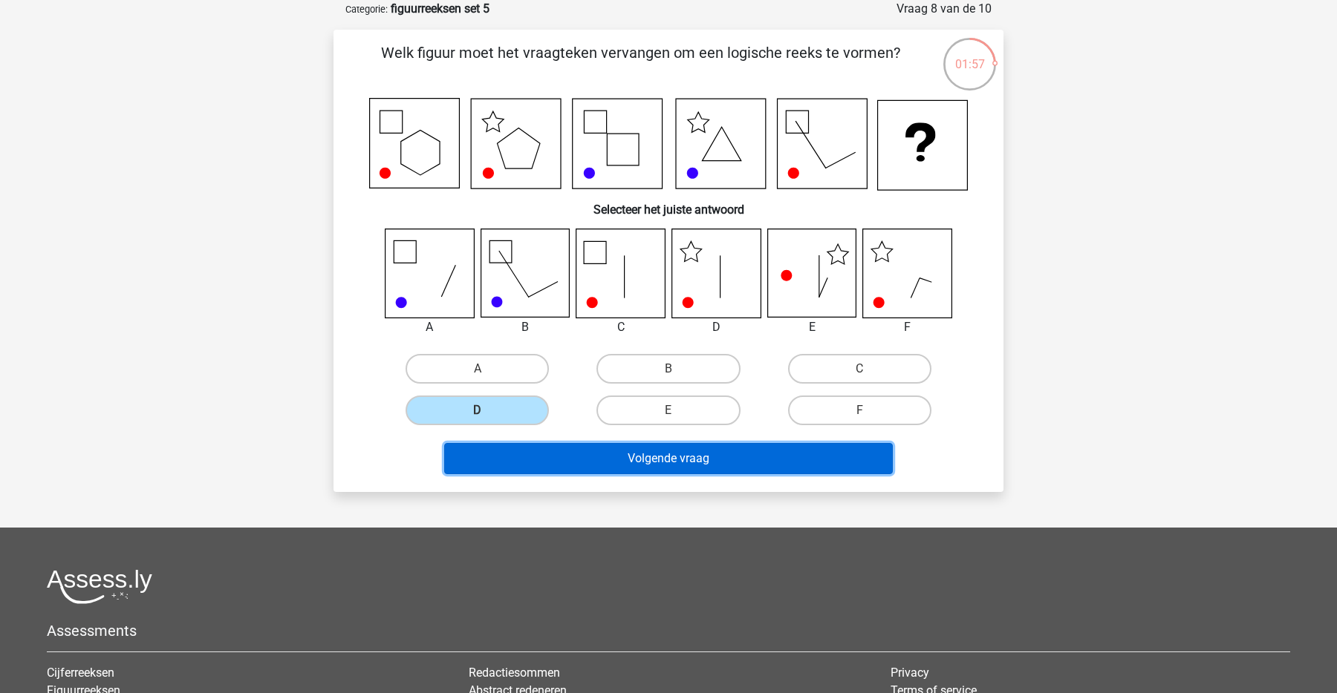
click at [597, 463] on button "Volgende vraag" at bounding box center [668, 458] width 449 height 31
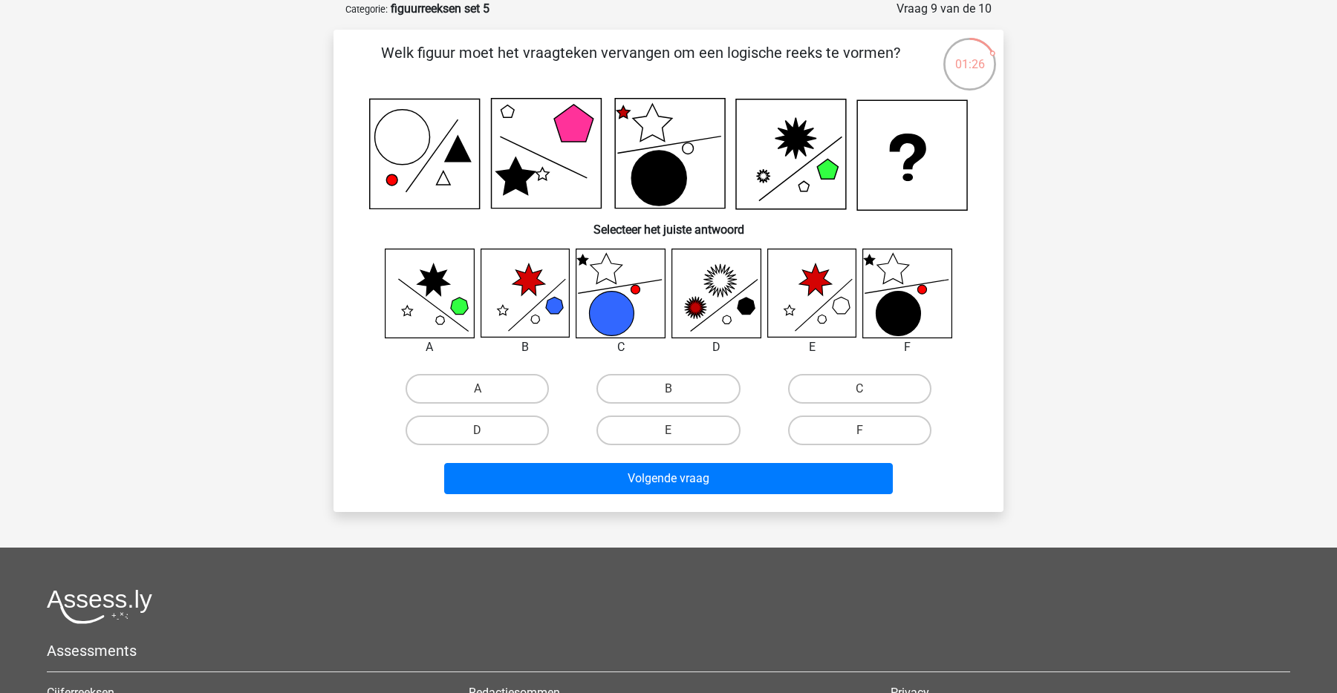
click at [869, 367] on div "A B C D E" at bounding box center [668, 350] width 622 height 203
click at [855, 374] on label "C" at bounding box center [859, 389] width 143 height 30
click at [859, 389] on input "C" at bounding box center [864, 394] width 10 height 10
radio input "true"
click at [714, 428] on label "E" at bounding box center [667, 431] width 143 height 30
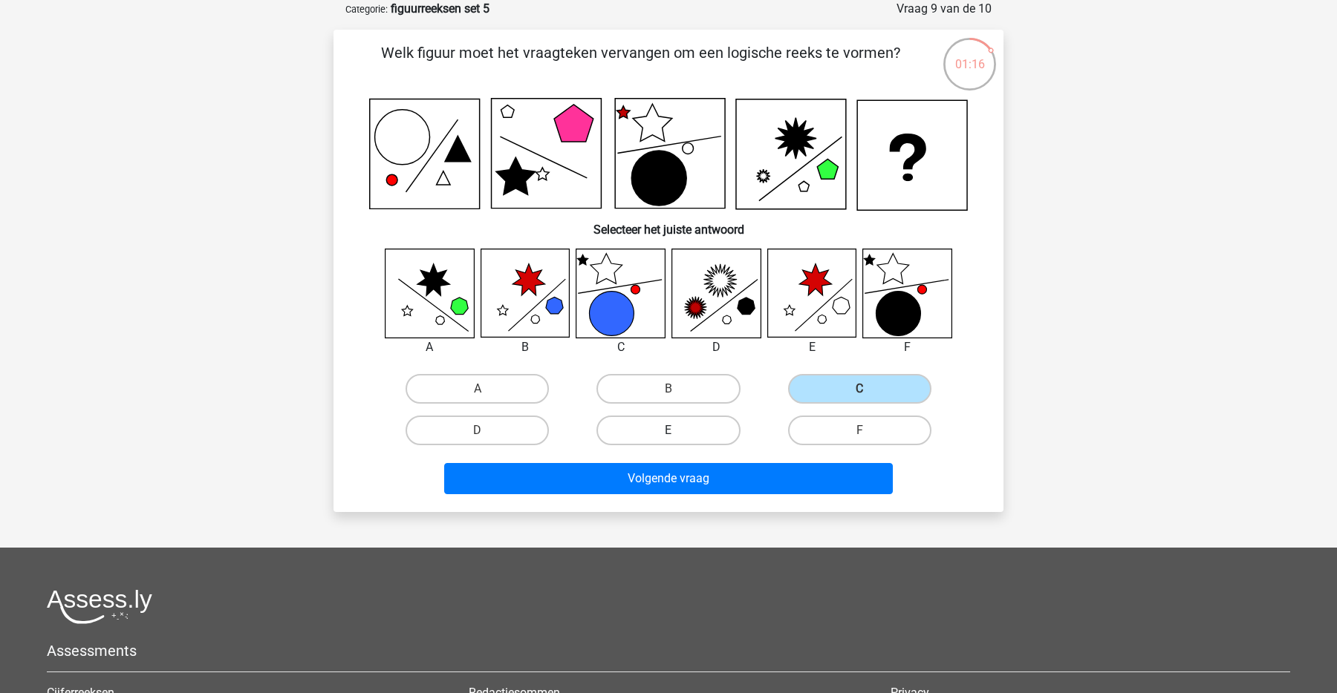
click at [678, 431] on input "E" at bounding box center [673, 436] width 10 height 10
radio input "true"
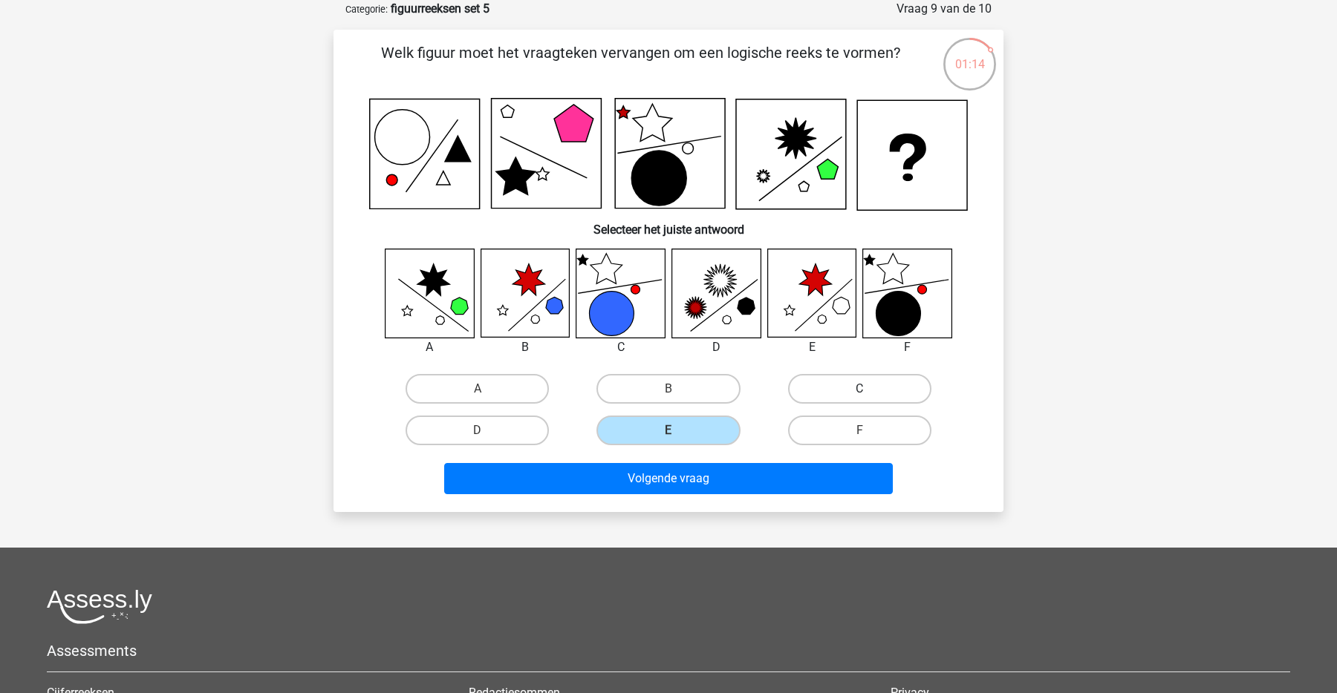
click at [846, 383] on label "C" at bounding box center [859, 389] width 143 height 30
click at [859, 389] on input "C" at bounding box center [864, 394] width 10 height 10
radio input "true"
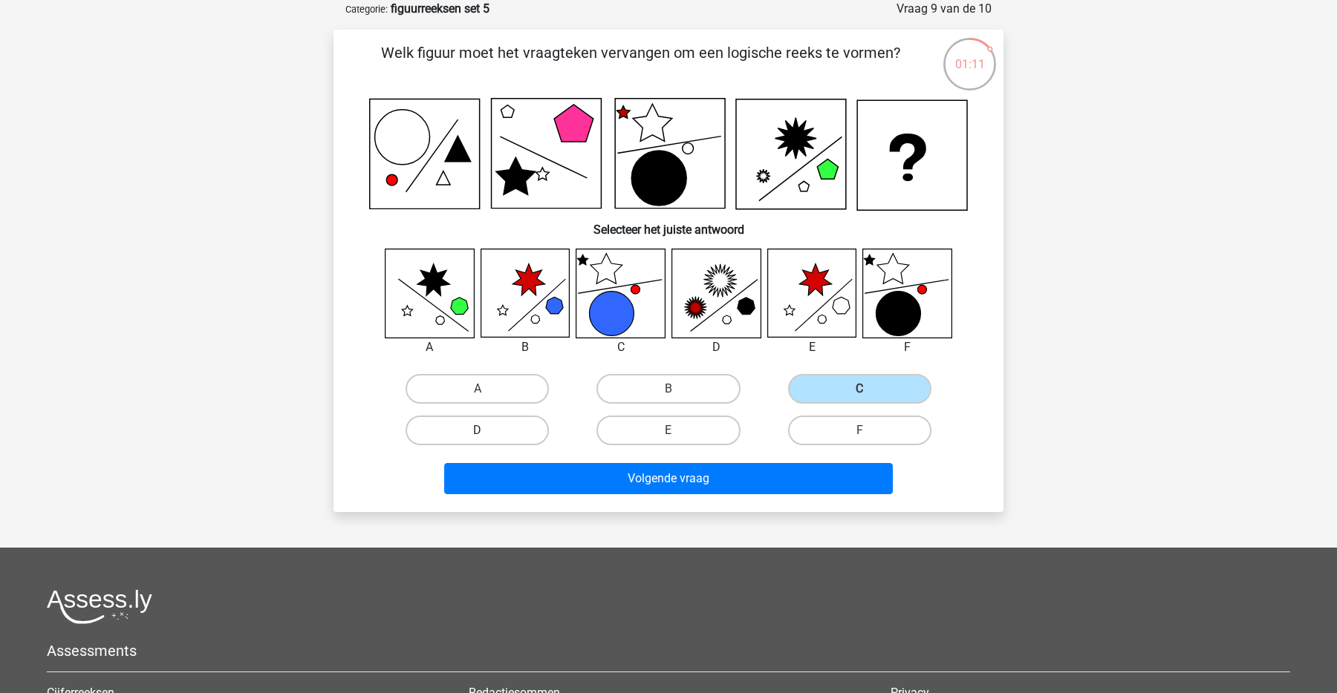
click at [495, 434] on label "D" at bounding box center [476, 431] width 143 height 30
click at [487, 434] on input "D" at bounding box center [482, 436] width 10 height 10
radio input "true"
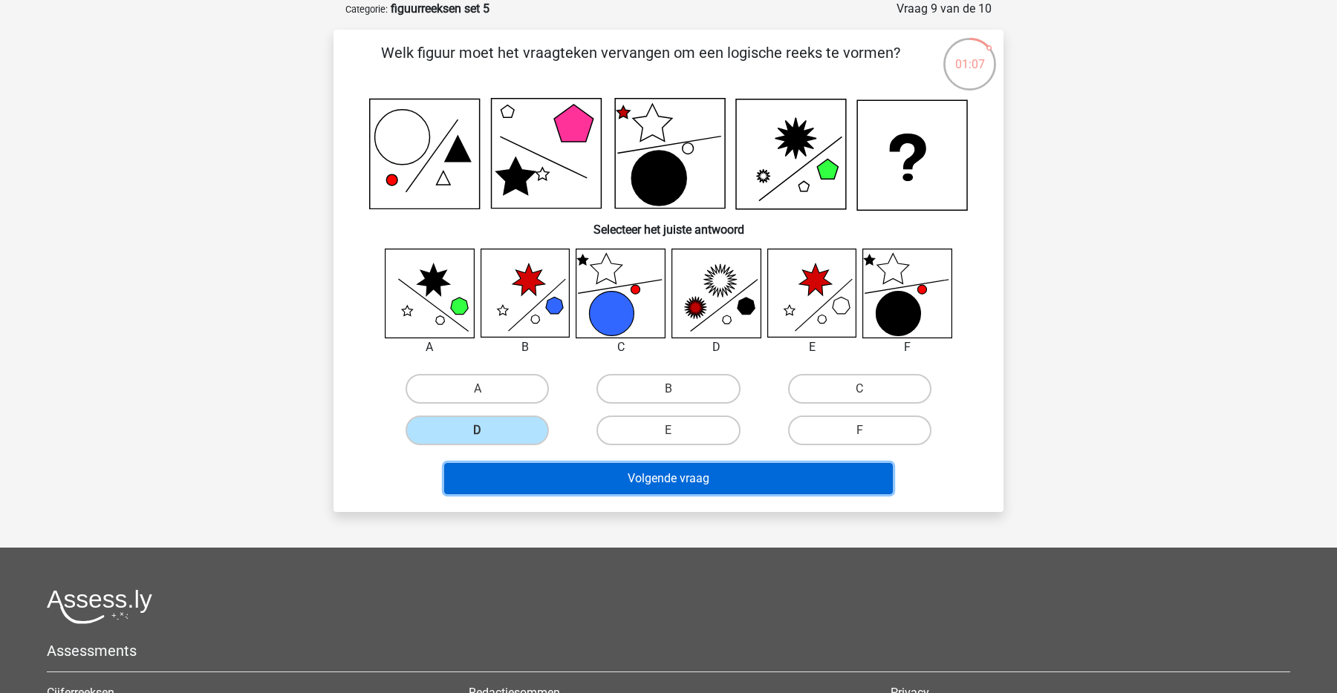
click at [733, 469] on button "Volgende vraag" at bounding box center [668, 478] width 449 height 31
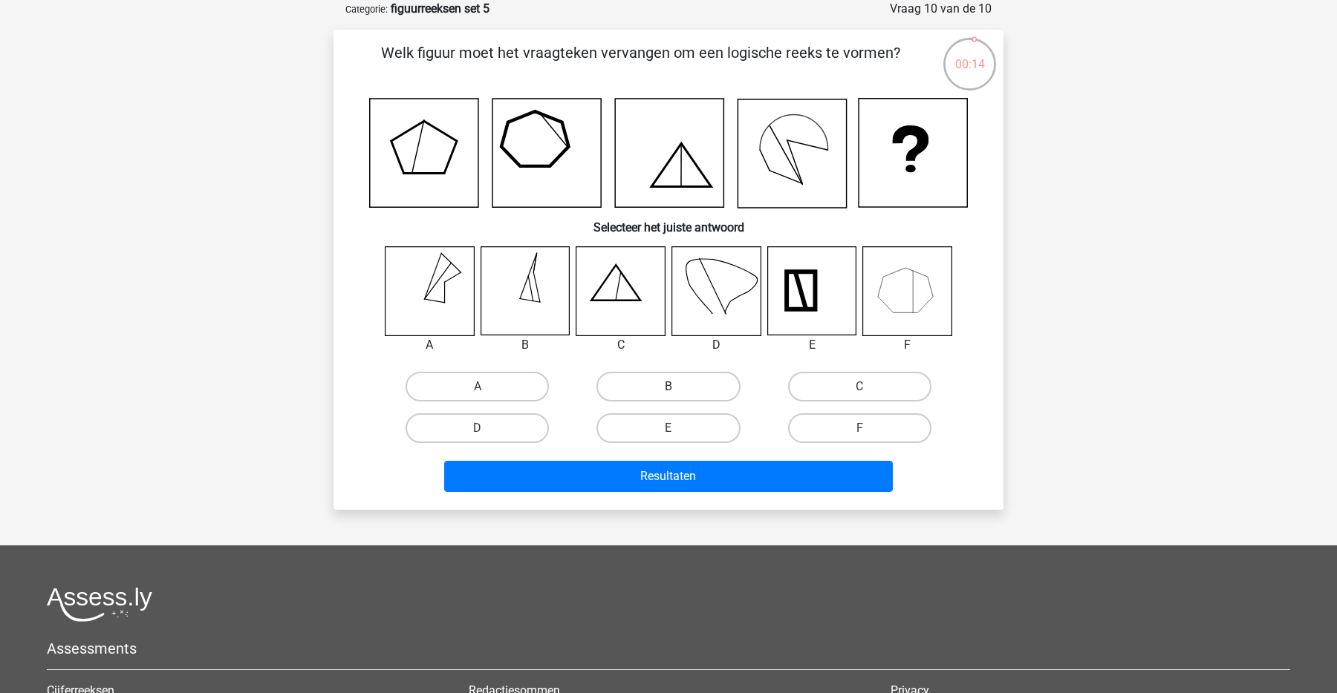
click at [664, 390] on label "B" at bounding box center [667, 387] width 143 height 30
click at [668, 390] on input "B" at bounding box center [673, 392] width 10 height 10
radio input "true"
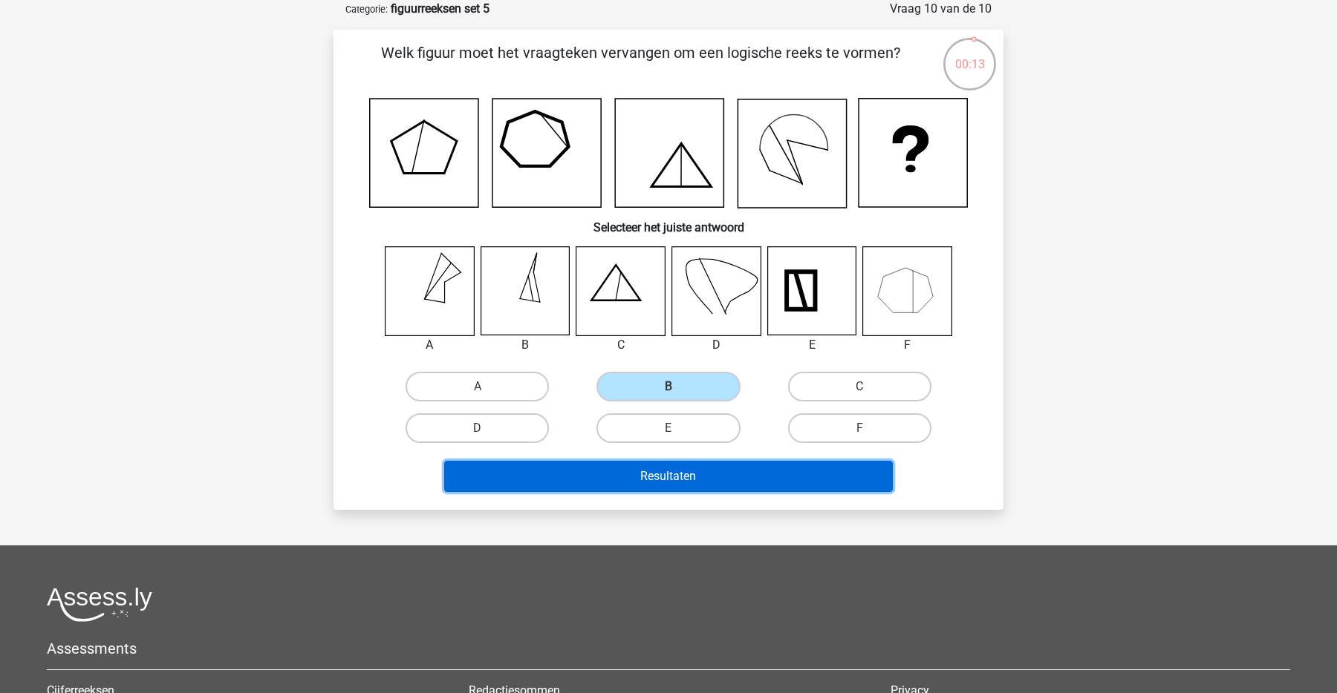
click at [672, 477] on button "Resultaten" at bounding box center [668, 476] width 449 height 31
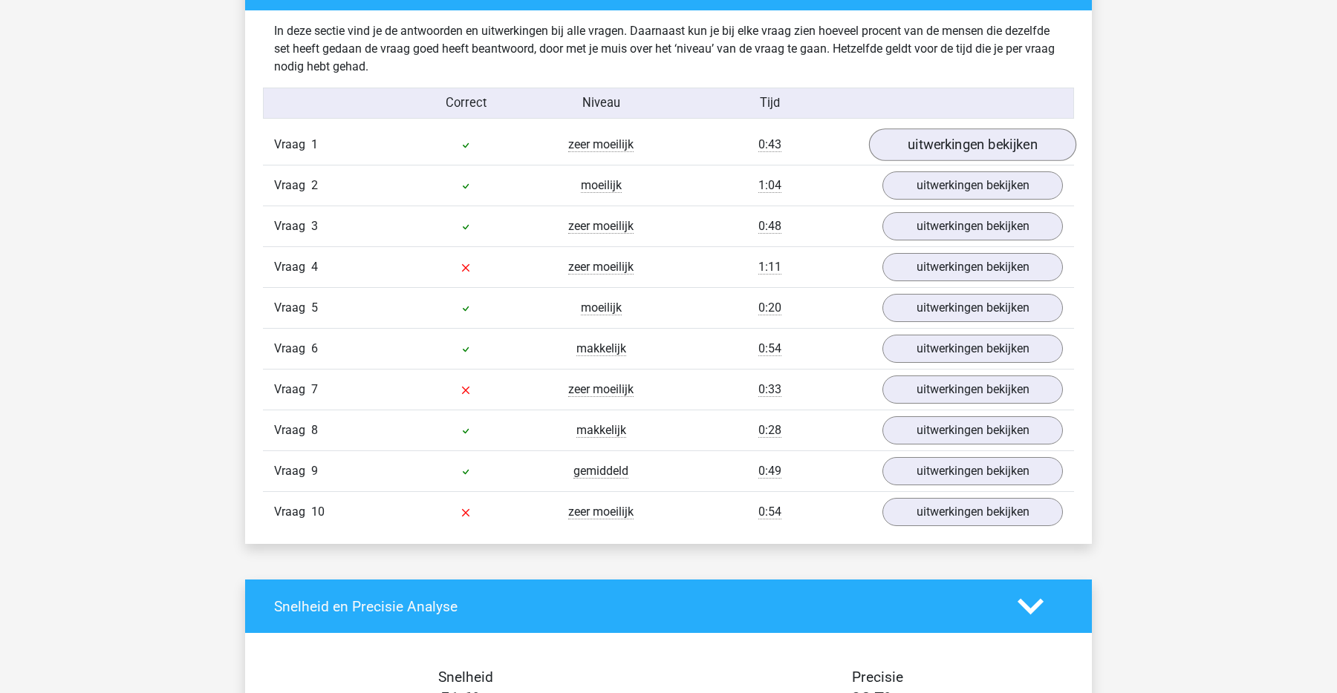
scroll to position [857, 0]
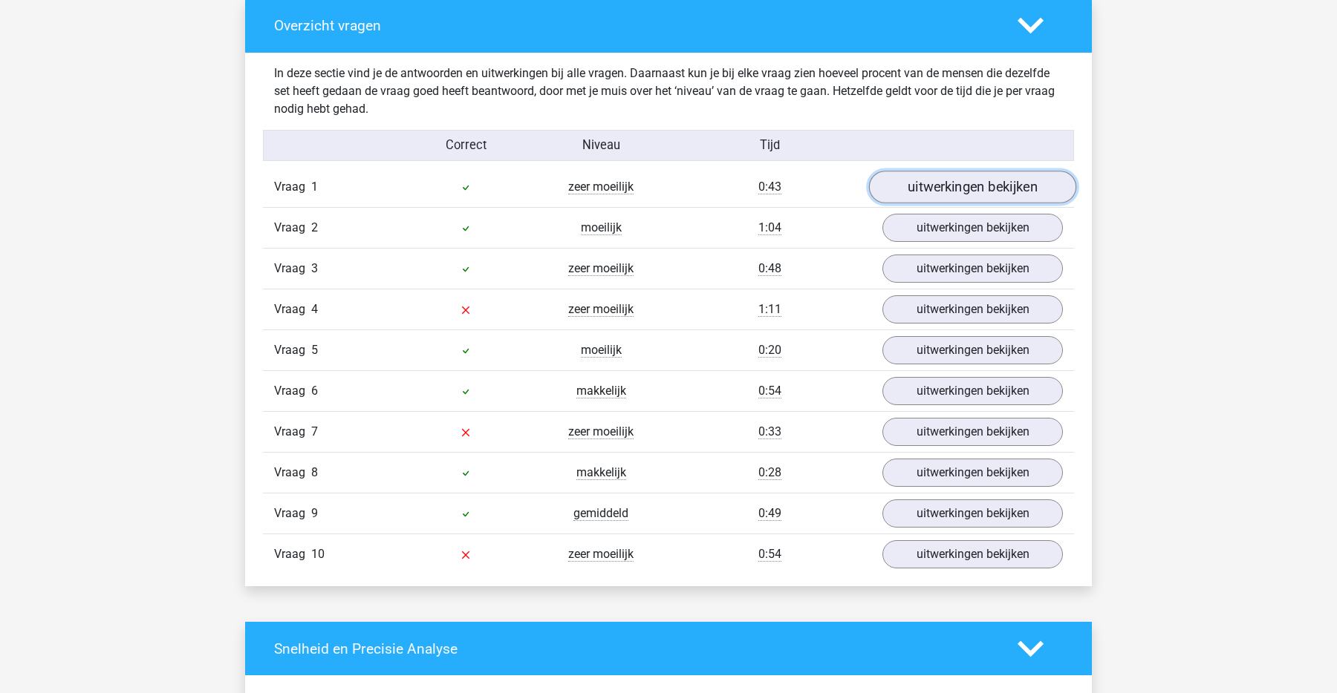
click at [971, 182] on link "uitwerkingen bekijken" at bounding box center [972, 188] width 207 height 33
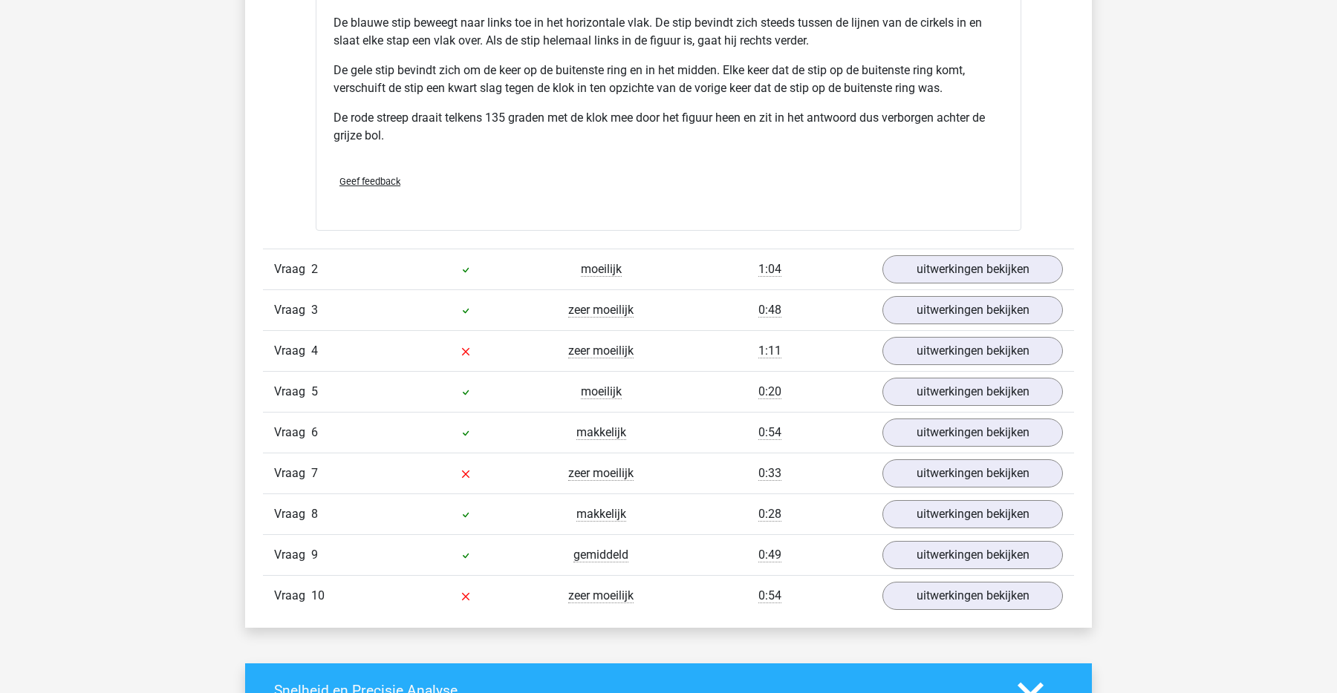
scroll to position [1848, 0]
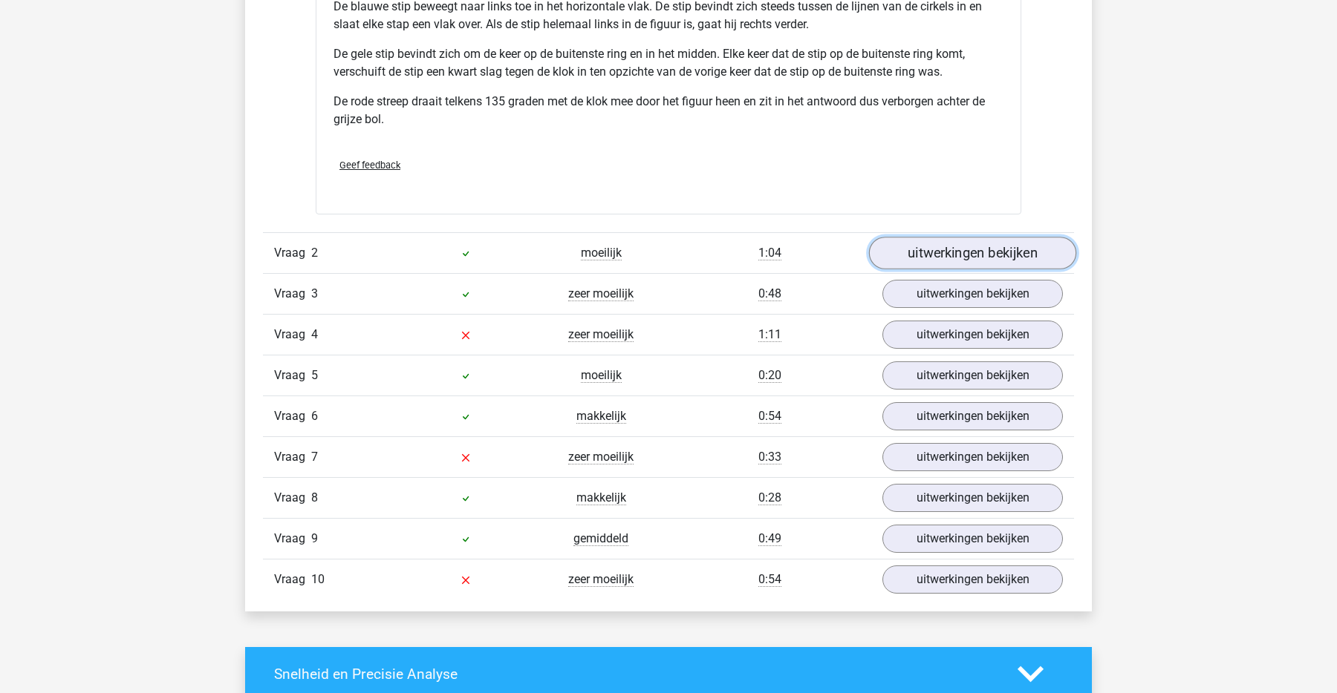
click at [1003, 248] on link "uitwerkingen bekijken" at bounding box center [972, 254] width 207 height 33
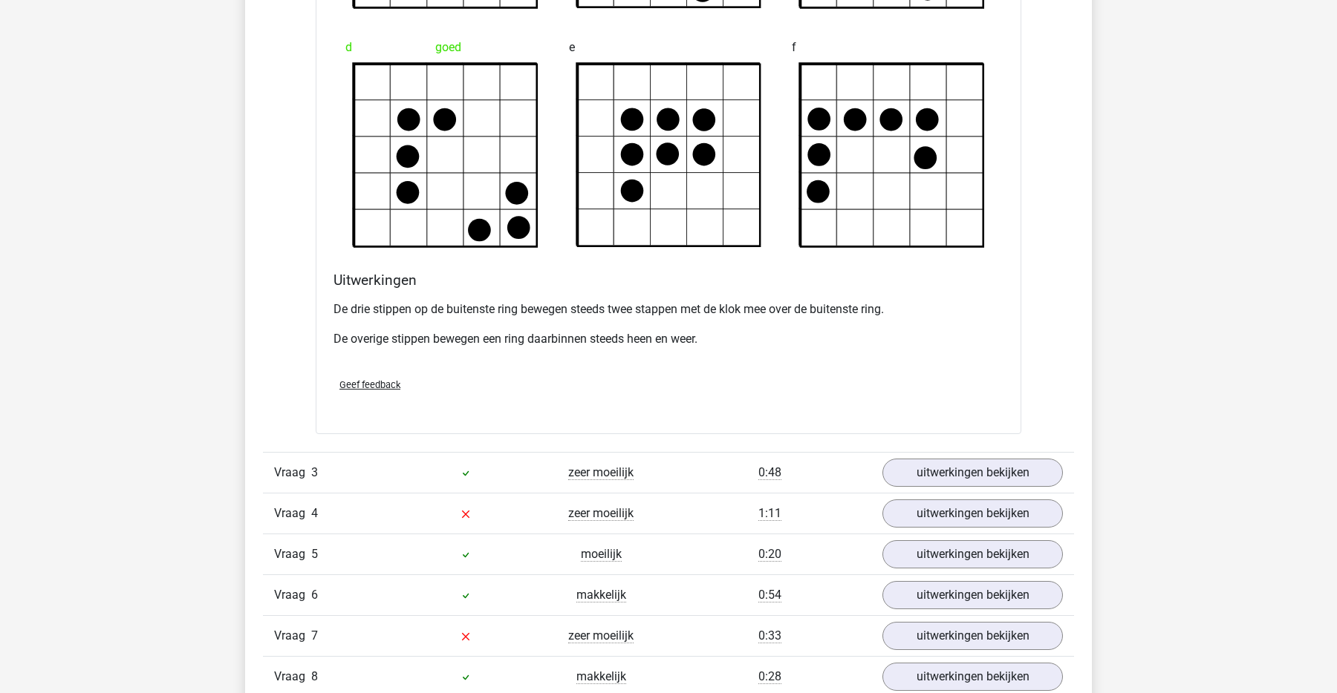
scroll to position [2494, 0]
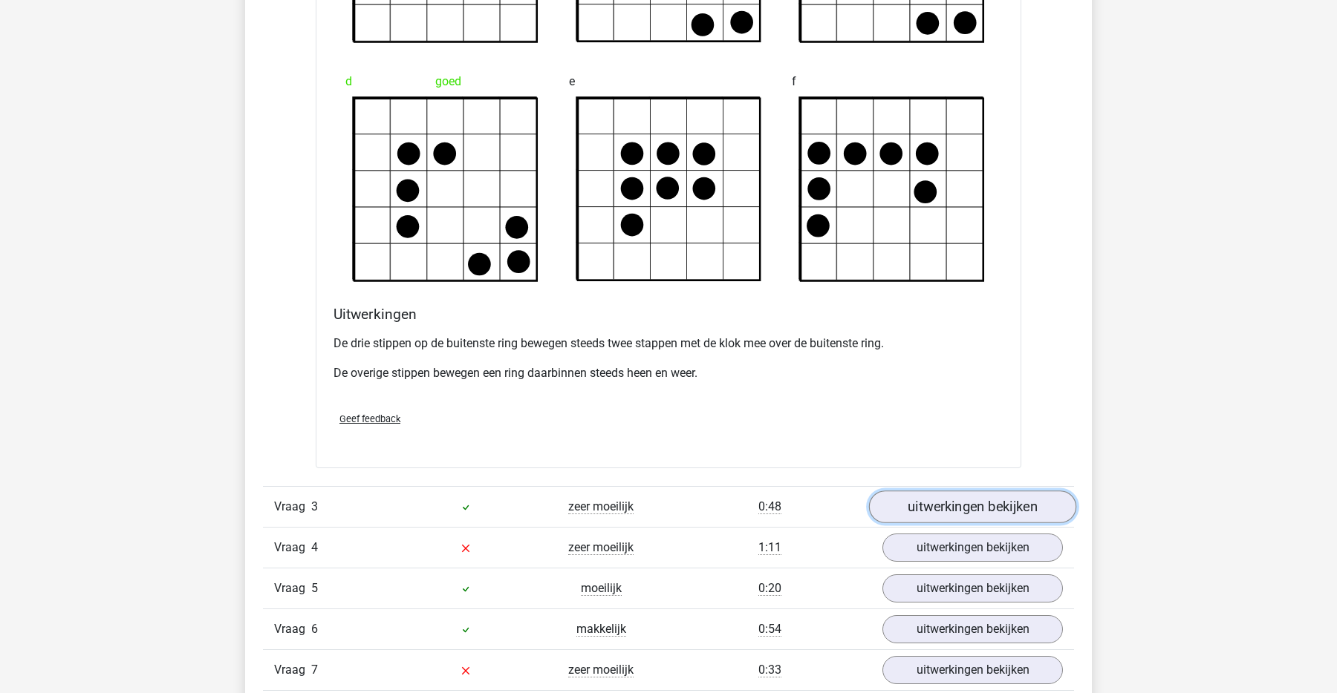
click at [980, 513] on link "uitwerkingen bekijken" at bounding box center [972, 508] width 207 height 33
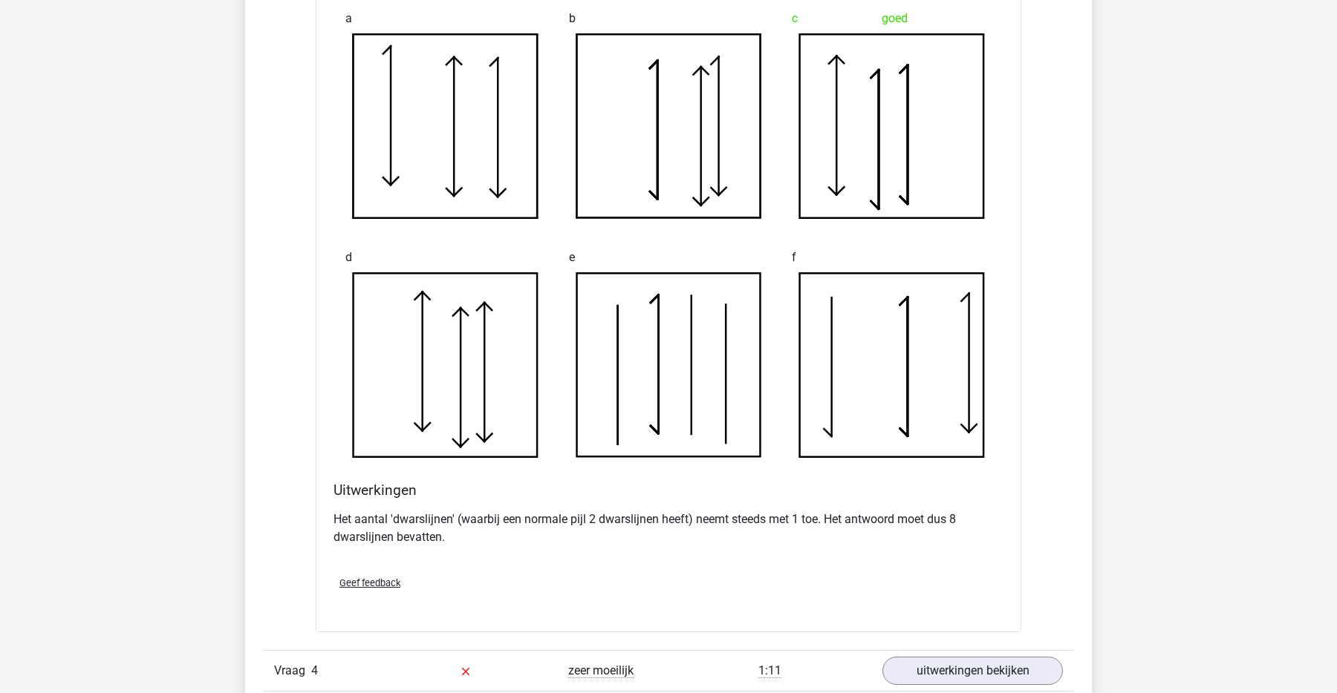
scroll to position [3235, 0]
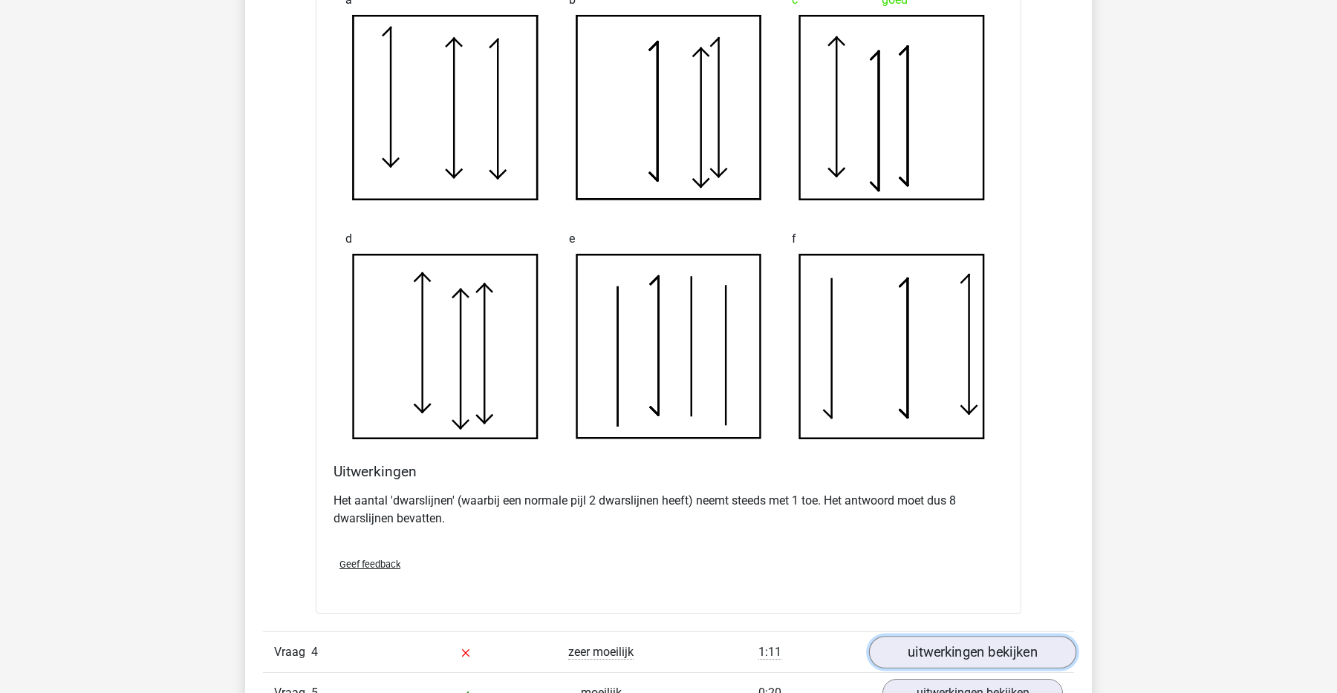
click at [912, 641] on link "uitwerkingen bekijken" at bounding box center [972, 653] width 207 height 33
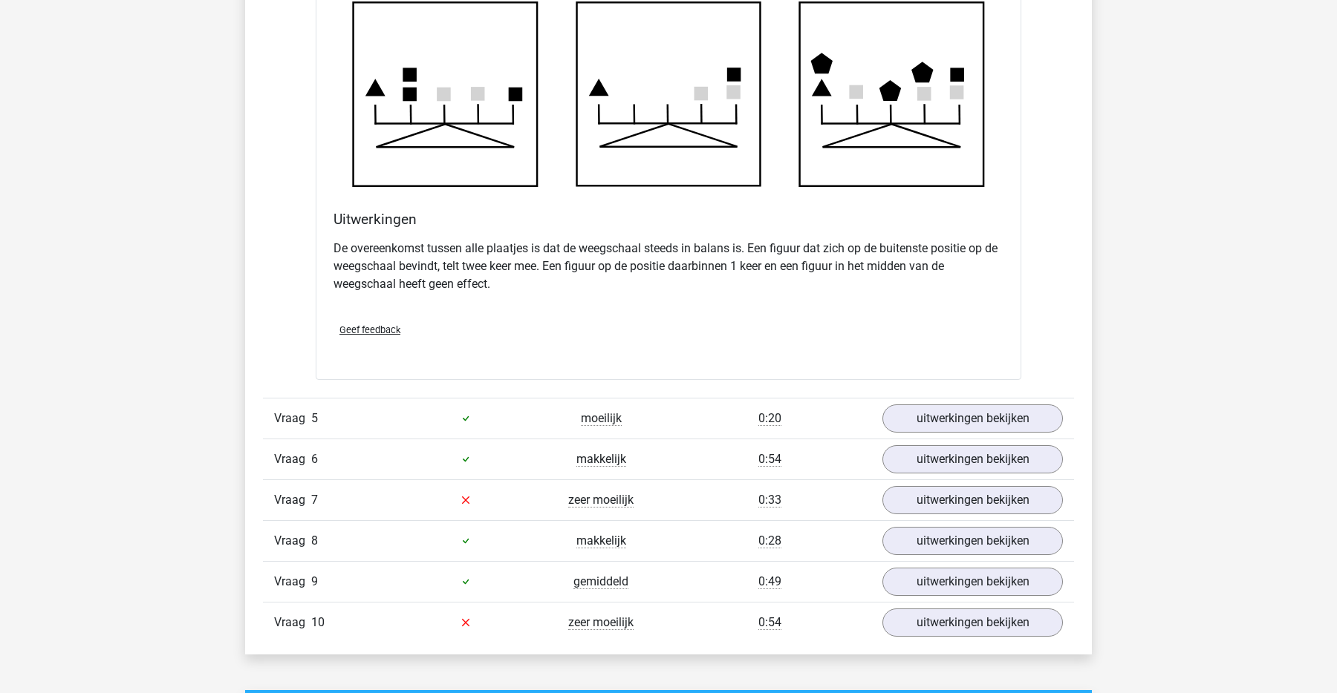
scroll to position [4376, 0]
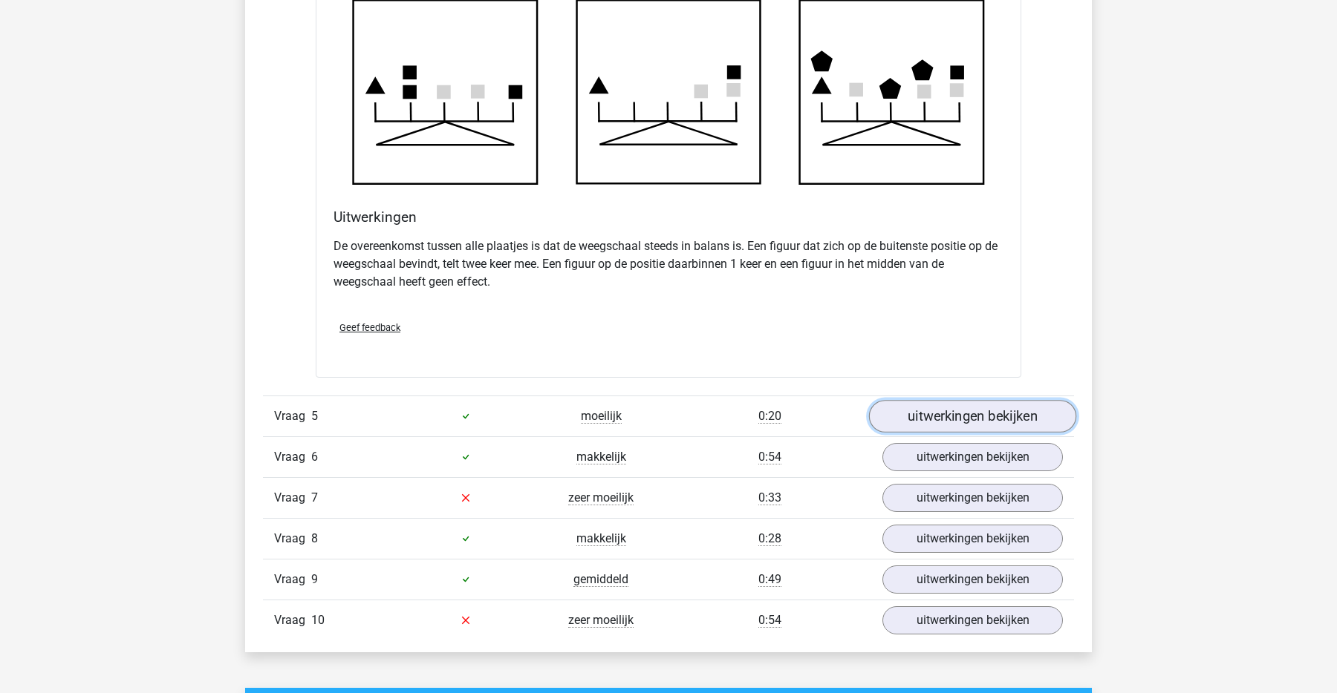
click at [937, 408] on link "uitwerkingen bekijken" at bounding box center [972, 416] width 207 height 33
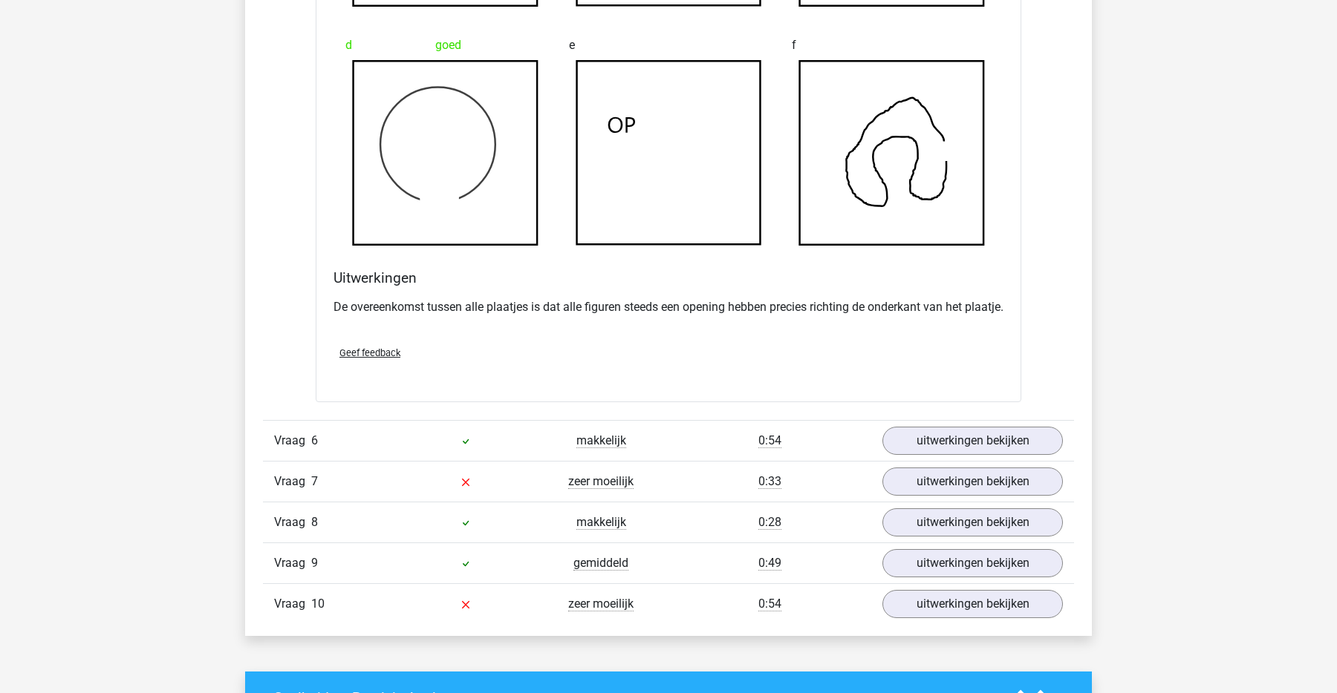
scroll to position [5224, 0]
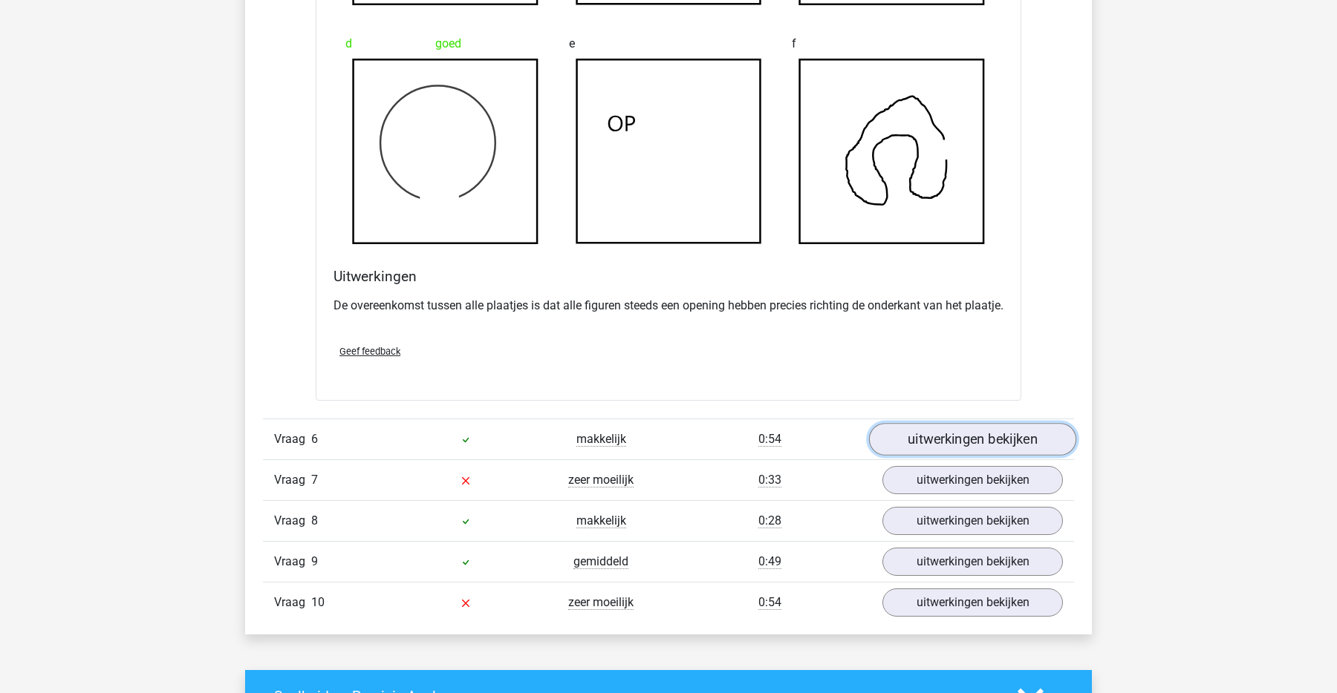
click at [993, 447] on link "uitwerkingen bekijken" at bounding box center [972, 439] width 207 height 33
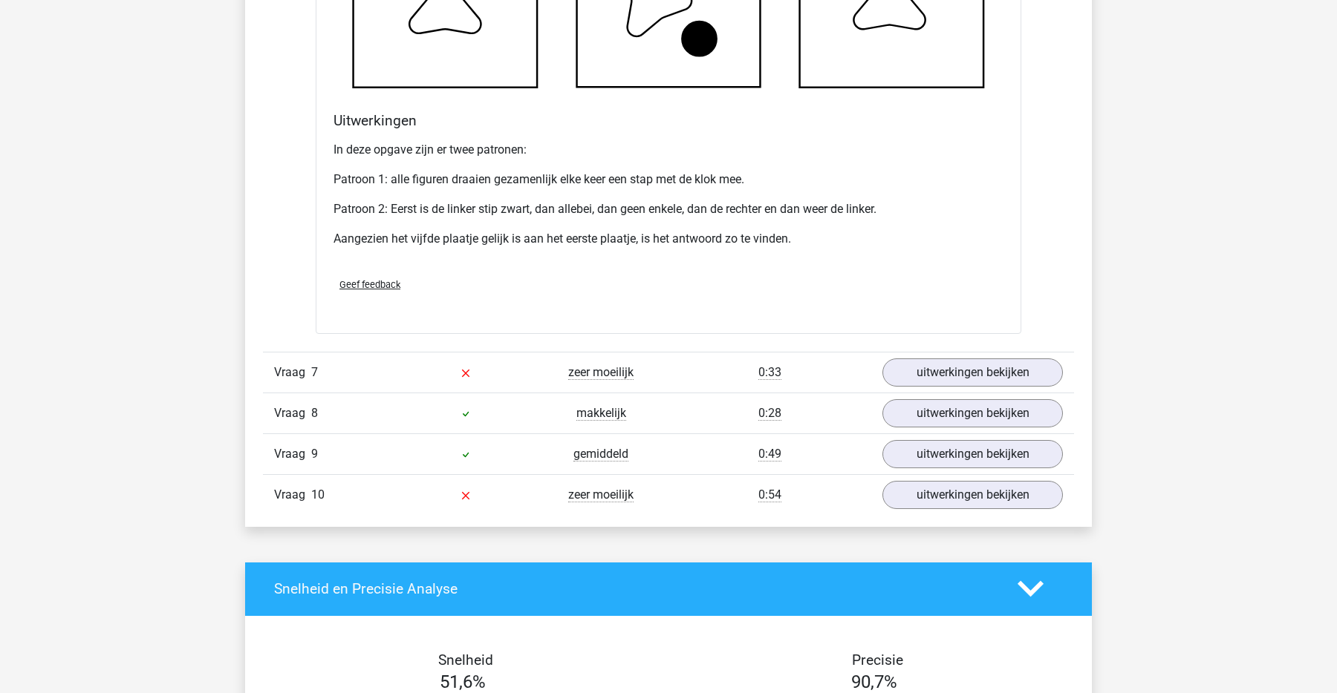
scroll to position [6233, 0]
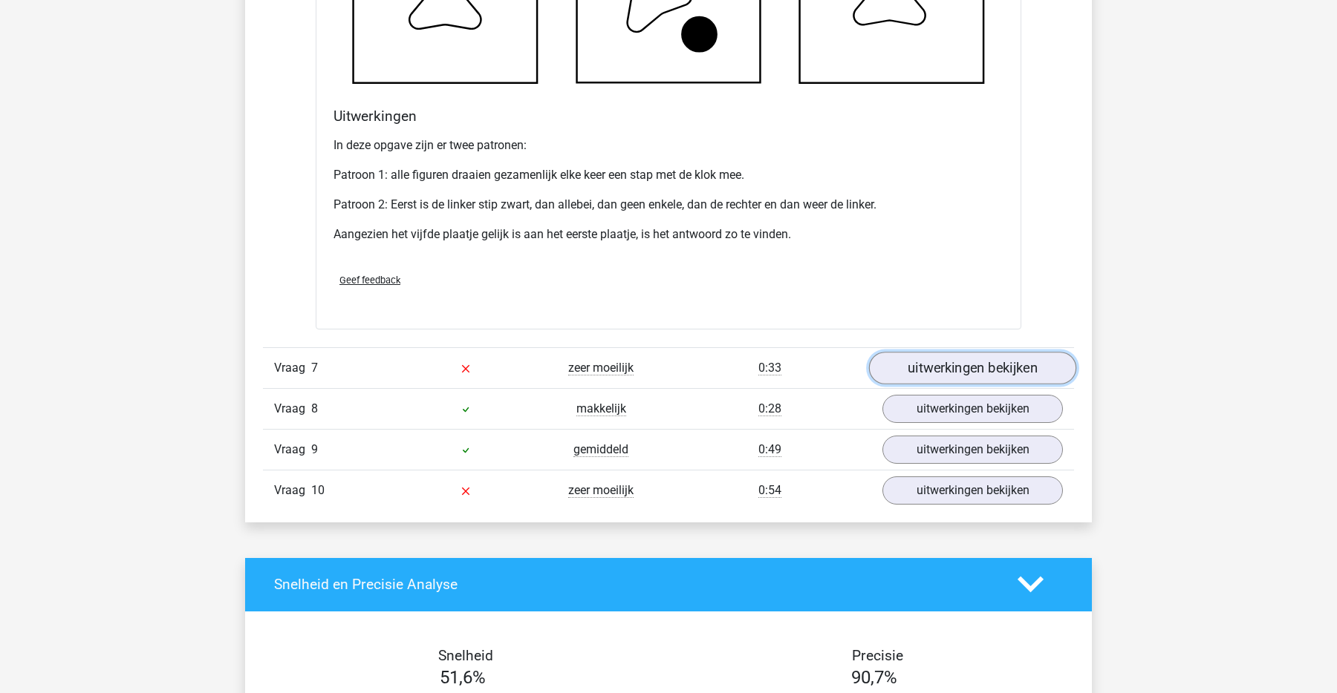
click at [958, 385] on link "uitwerkingen bekijken" at bounding box center [972, 368] width 207 height 33
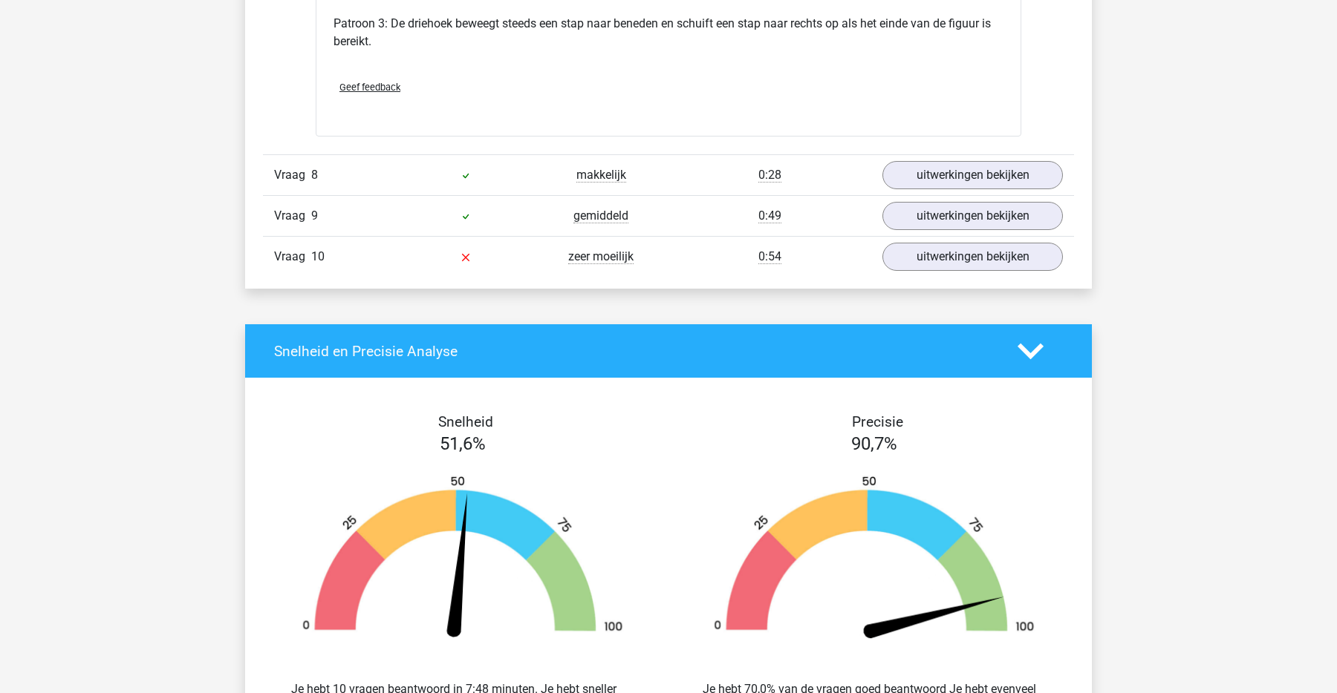
scroll to position [7416, 0]
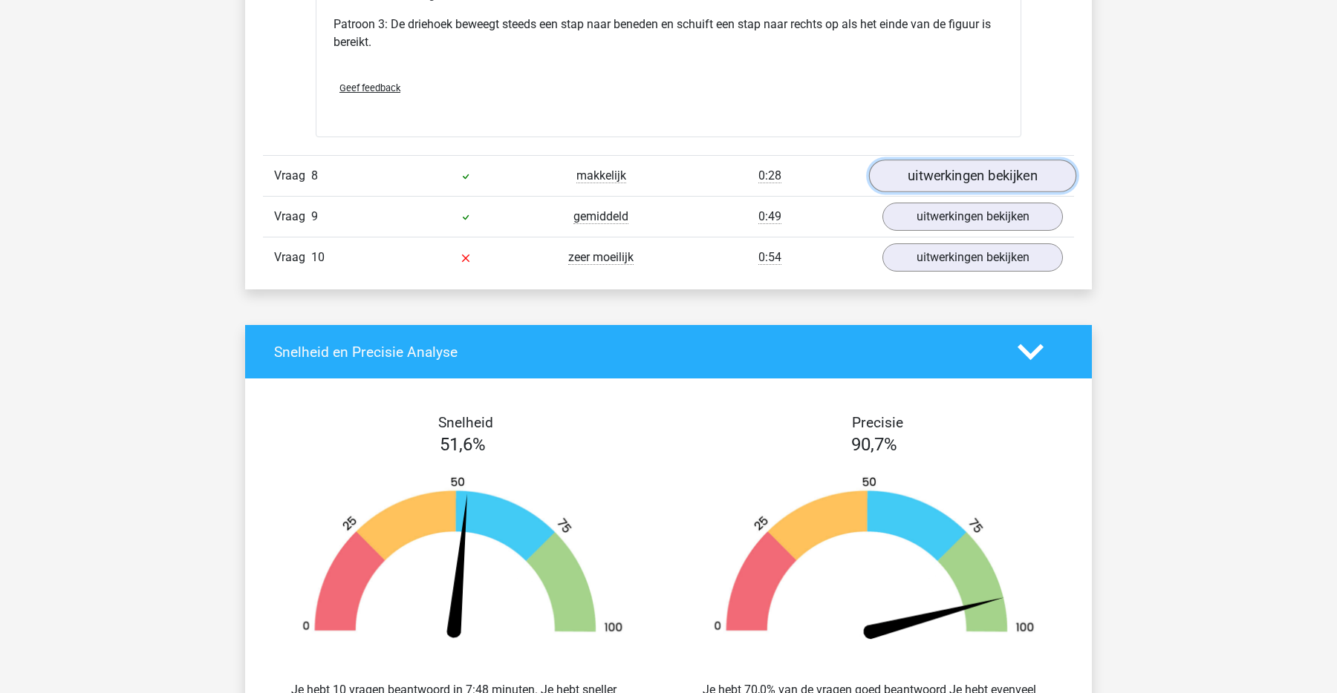
click at [1052, 192] on link "uitwerkingen bekijken" at bounding box center [972, 176] width 207 height 33
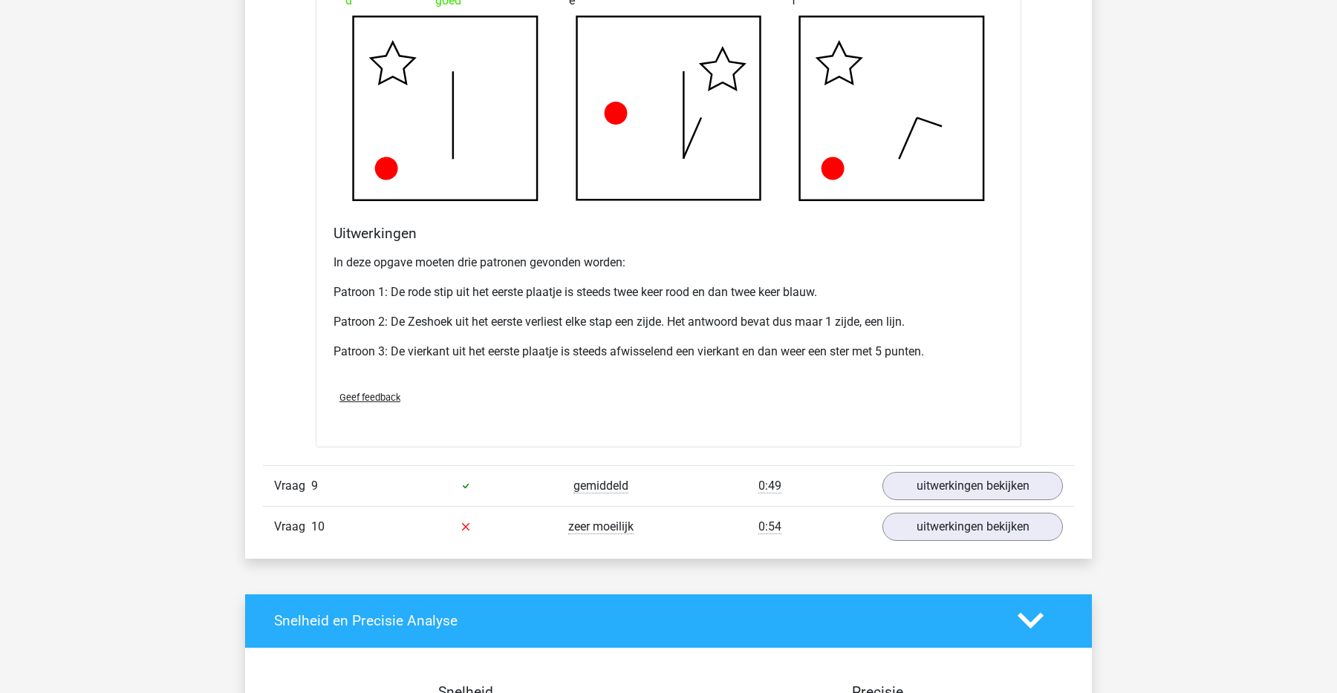
scroll to position [8072, 0]
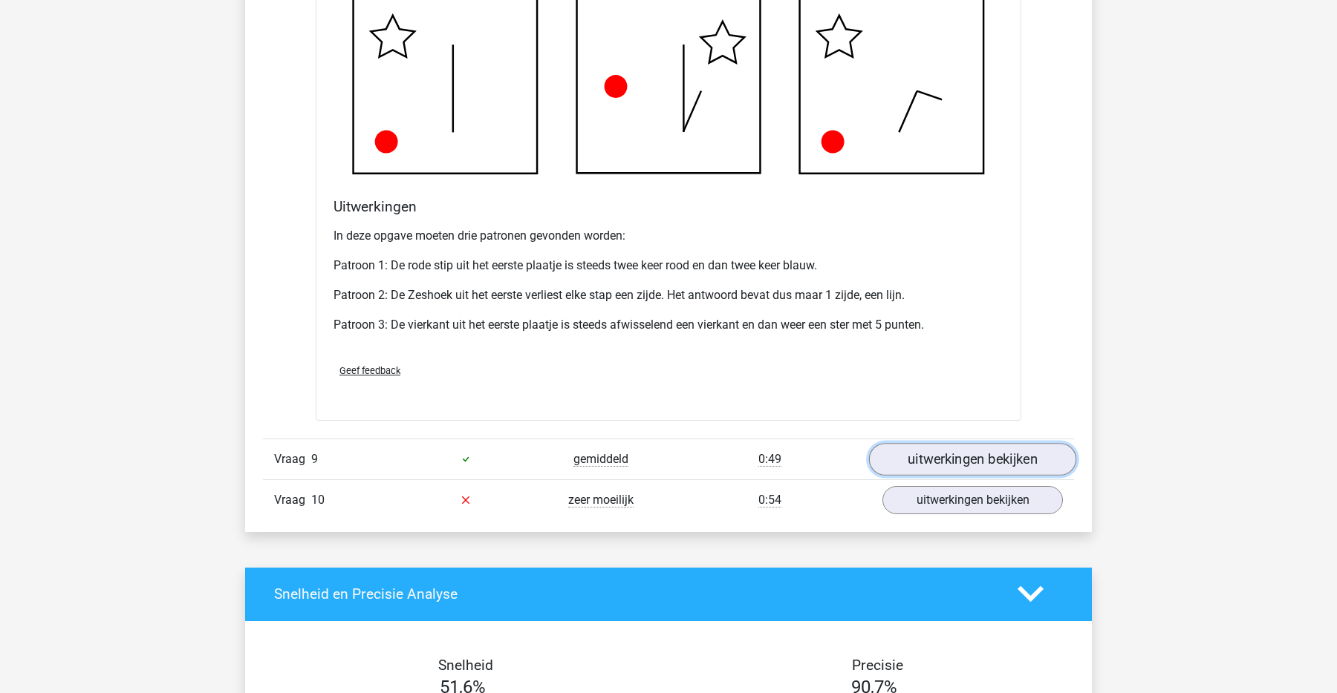
click at [926, 476] on link "uitwerkingen bekijken" at bounding box center [972, 459] width 207 height 33
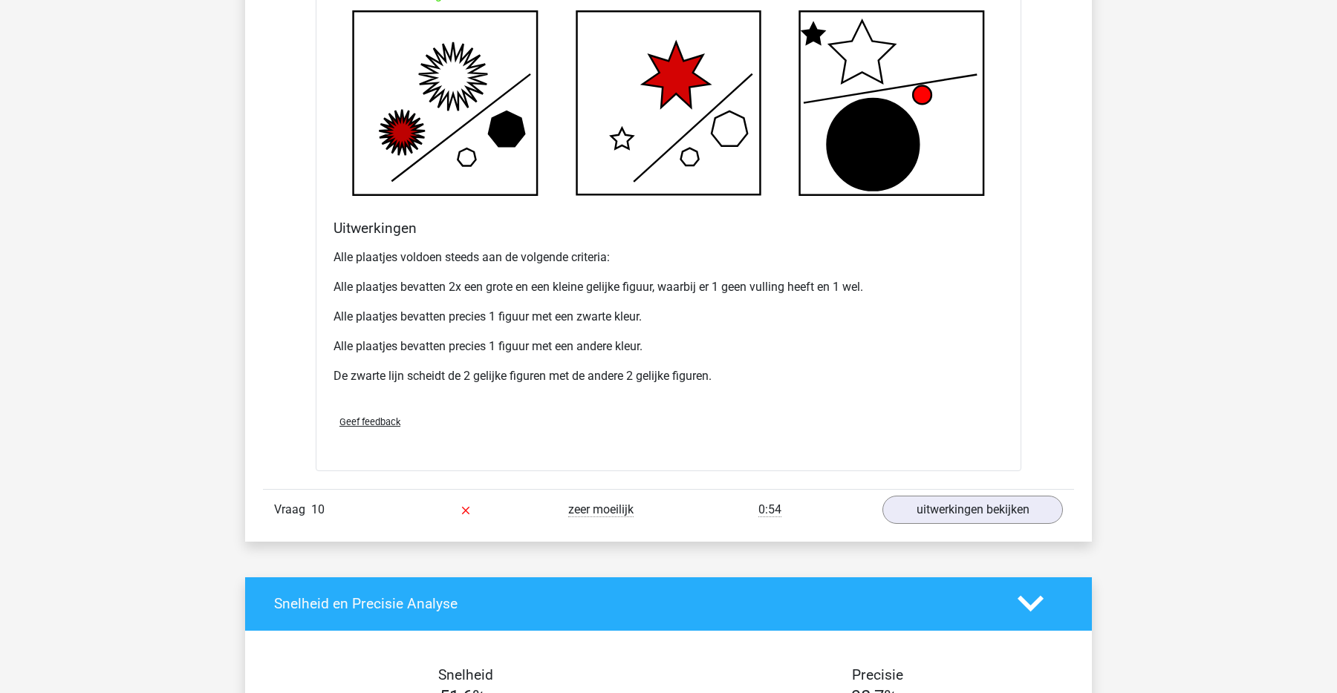
scroll to position [9037, 0]
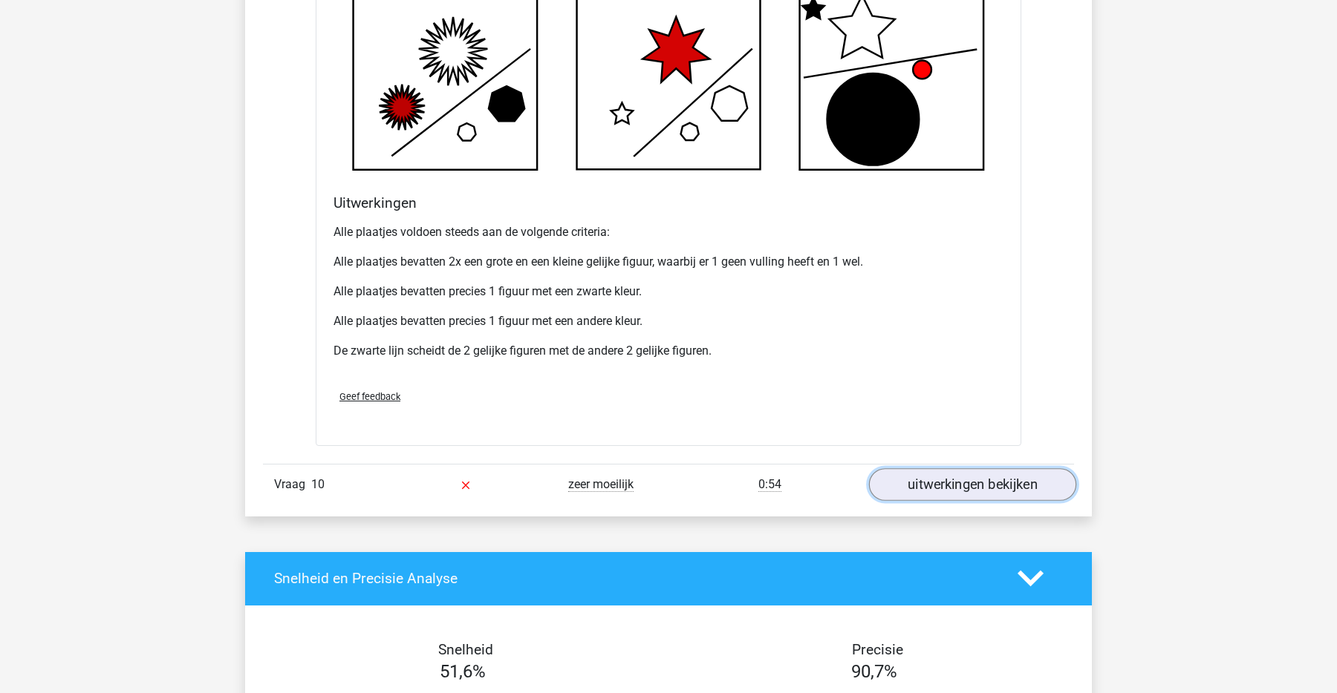
click at [943, 501] on link "uitwerkingen bekijken" at bounding box center [972, 485] width 207 height 33
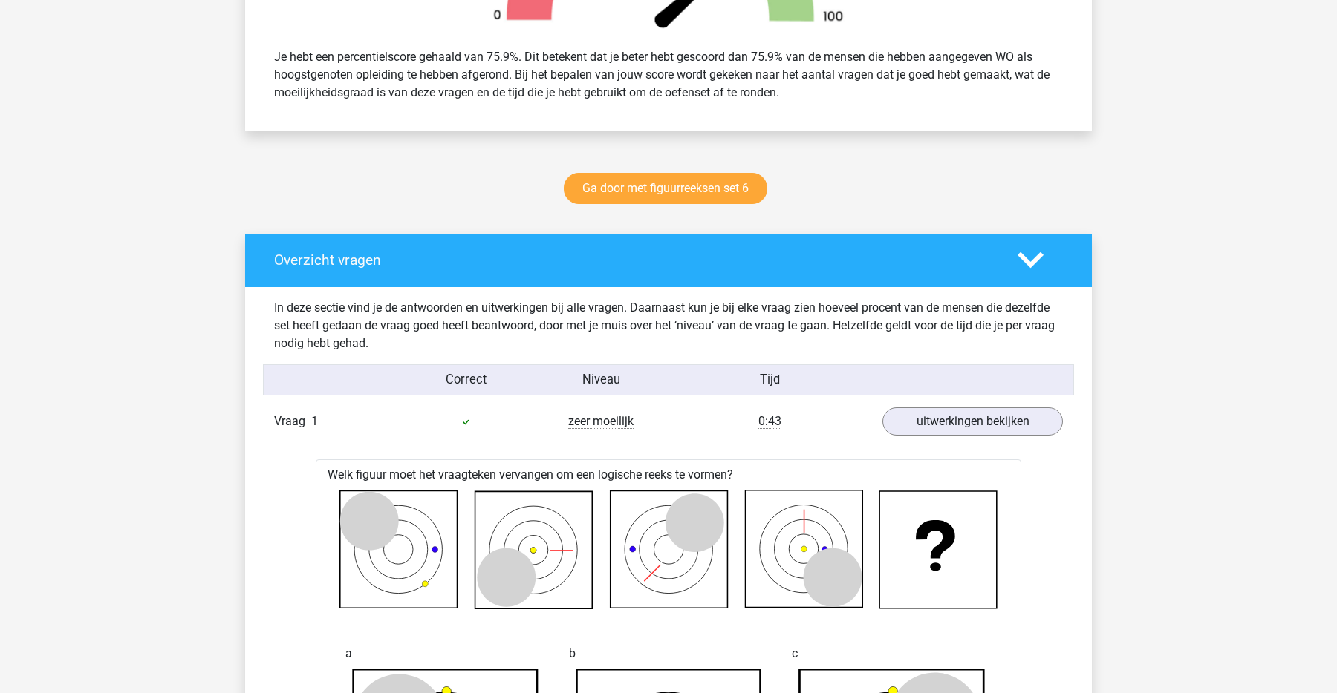
scroll to position [629, 0]
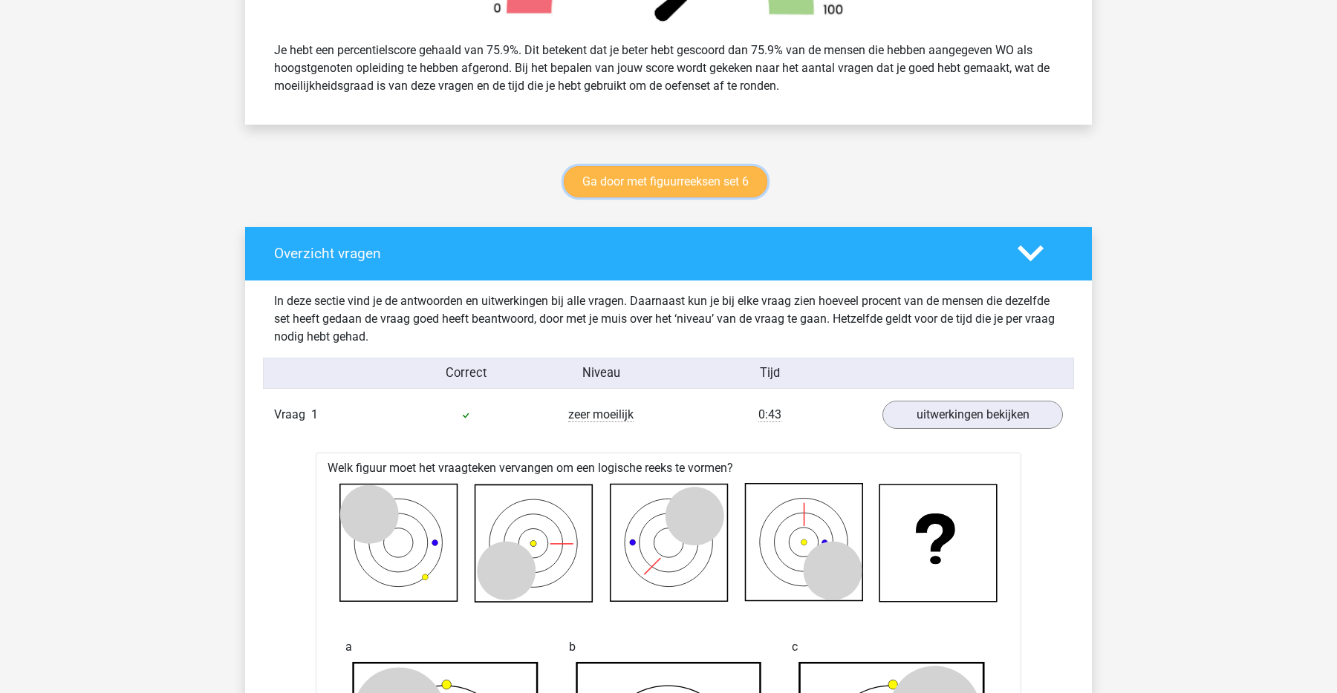
click at [719, 195] on link "Ga door met figuurreeksen set 6" at bounding box center [665, 181] width 203 height 31
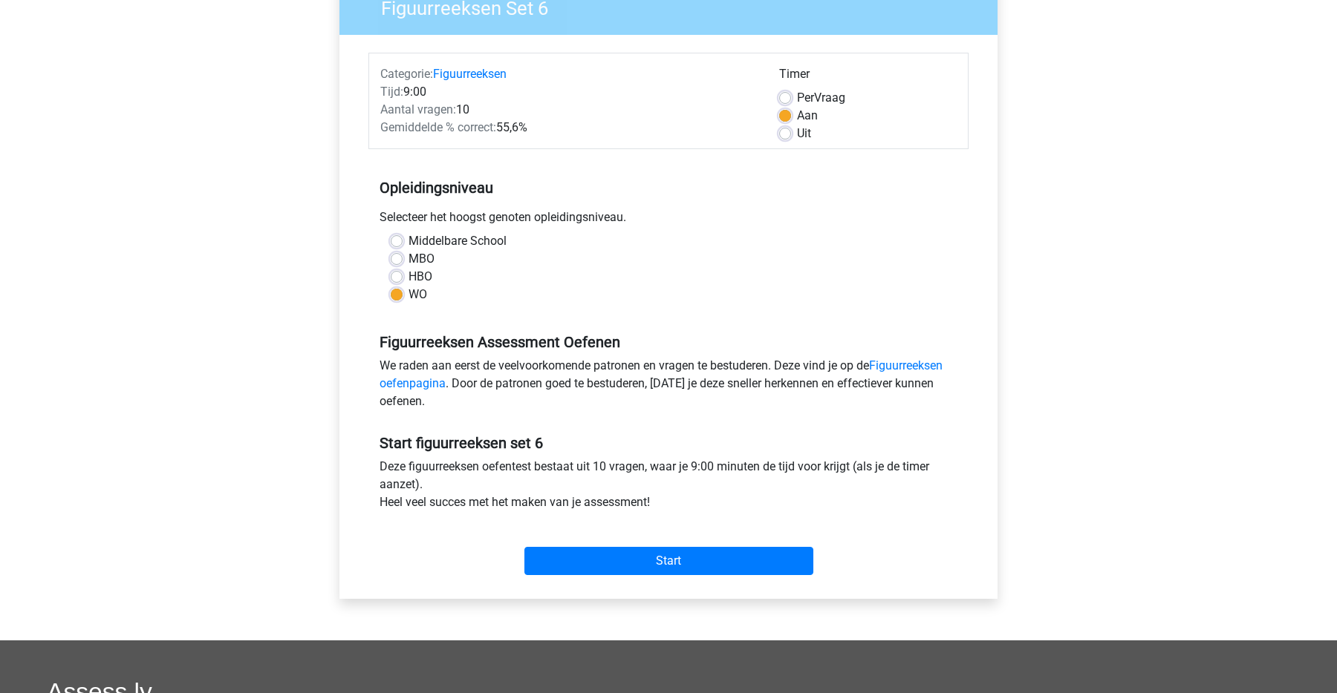
scroll to position [166, 0]
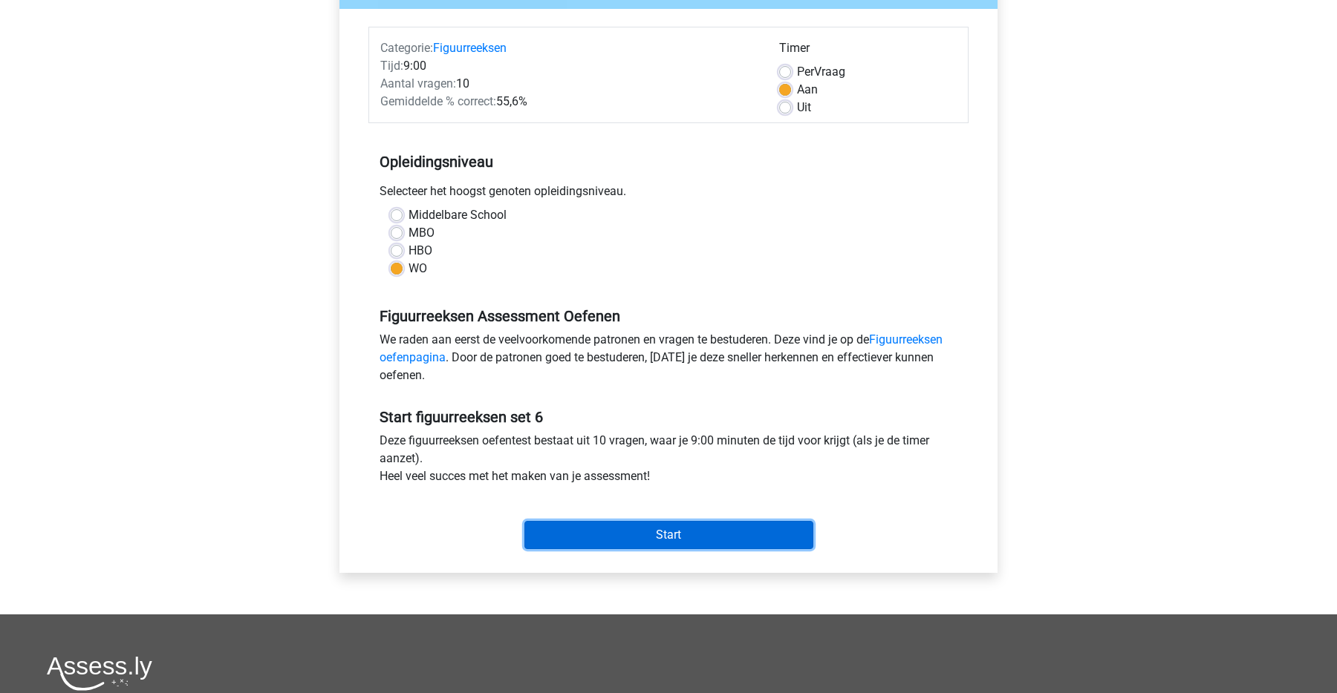
click at [691, 535] on input "Start" at bounding box center [668, 535] width 289 height 28
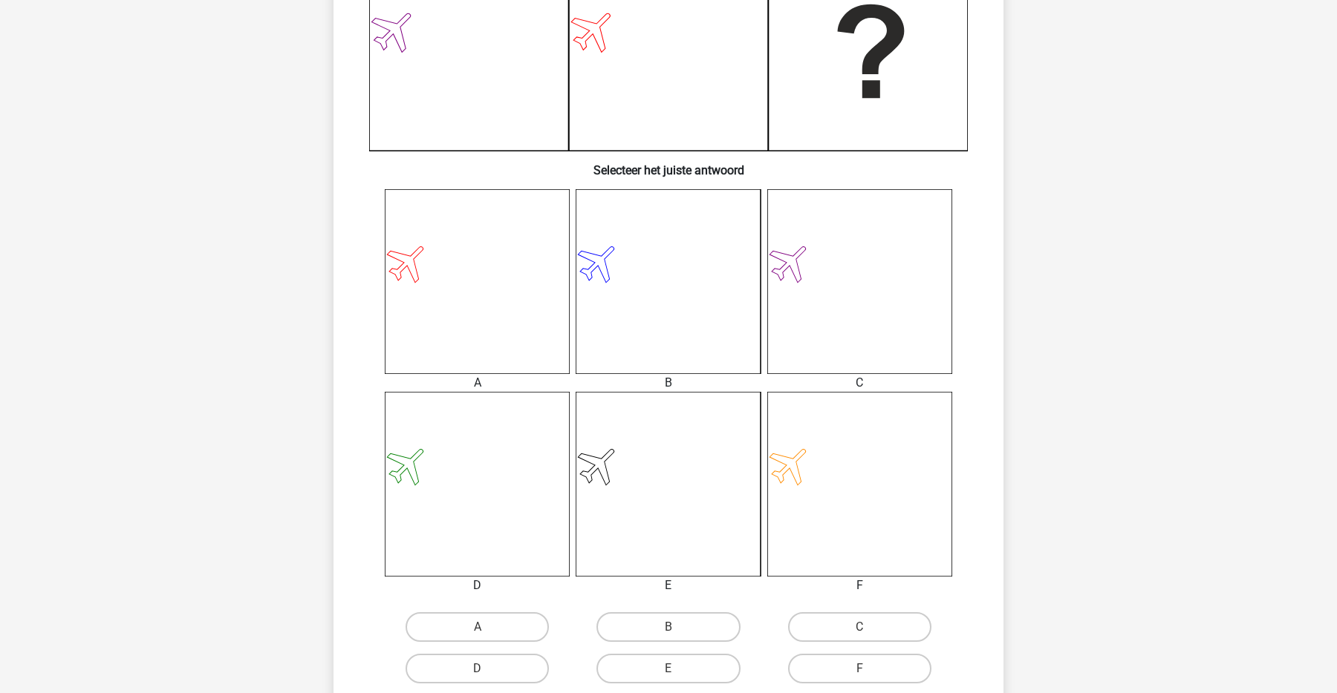
scroll to position [417, 0]
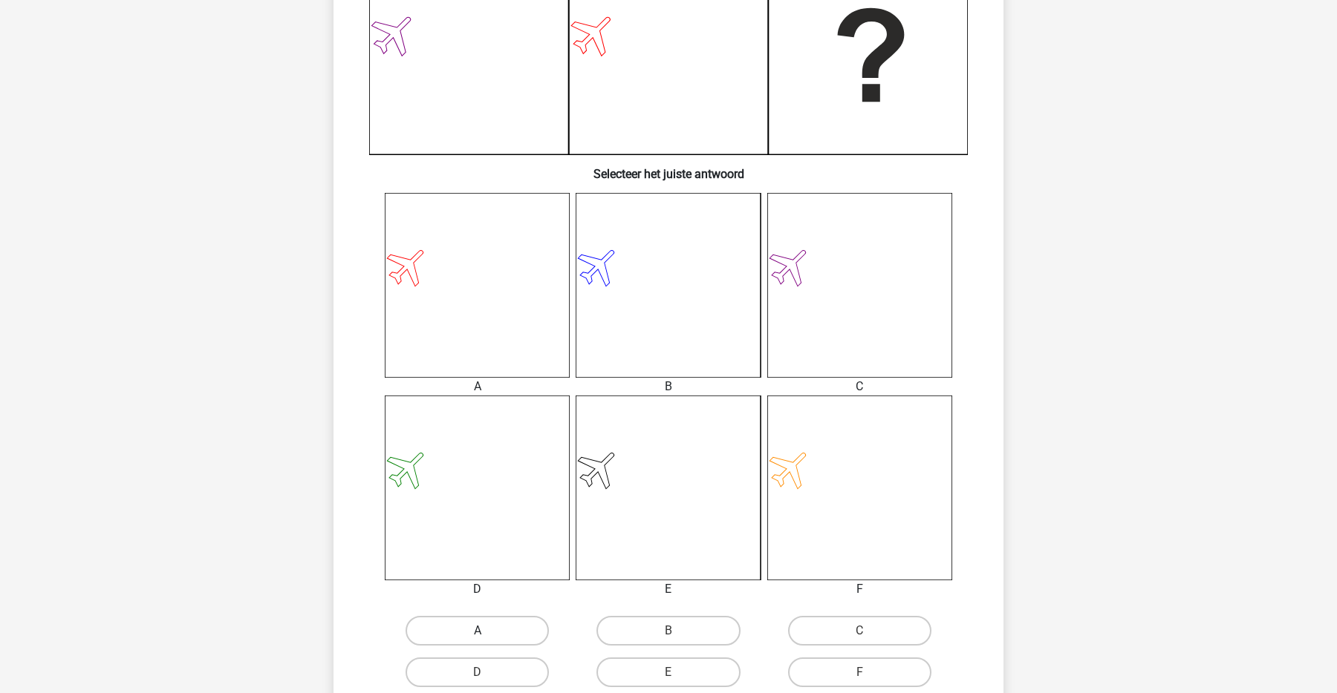
click at [531, 633] on label "A" at bounding box center [476, 631] width 143 height 30
click at [487, 633] on input "A" at bounding box center [482, 636] width 10 height 10
radio input "true"
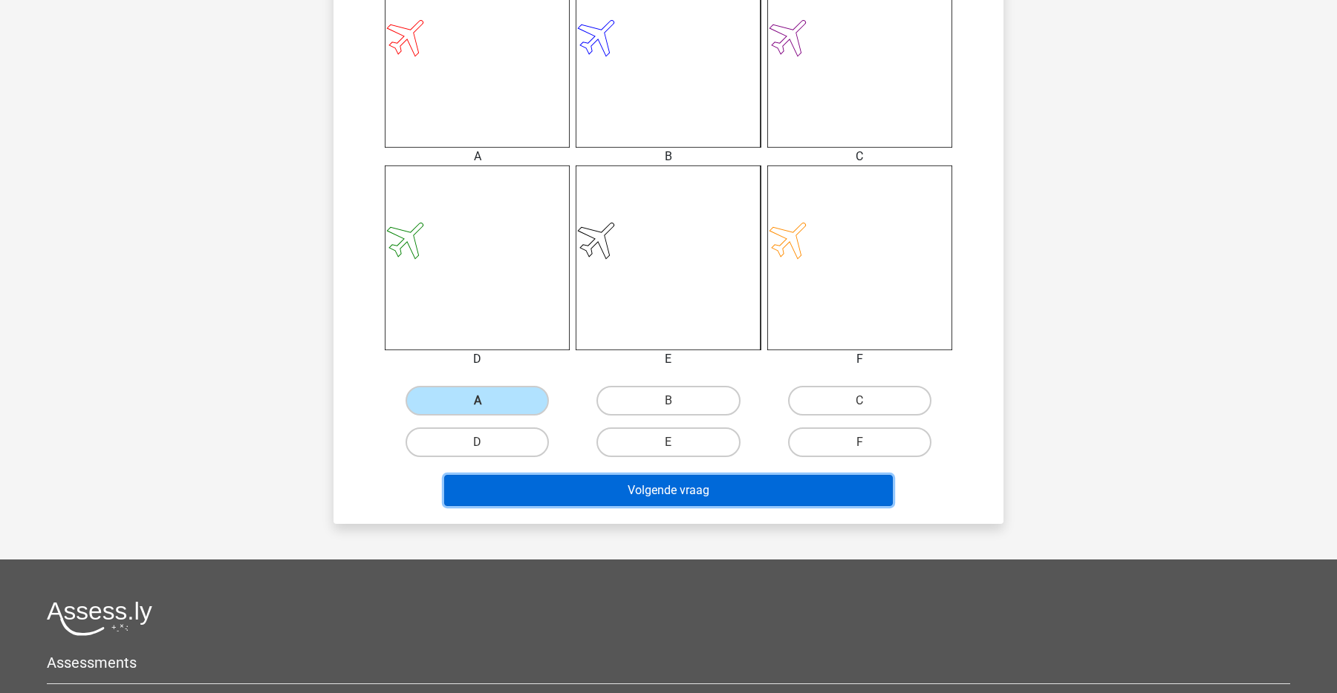
click at [659, 503] on button "Volgende vraag" at bounding box center [668, 490] width 449 height 31
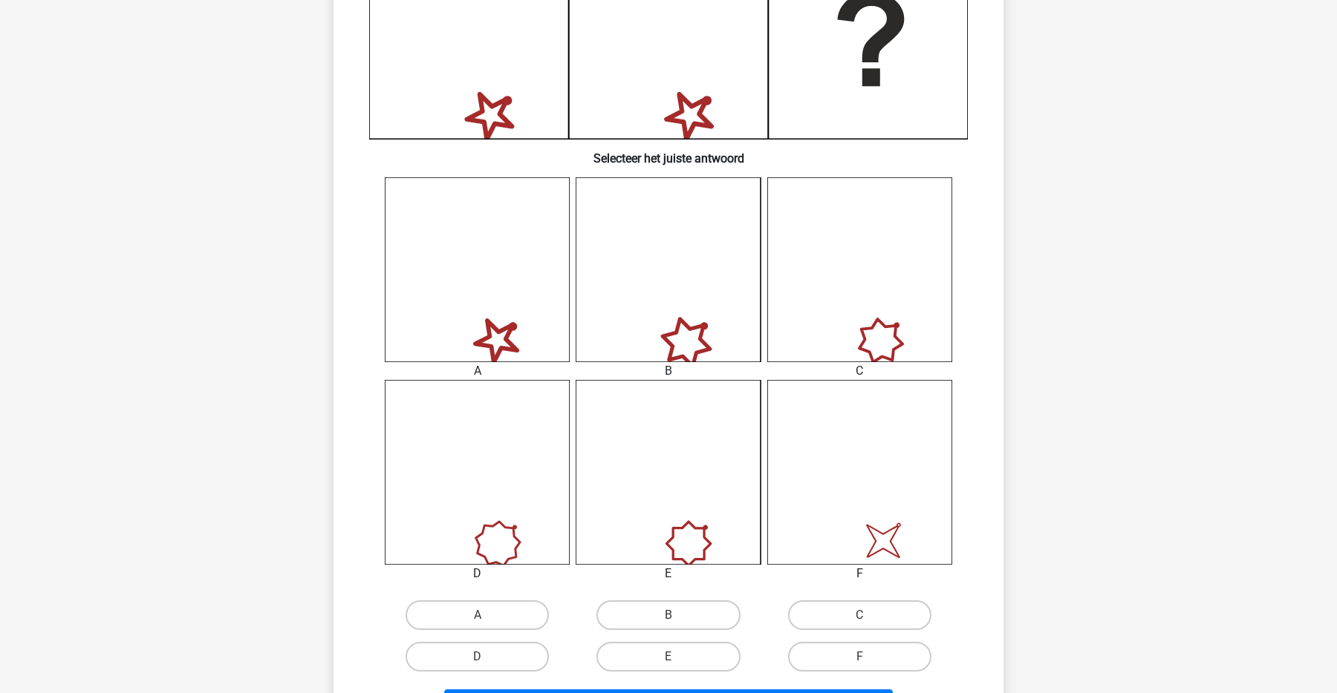
scroll to position [432, 0]
click at [814, 649] on label "F" at bounding box center [859, 657] width 143 height 30
click at [859, 657] on input "F" at bounding box center [864, 662] width 10 height 10
radio input "true"
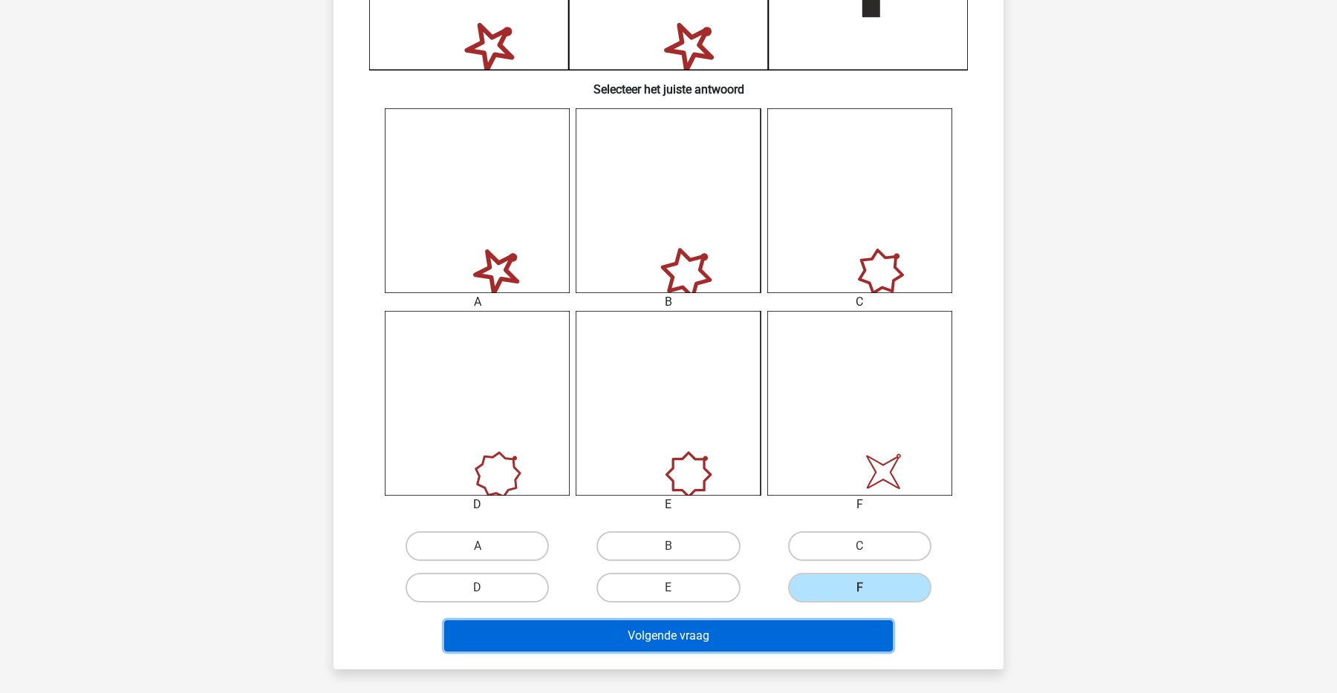
click at [803, 642] on button "Volgende vraag" at bounding box center [668, 636] width 449 height 31
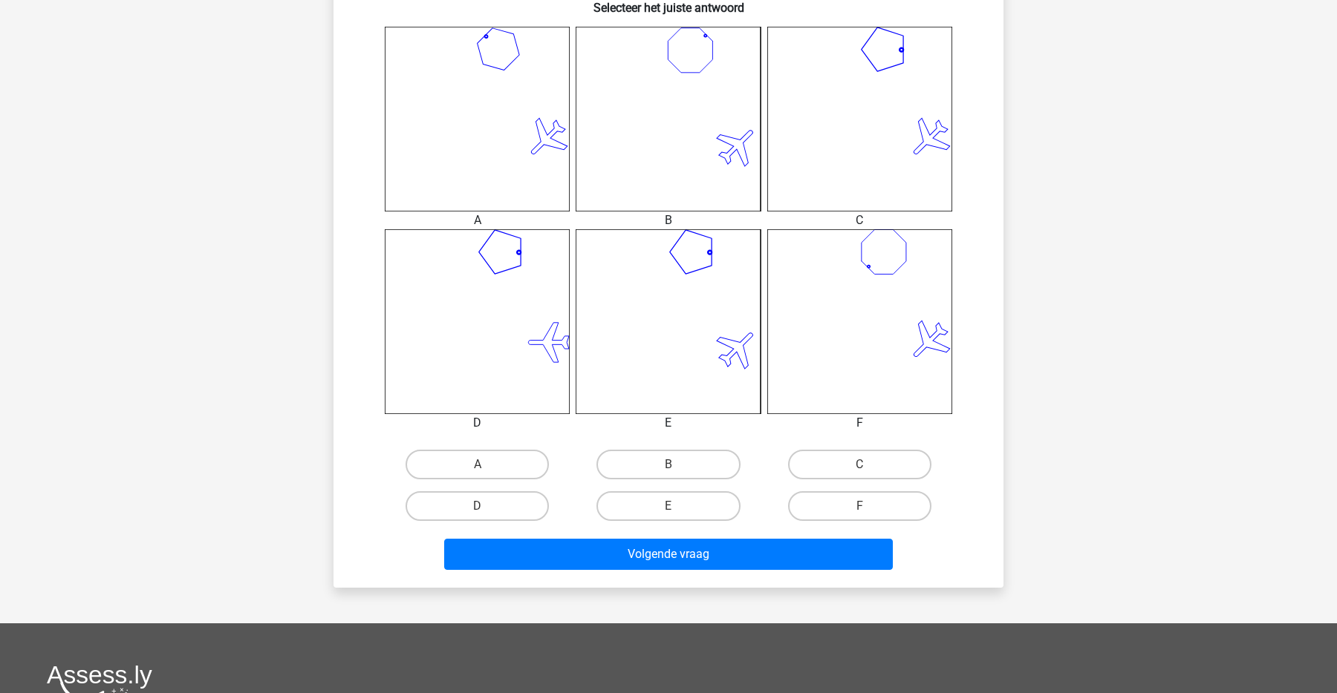
scroll to position [582, 0]
click at [913, 469] on label "C" at bounding box center [859, 466] width 143 height 30
click at [869, 469] on input "C" at bounding box center [864, 471] width 10 height 10
radio input "true"
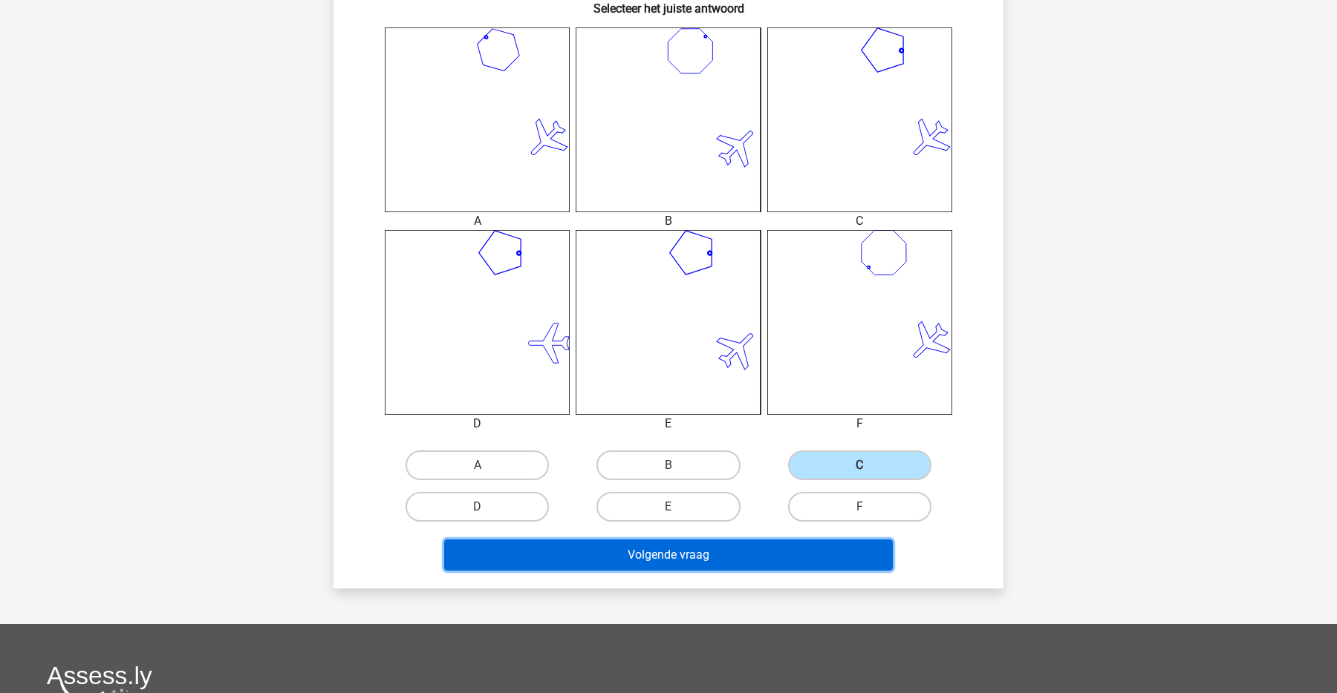
click at [806, 552] on button "Volgende vraag" at bounding box center [668, 555] width 449 height 31
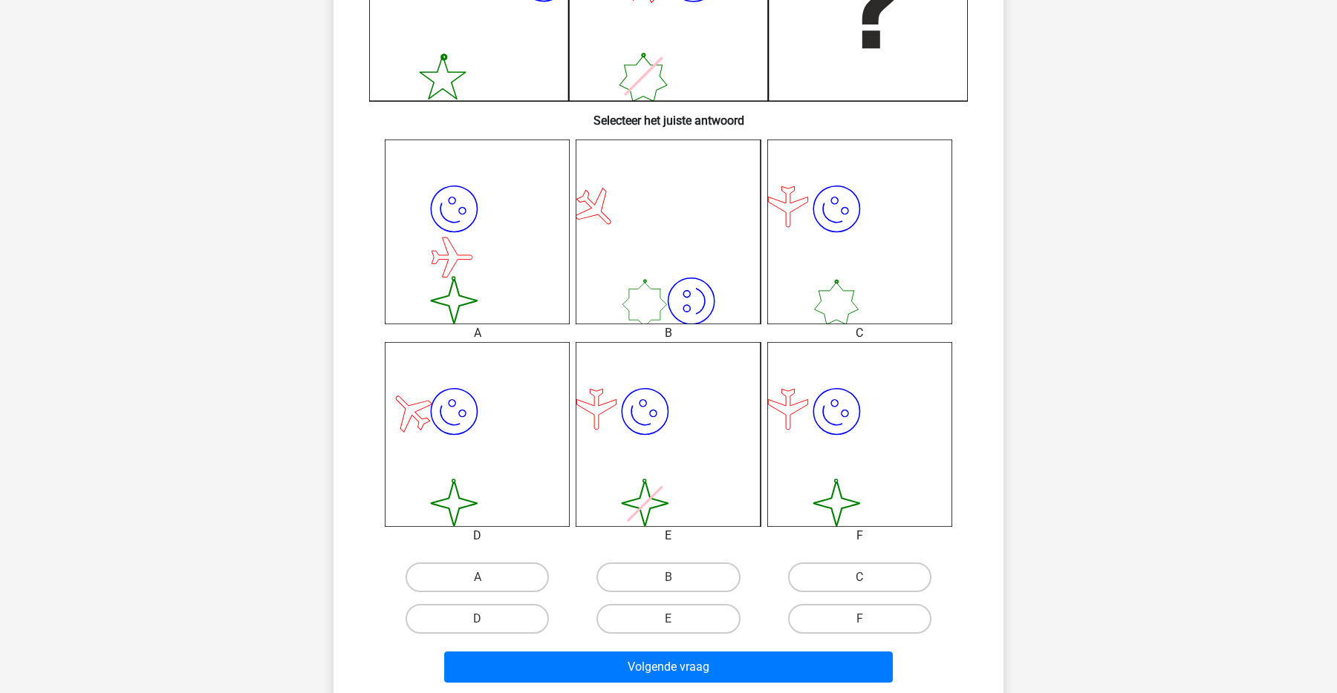
scroll to position [496, 0]
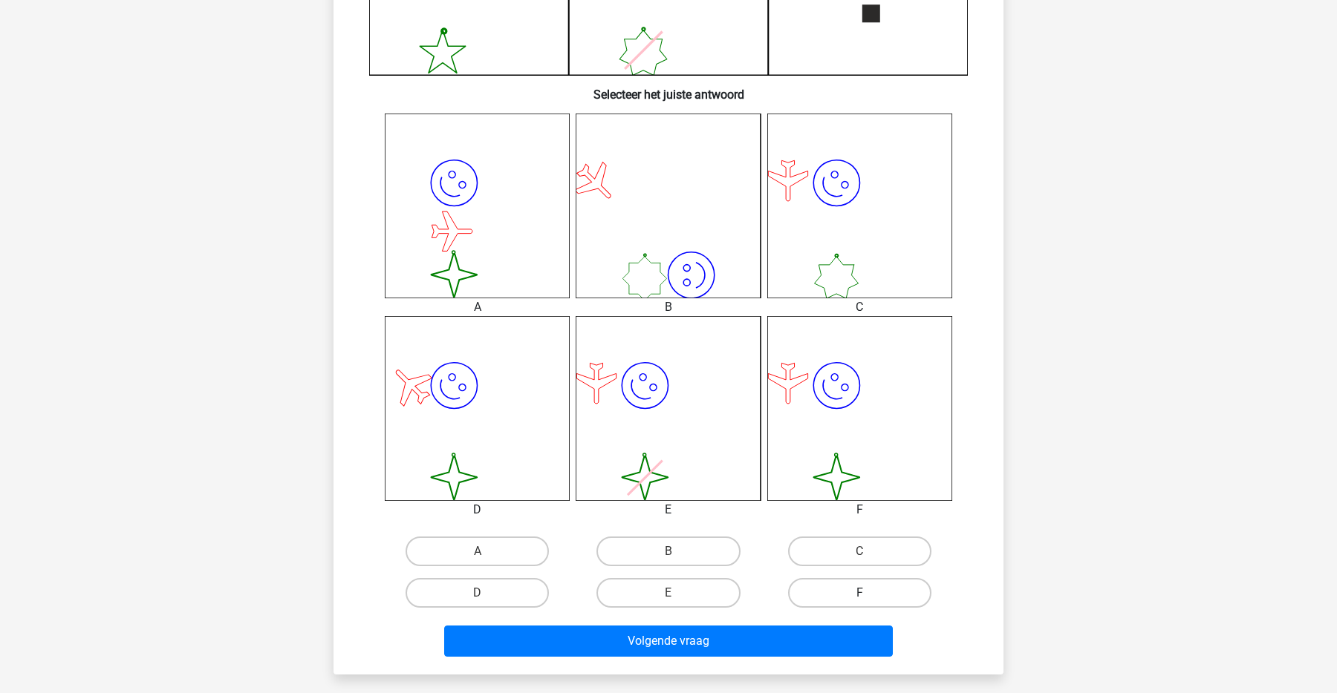
click at [830, 584] on label "F" at bounding box center [859, 593] width 143 height 30
click at [859, 593] on input "F" at bounding box center [864, 598] width 10 height 10
radio input "true"
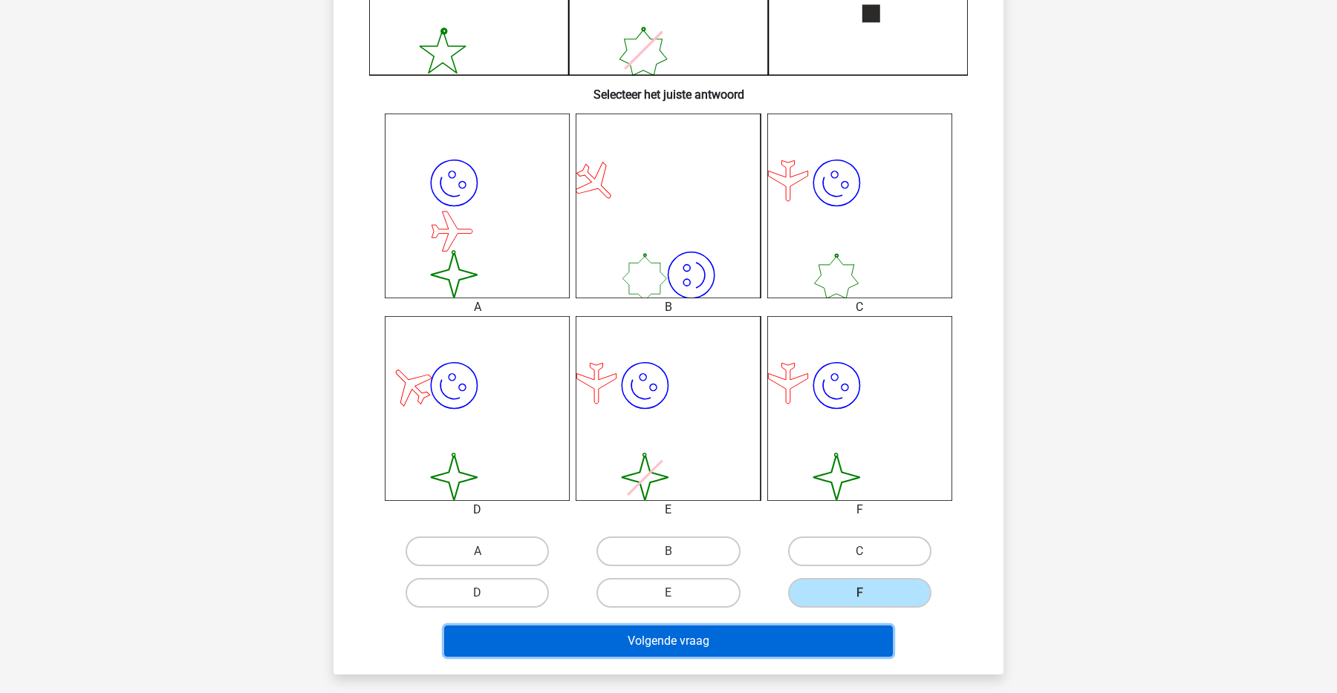
click at [790, 638] on button "Volgende vraag" at bounding box center [668, 641] width 449 height 31
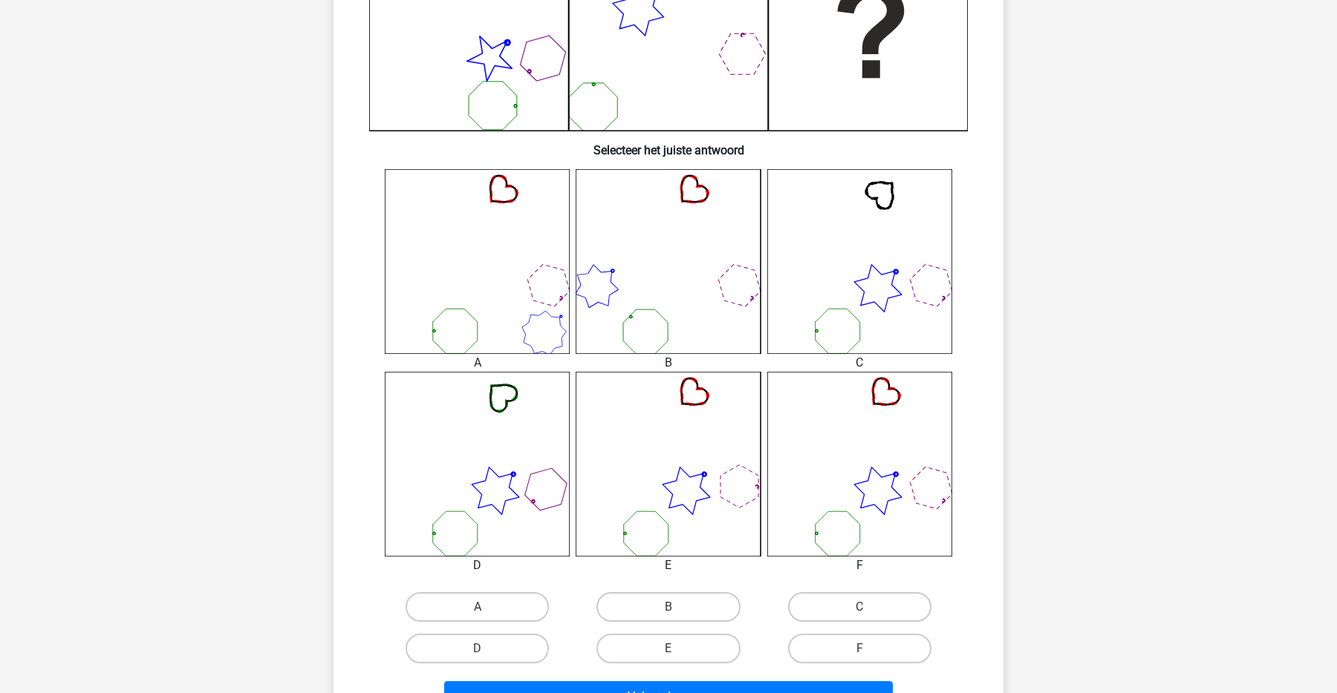
scroll to position [440, 0]
click at [907, 655] on label "F" at bounding box center [859, 650] width 143 height 30
click at [869, 655] on input "F" at bounding box center [864, 655] width 10 height 10
radio input "true"
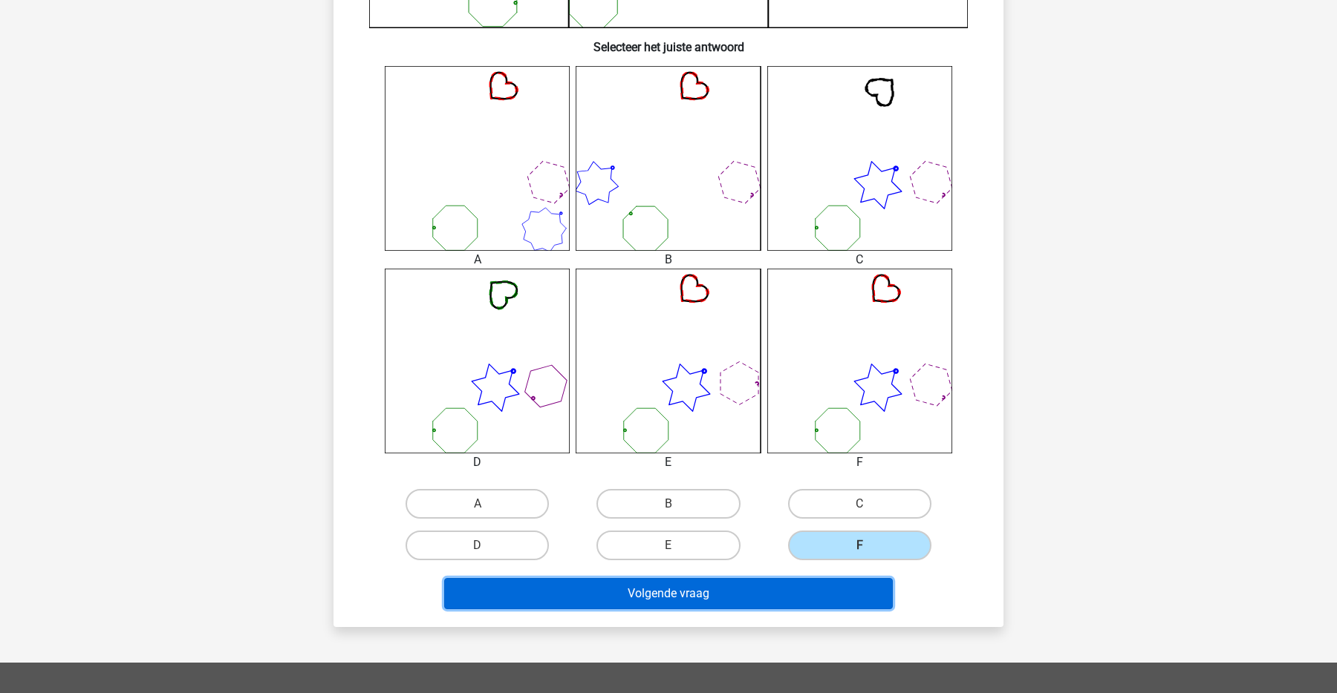
click at [791, 593] on button "Volgende vraag" at bounding box center [668, 593] width 449 height 31
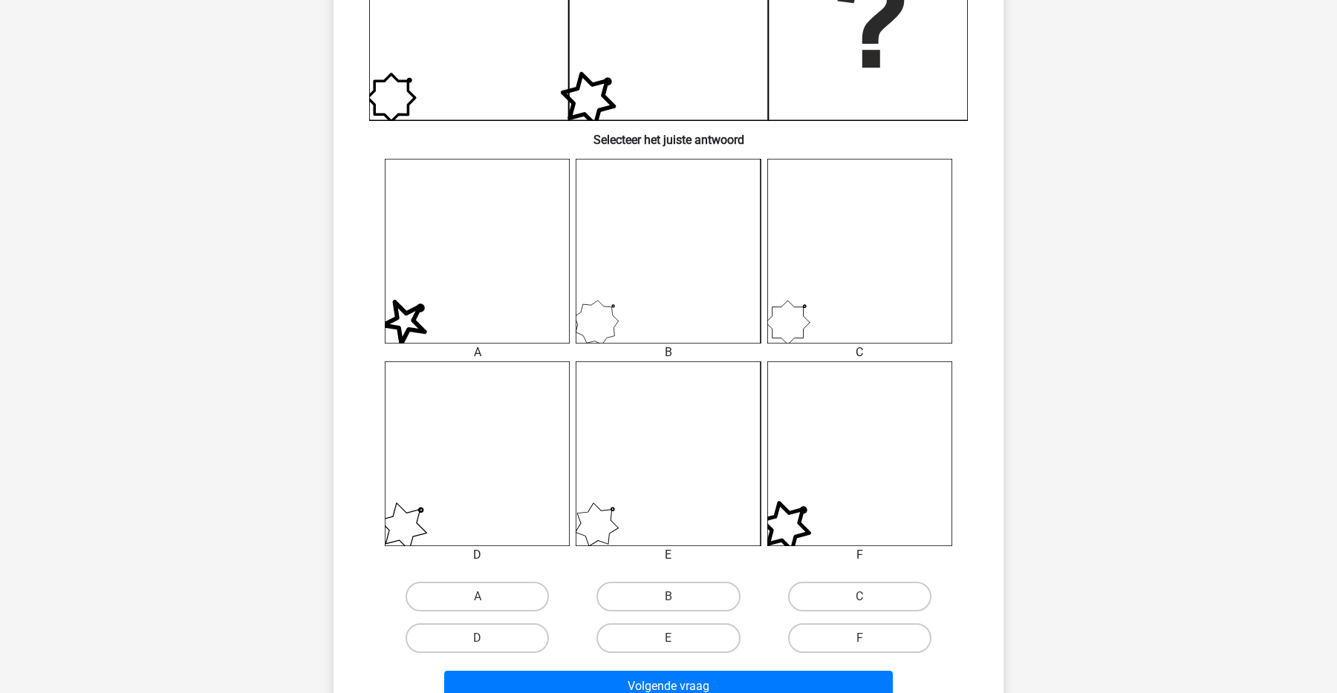
scroll to position [451, 0]
click at [685, 594] on label "B" at bounding box center [667, 597] width 143 height 30
click at [678, 597] on input "B" at bounding box center [673, 602] width 10 height 10
radio input "true"
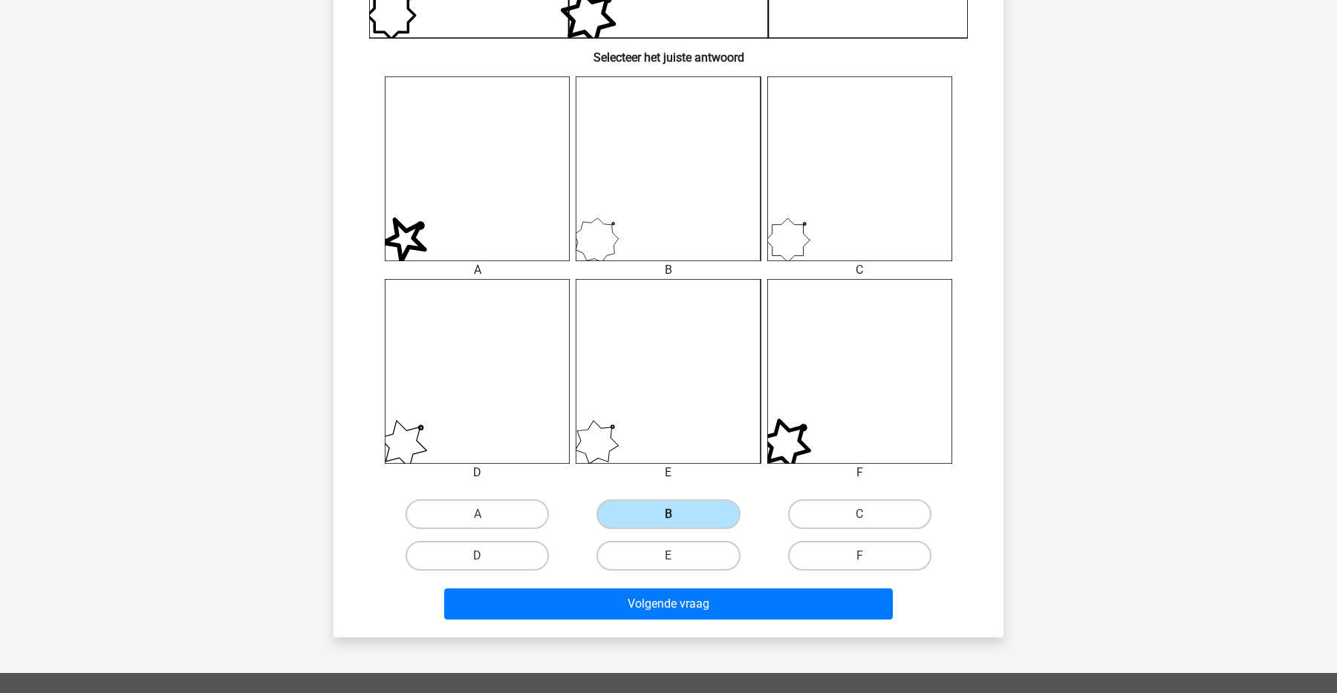
scroll to position [536, 0]
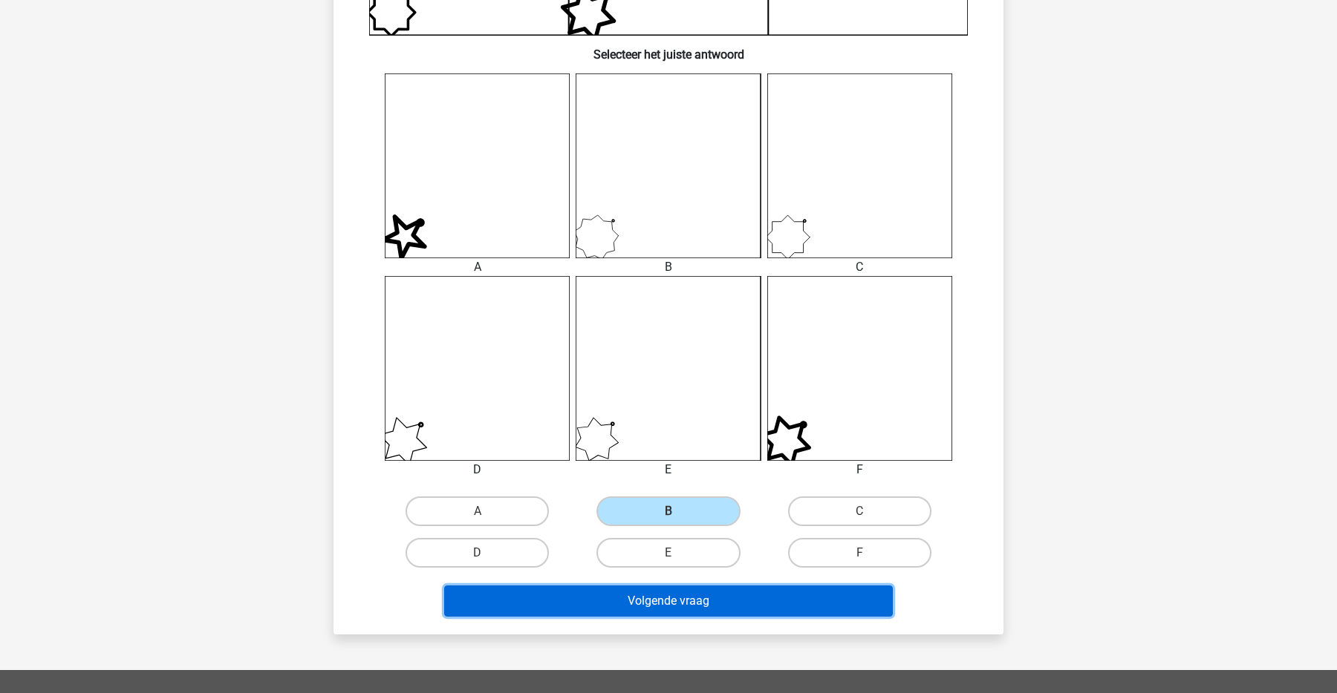
click at [703, 601] on button "Volgende vraag" at bounding box center [668, 601] width 449 height 31
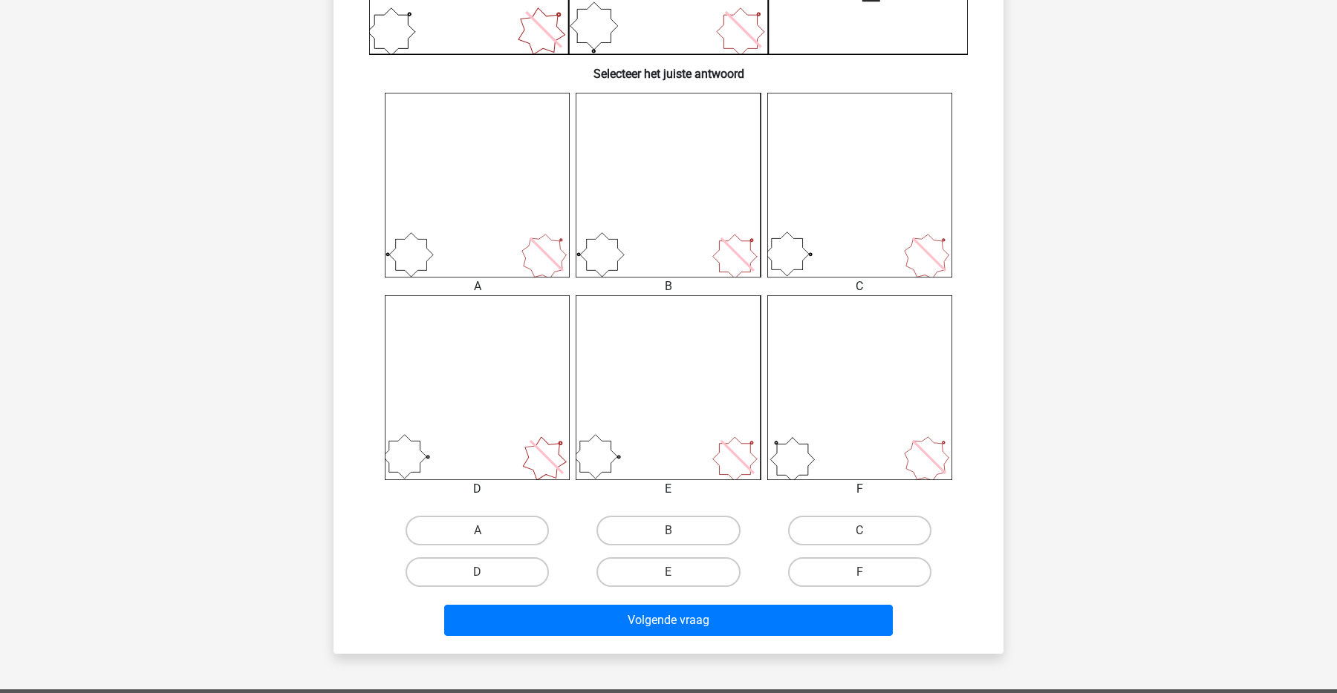
scroll to position [516, 0]
click at [863, 512] on div "C" at bounding box center [859, 532] width 191 height 42
click at [856, 522] on label "C" at bounding box center [859, 532] width 143 height 30
click at [859, 532] on input "C" at bounding box center [864, 537] width 10 height 10
radio input "true"
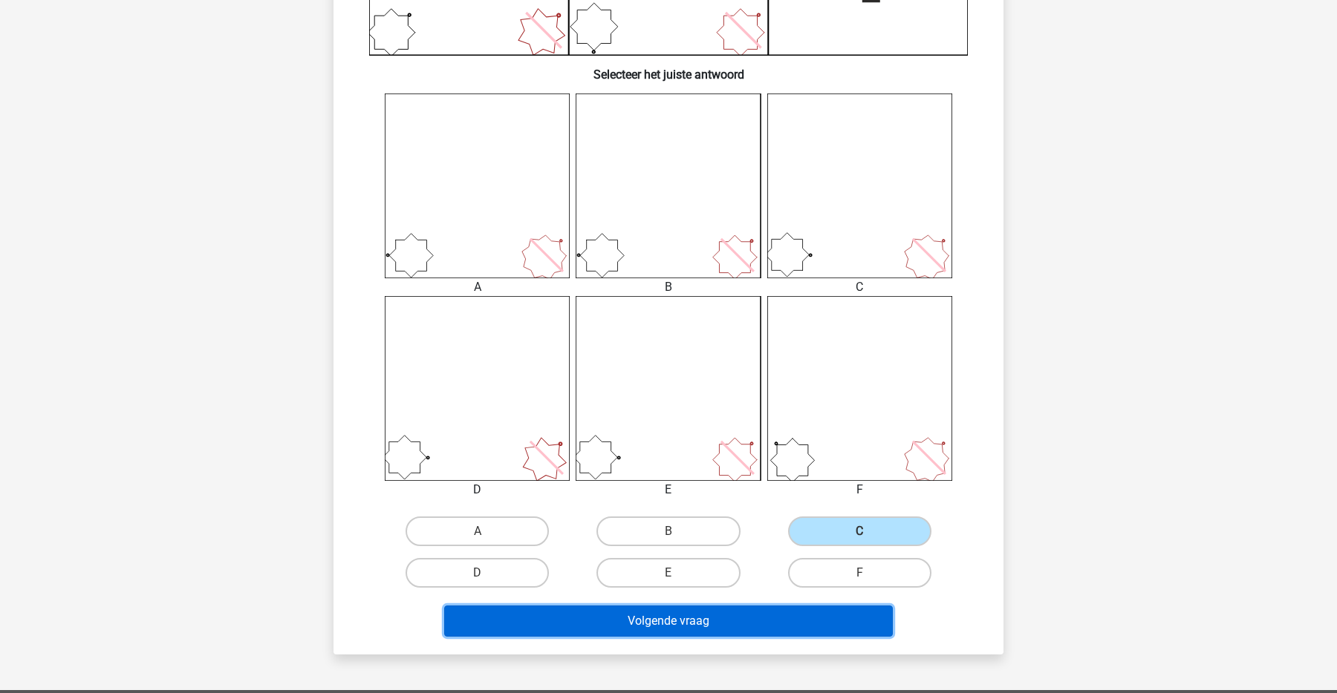
click at [762, 621] on button "Volgende vraag" at bounding box center [668, 621] width 449 height 31
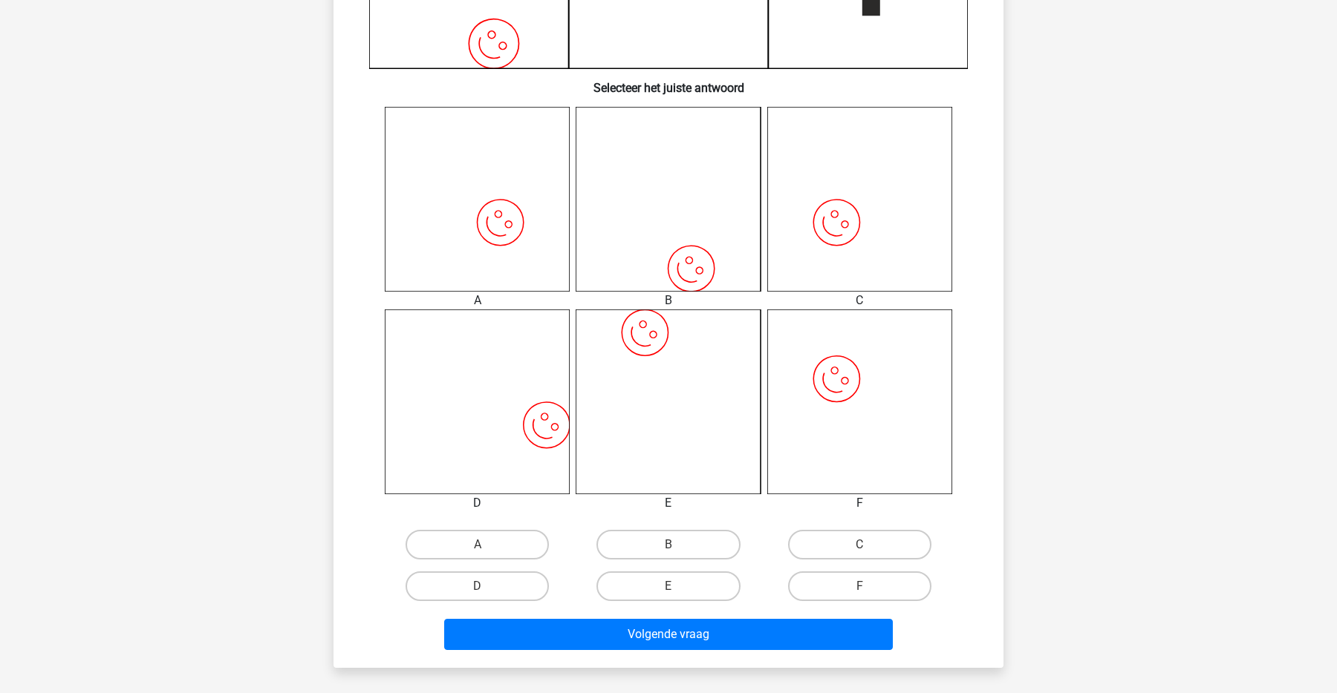
scroll to position [501, 0]
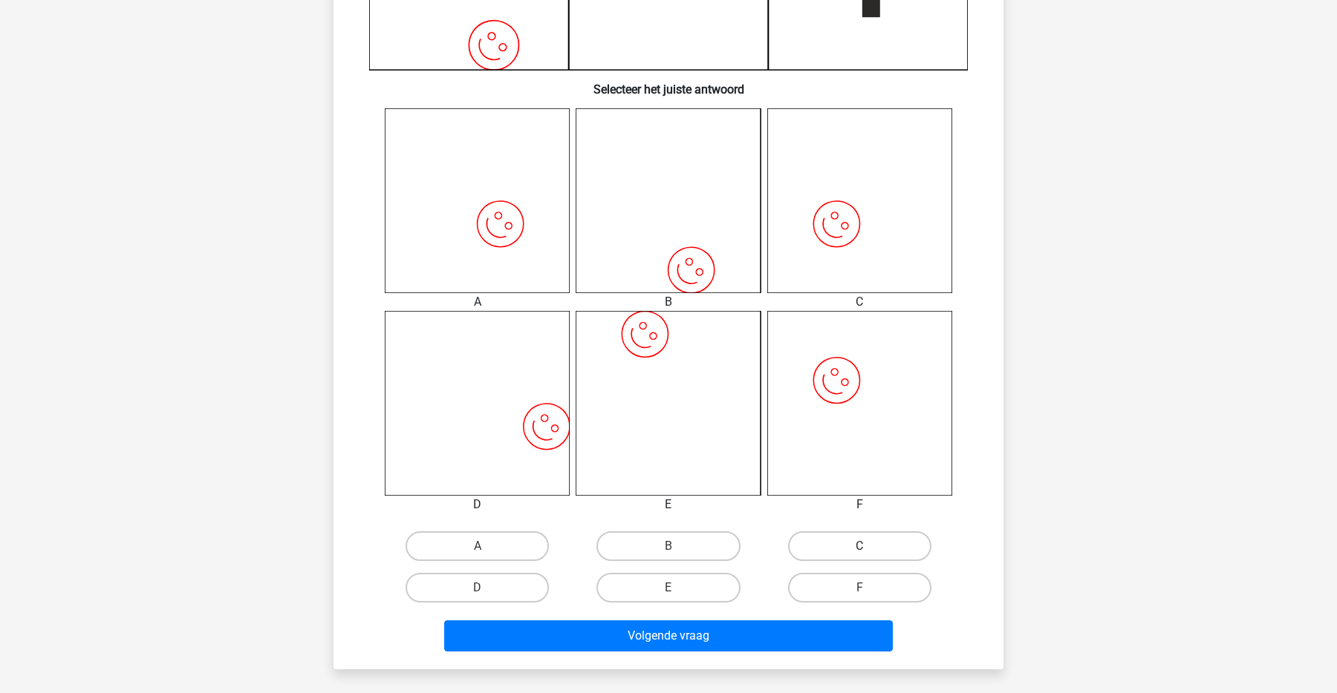
click at [837, 541] on label "C" at bounding box center [859, 547] width 143 height 30
click at [859, 546] on input "C" at bounding box center [864, 551] width 10 height 10
radio input "true"
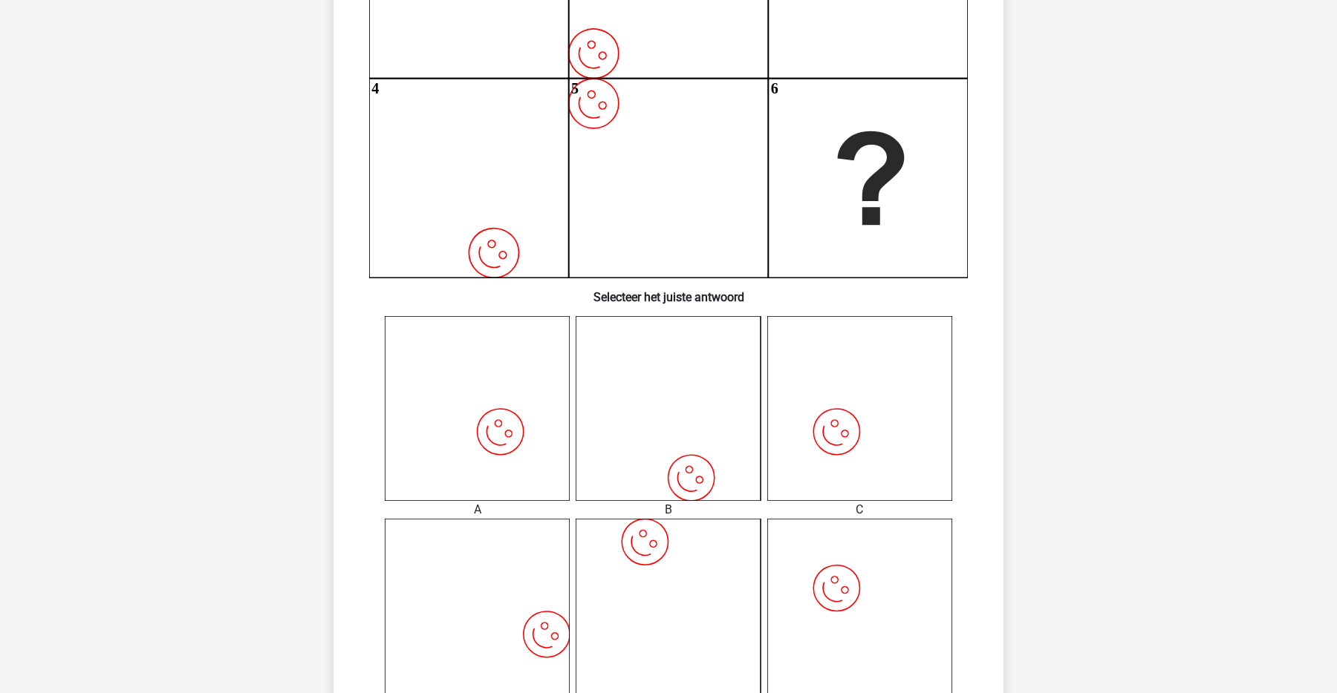
scroll to position [487, 0]
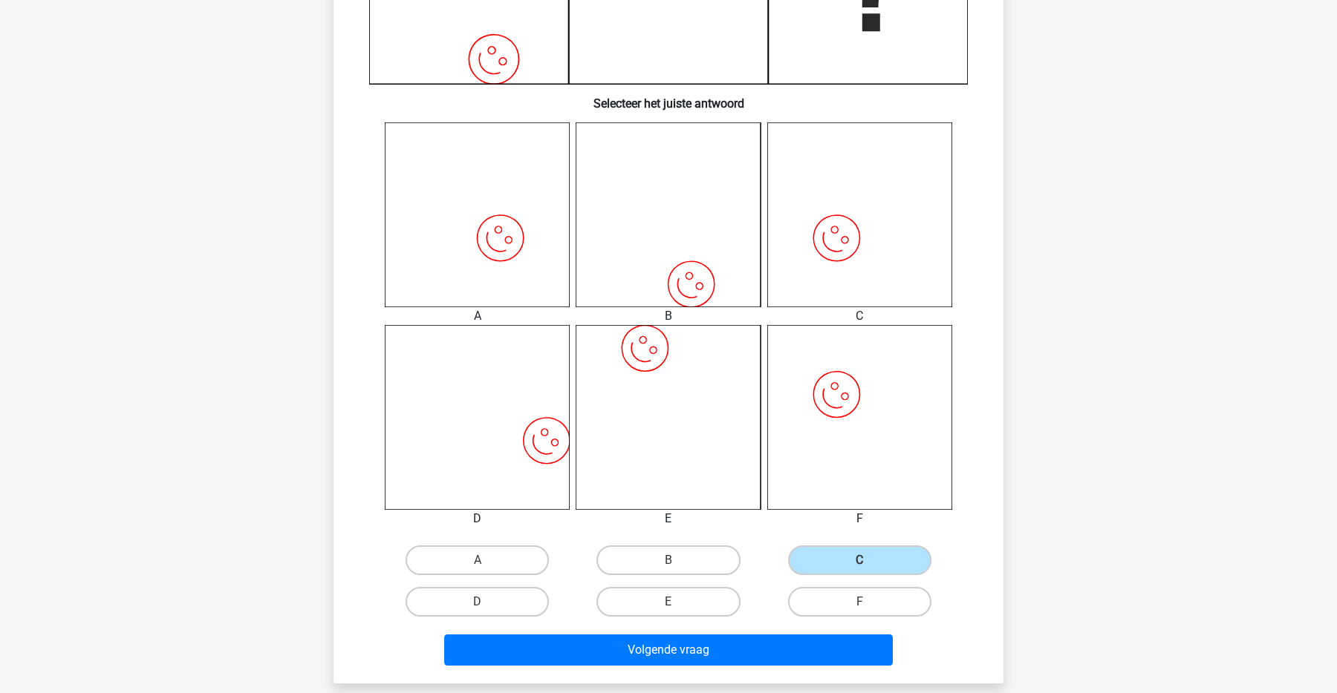
click at [835, 621] on div "F" at bounding box center [859, 602] width 191 height 42
click at [862, 595] on label "F" at bounding box center [859, 602] width 143 height 30
click at [862, 602] on input "F" at bounding box center [864, 607] width 10 height 10
radio input "true"
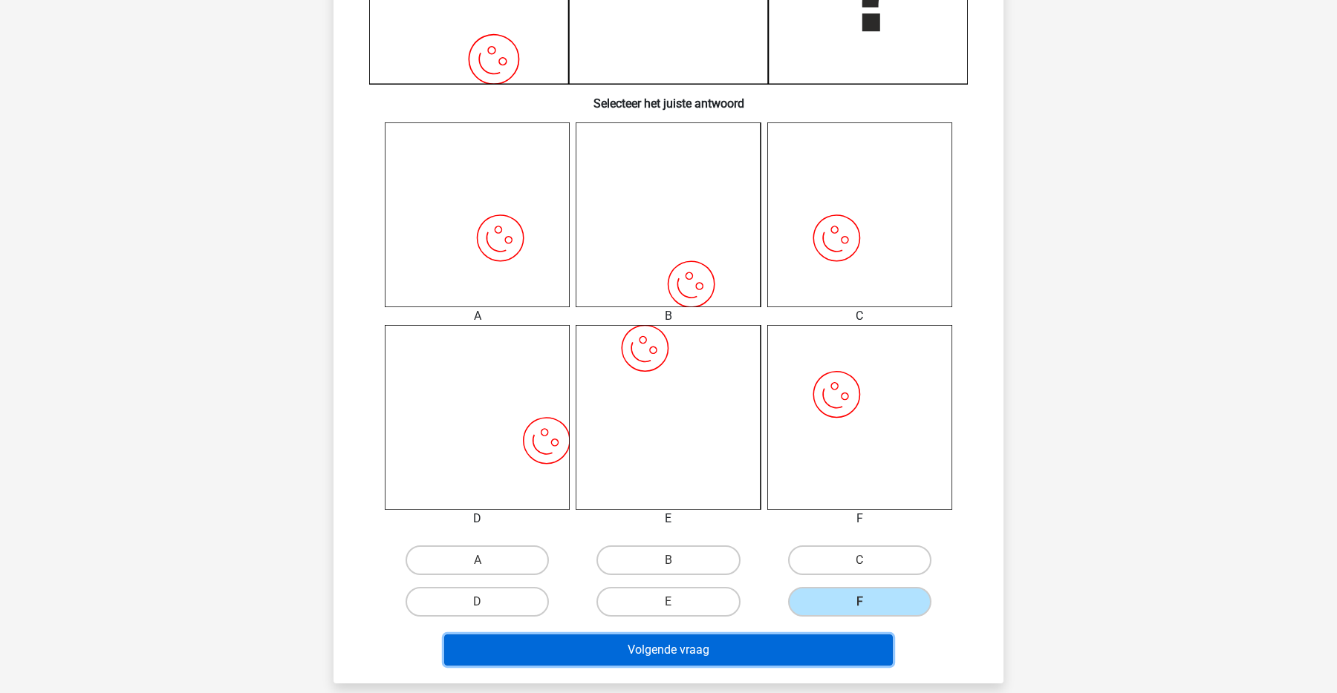
click at [822, 648] on button "Volgende vraag" at bounding box center [668, 650] width 449 height 31
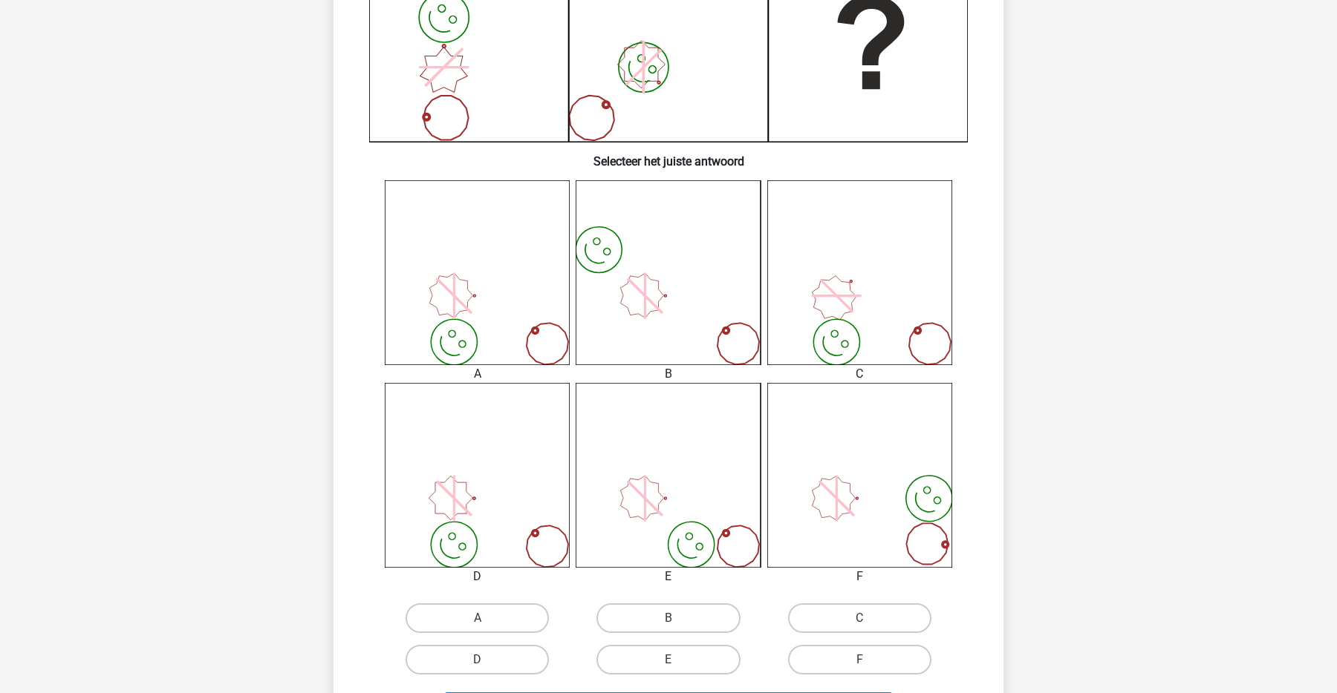
scroll to position [486, 0]
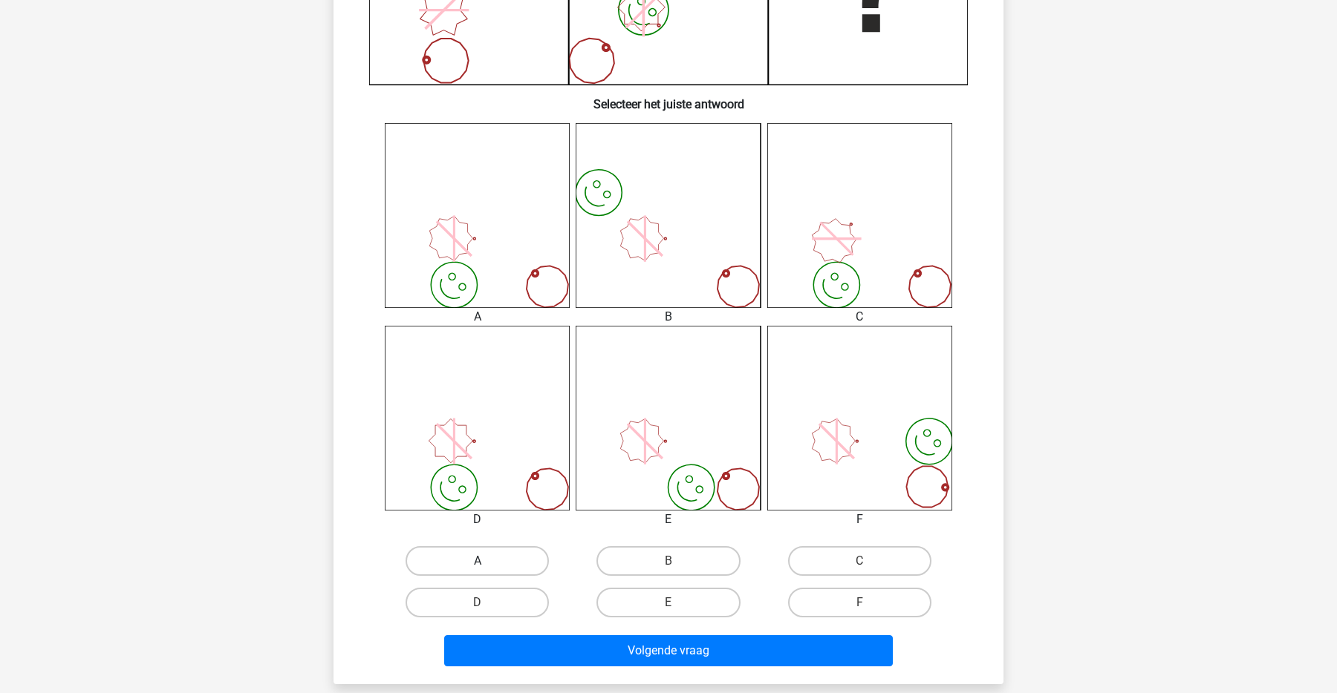
click at [515, 568] on label "A" at bounding box center [476, 561] width 143 height 30
click at [487, 568] on input "A" at bounding box center [482, 566] width 10 height 10
radio input "true"
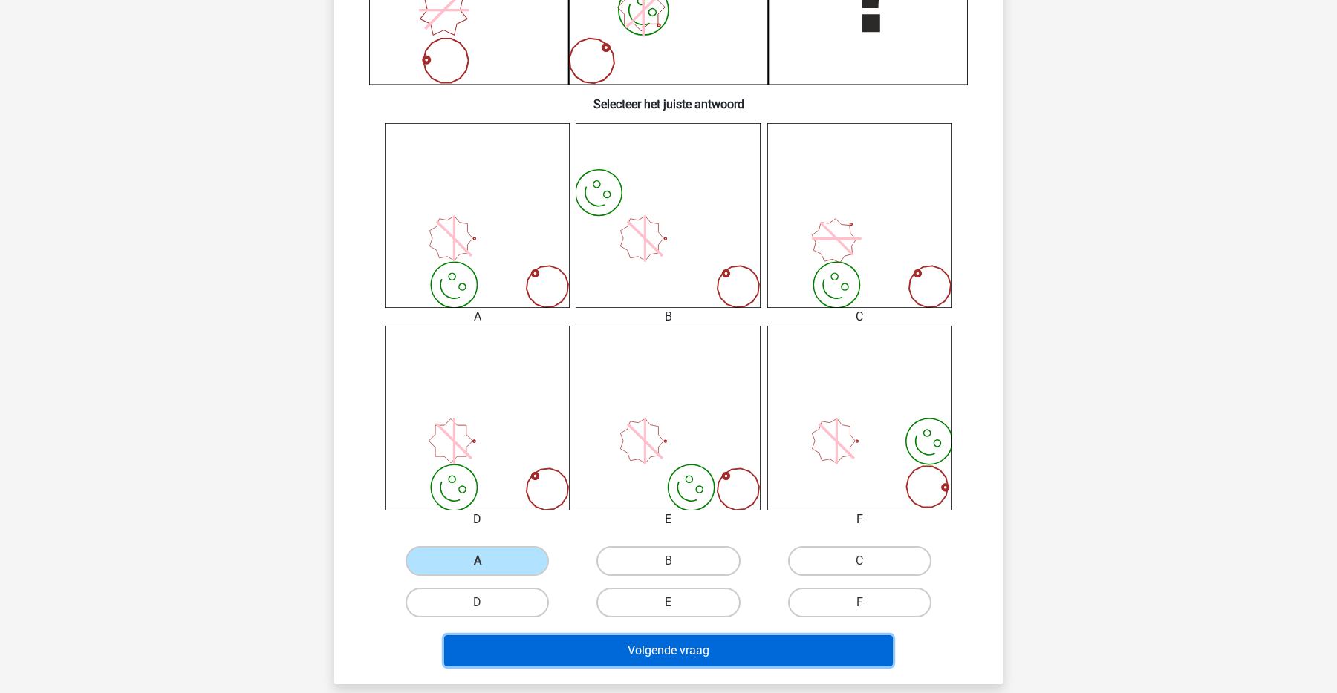
click at [593, 641] on button "Volgende vraag" at bounding box center [668, 651] width 449 height 31
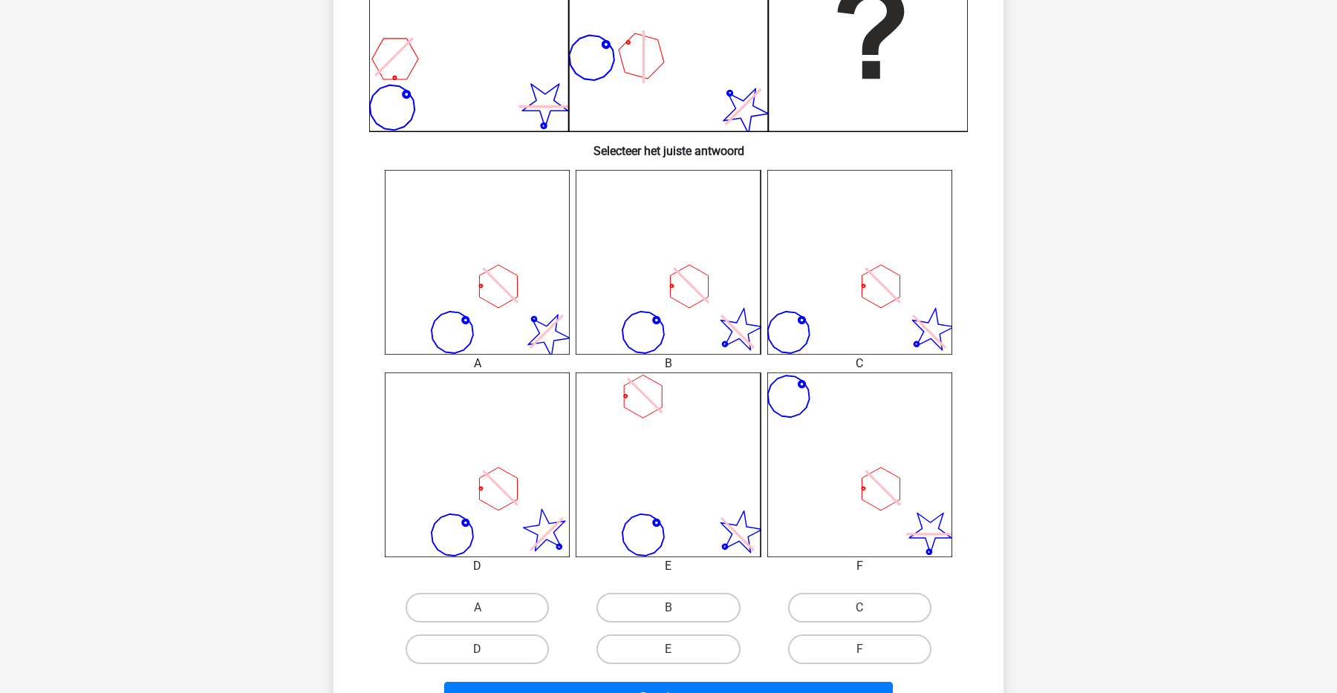
scroll to position [438, 0]
click at [825, 656] on label "F" at bounding box center [859, 651] width 143 height 30
click at [859, 656] on input "F" at bounding box center [864, 656] width 10 height 10
radio input "true"
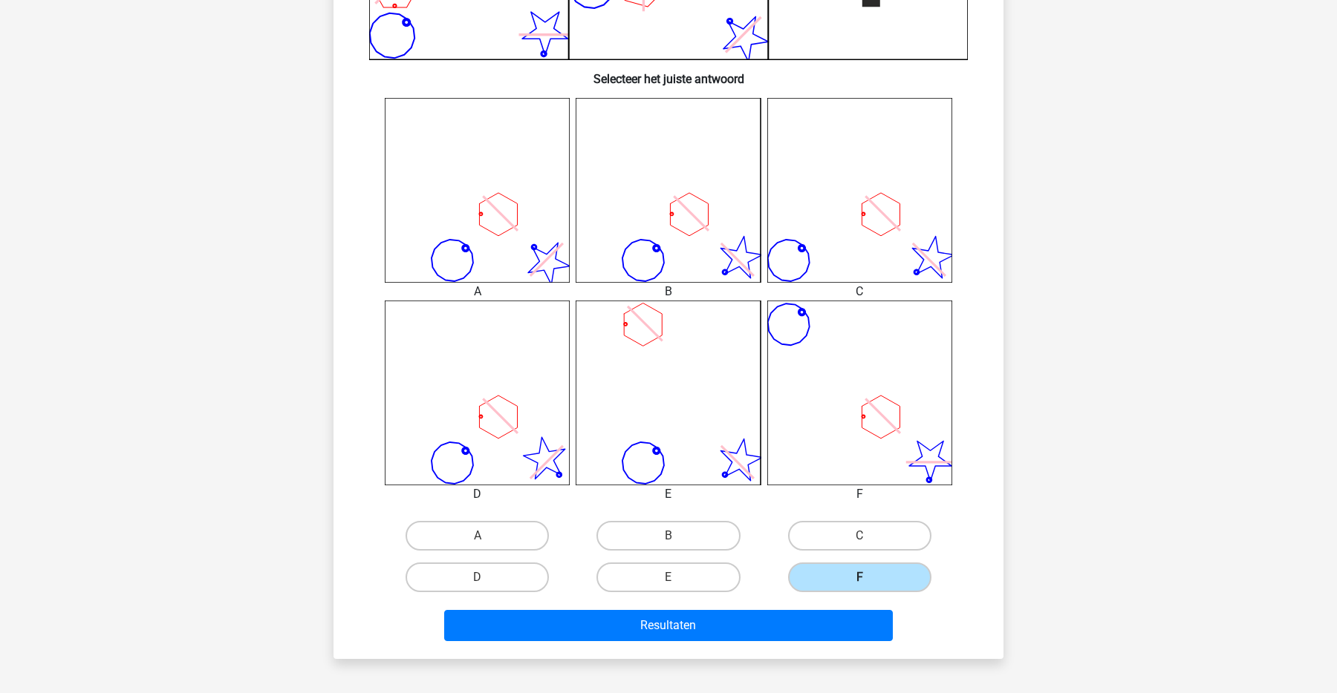
scroll to position [511, 0]
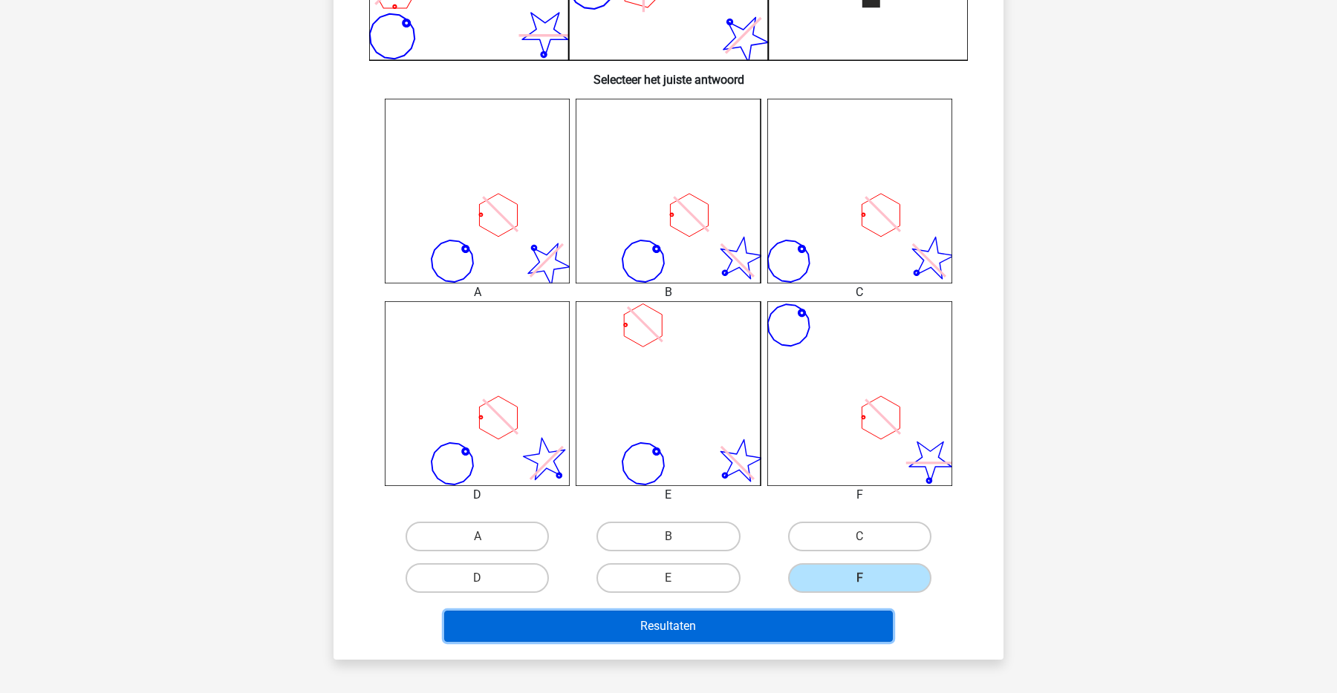
click at [760, 631] on button "Resultaten" at bounding box center [668, 626] width 449 height 31
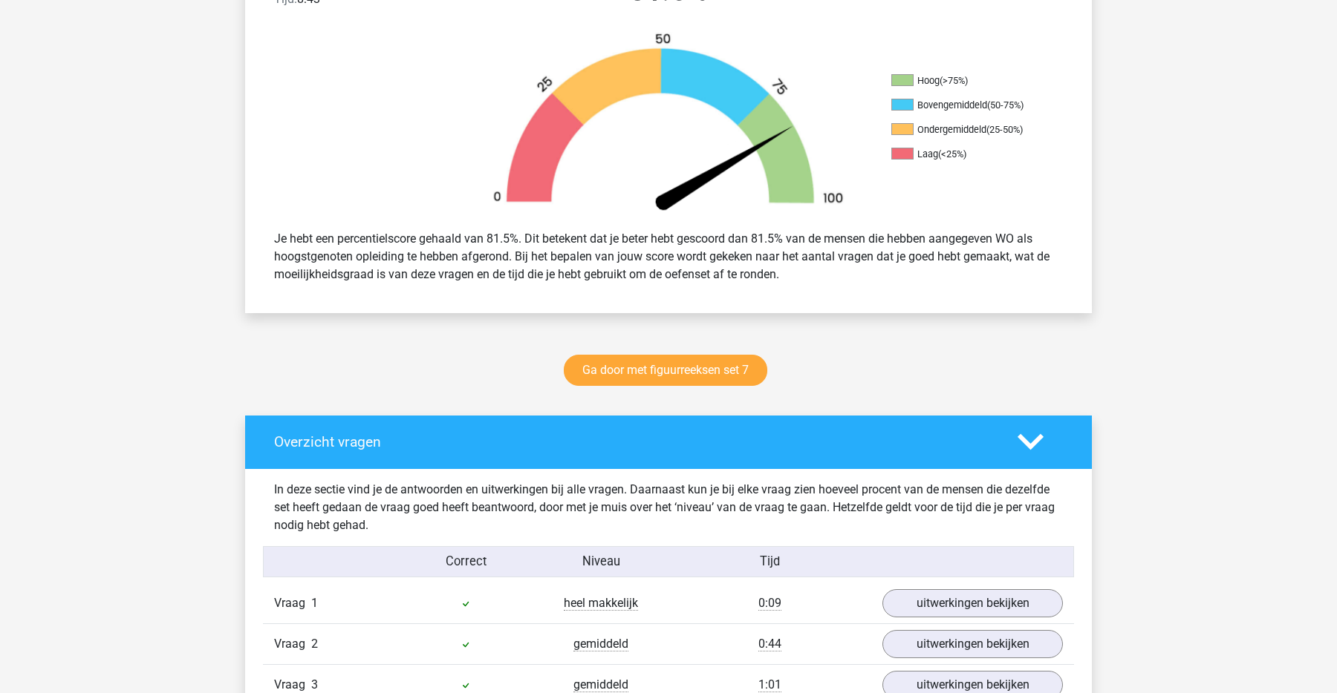
scroll to position [902, 0]
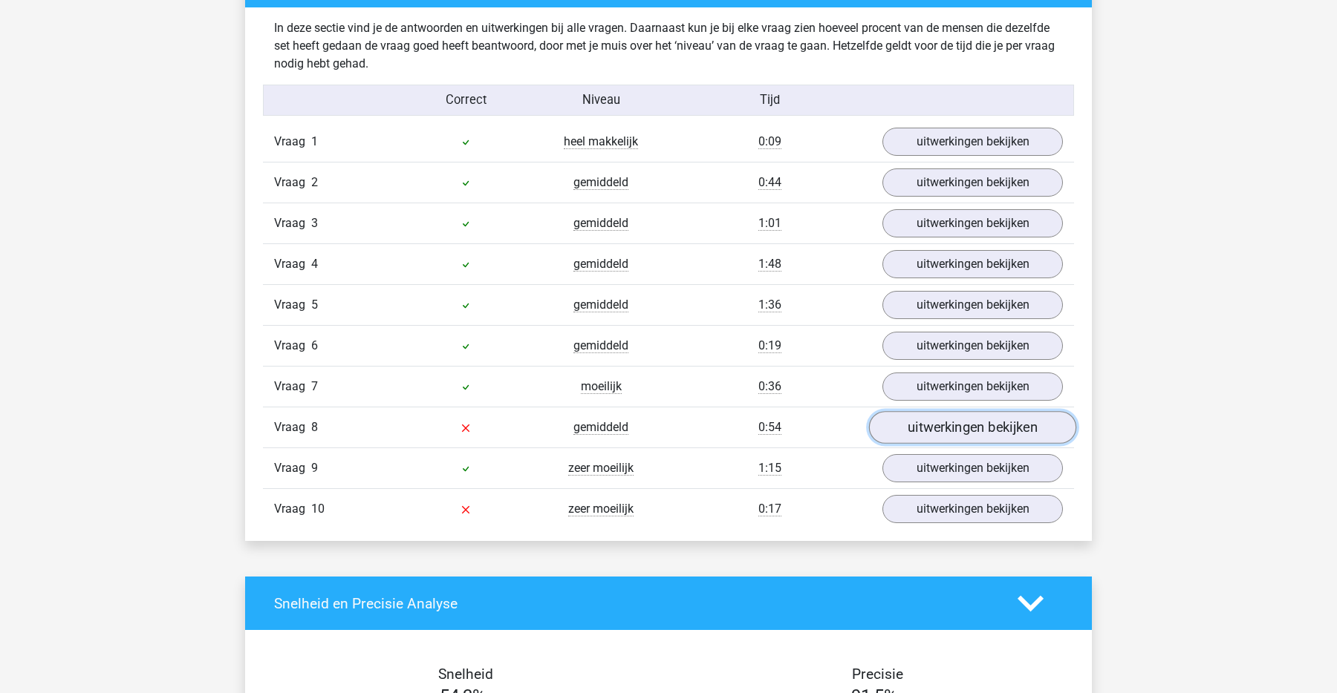
click at [918, 431] on link "uitwerkingen bekijken" at bounding box center [972, 428] width 207 height 33
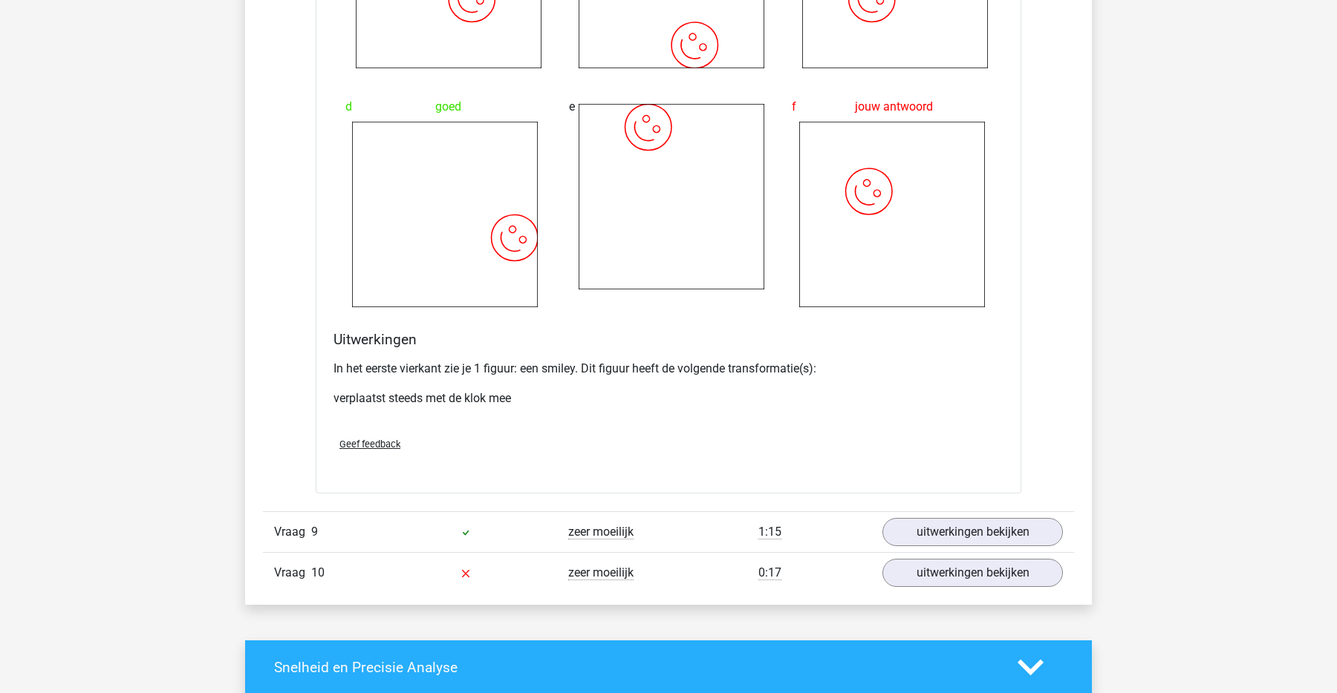
scroll to position [2011, 0]
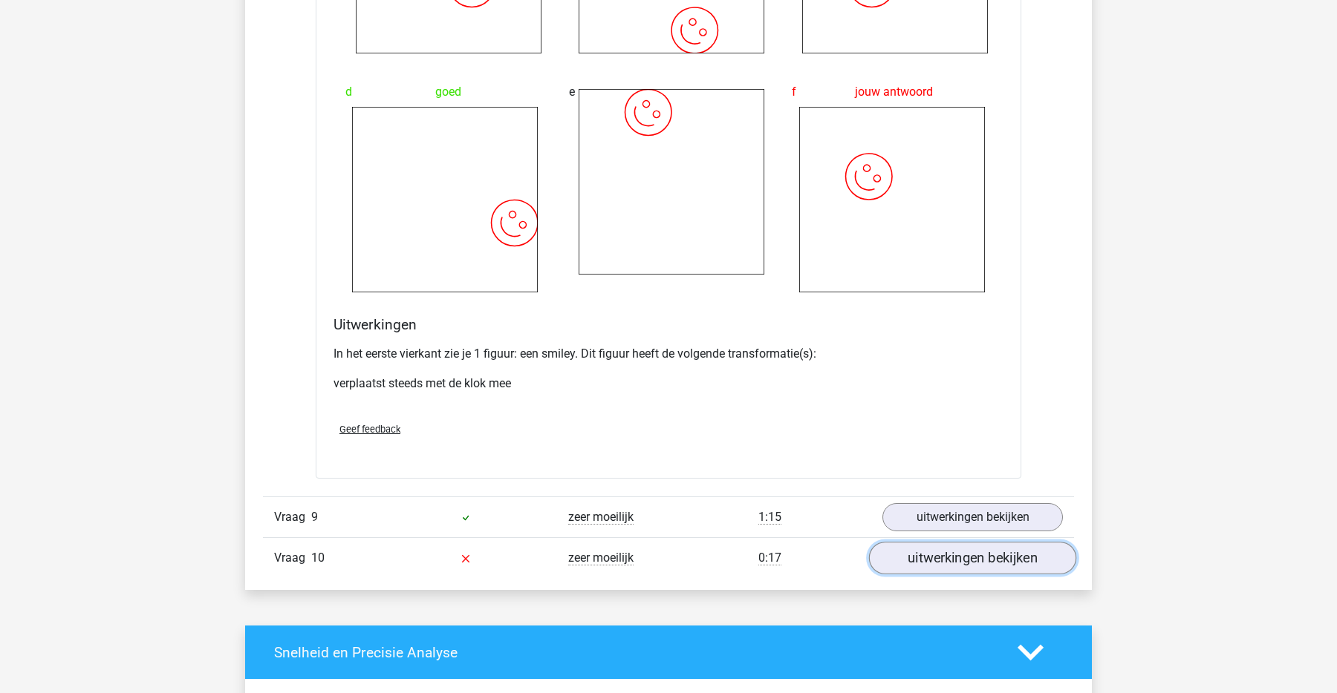
click at [949, 546] on link "uitwerkingen bekijken" at bounding box center [972, 558] width 207 height 33
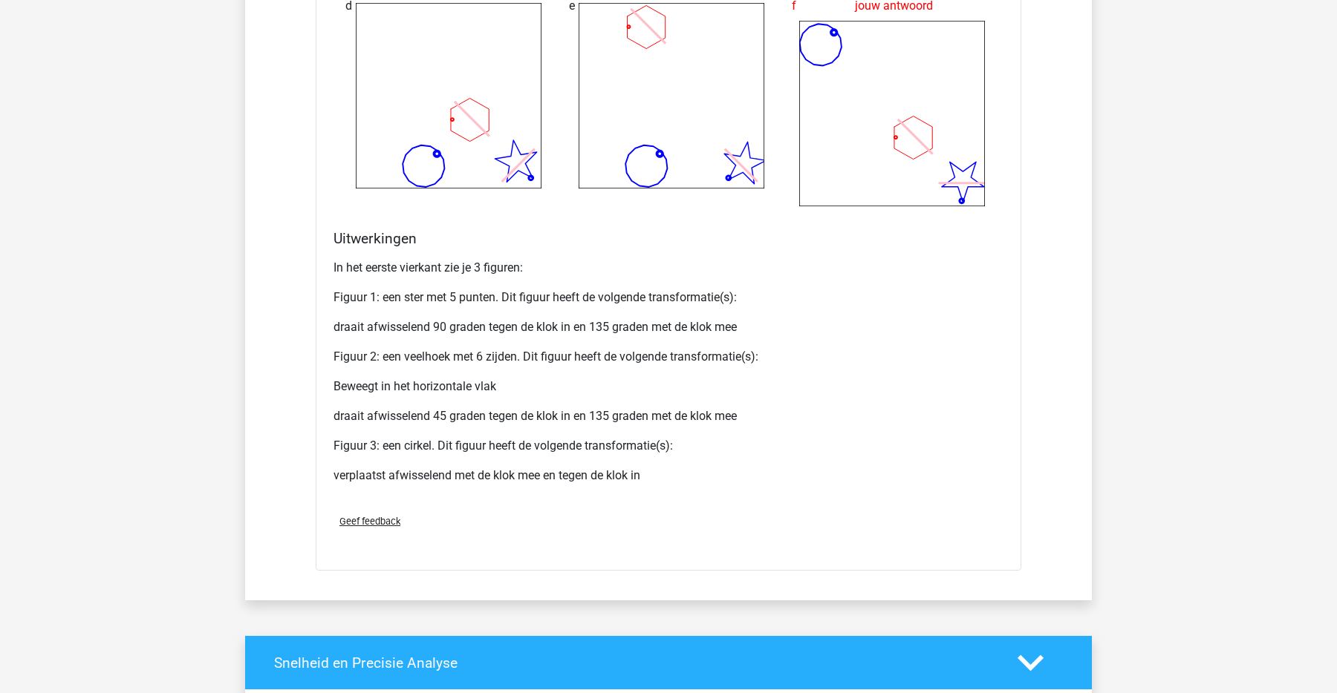
scroll to position [3643, 0]
